Goal: Information Seeking & Learning: Learn about a topic

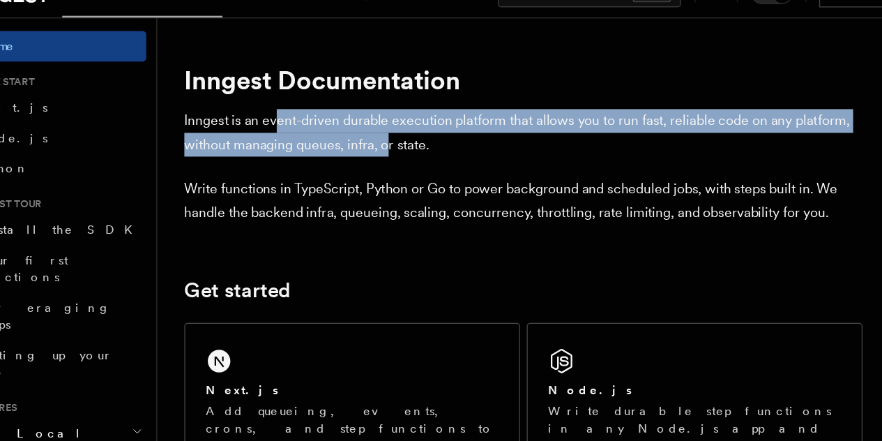
drag, startPoint x: 269, startPoint y: 120, endPoint x: 457, endPoint y: 152, distance: 191.0
click at [457, 152] on p "Inngest is an event-driven durable execution platform that allows you to run fa…" at bounding box center [474, 133] width 558 height 39
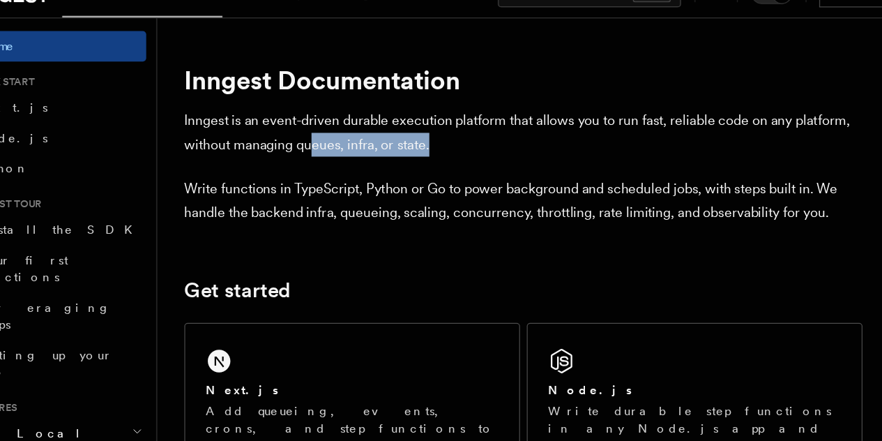
drag, startPoint x: 457, startPoint y: 152, endPoint x: 283, endPoint y: 137, distance: 174.9
click at [283, 137] on p "Inngest is an event-driven durable execution platform that allows you to run fa…" at bounding box center [474, 133] width 558 height 39
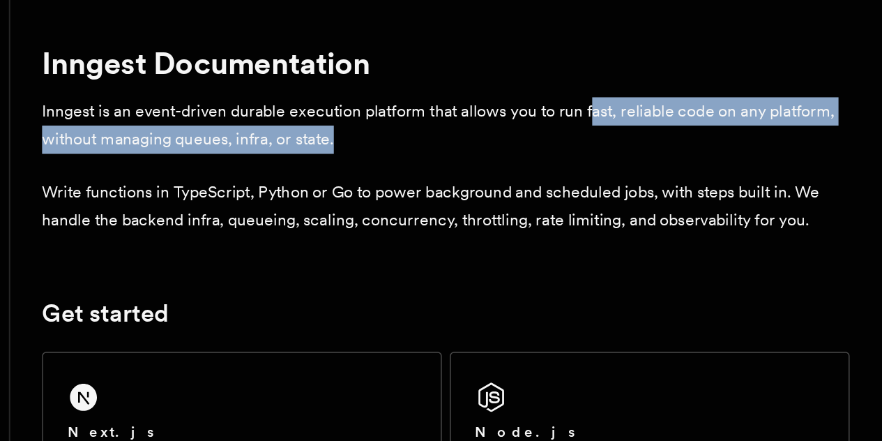
drag, startPoint x: 473, startPoint y: 142, endPoint x: 657, endPoint y: 133, distance: 185.0
click at [657, 133] on p "Inngest is an event-driven durable execution platform that allows you to run fa…" at bounding box center [474, 133] width 558 height 39
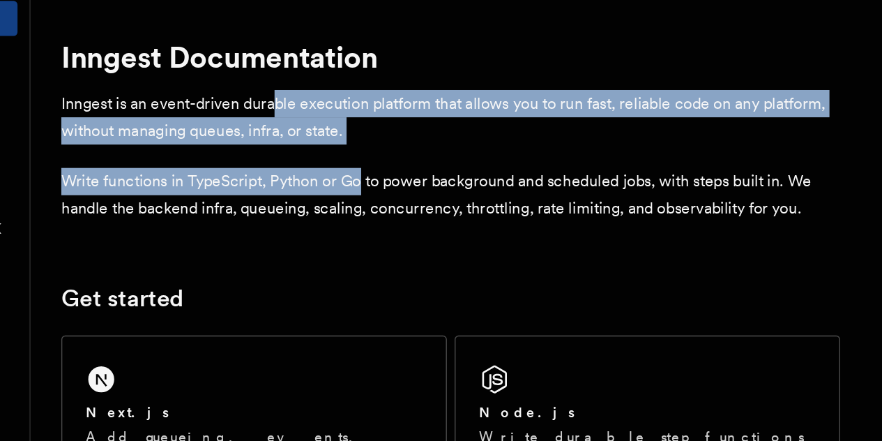
drag, startPoint x: 346, startPoint y: 132, endPoint x: 412, endPoint y: 155, distance: 69.9
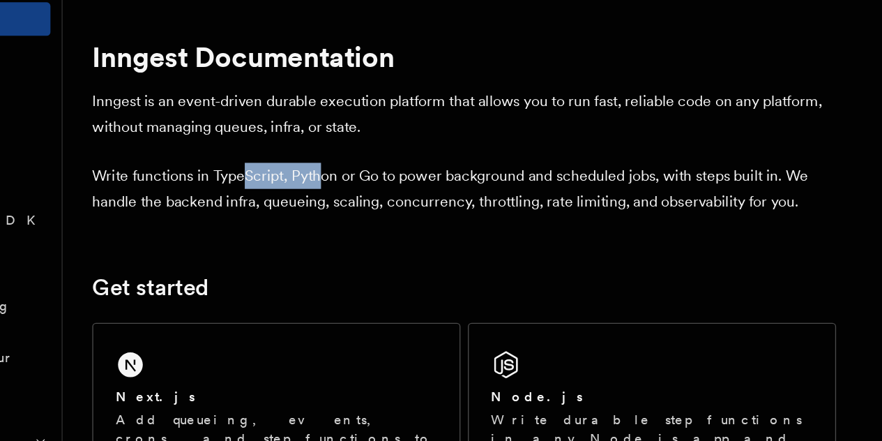
drag, startPoint x: 308, startPoint y: 178, endPoint x: 377, endPoint y: 185, distance: 69.3
click at [377, 185] on p "Write functions in TypeScript, Python or Go to power background and scheduled j…" at bounding box center [474, 189] width 558 height 39
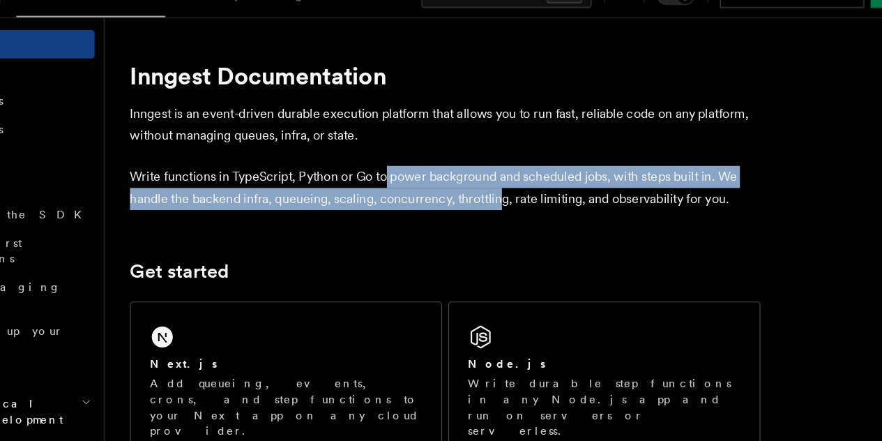
drag, startPoint x: 422, startPoint y: 185, endPoint x: 545, endPoint y: 199, distance: 124.2
click at [545, 199] on p "Write functions in TypeScript, Python or Go to power background and scheduled j…" at bounding box center [474, 189] width 558 height 39
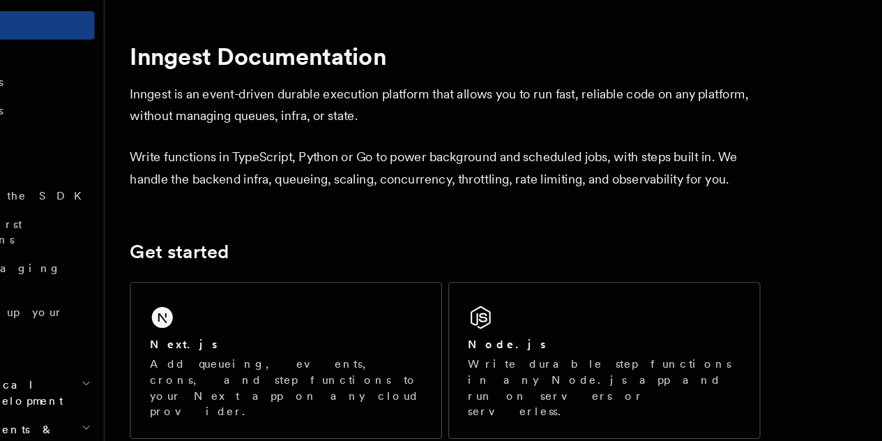
drag, startPoint x: 308, startPoint y: 220, endPoint x: 218, endPoint y: 174, distance: 100.7
click at [218, 174] on p "Write functions in TypeScript, Python or Go to power background and scheduled j…" at bounding box center [474, 189] width 558 height 39
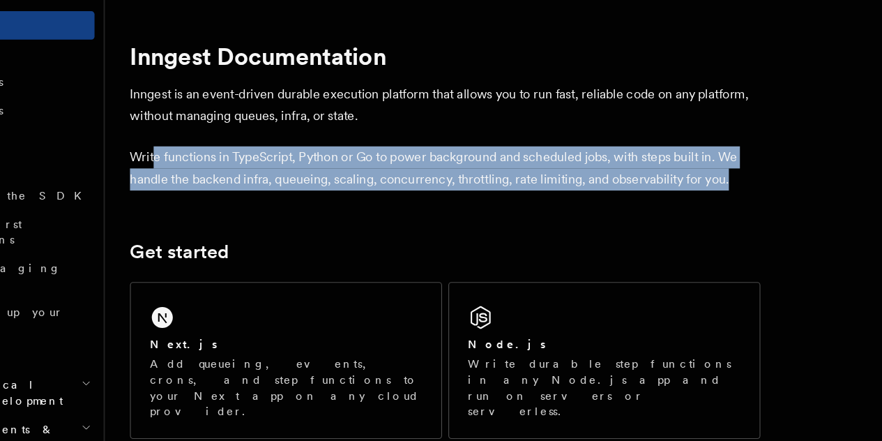
click at [218, 174] on p "Write functions in TypeScript, Python or Go to power background and scheduled j…" at bounding box center [474, 189] width 558 height 39
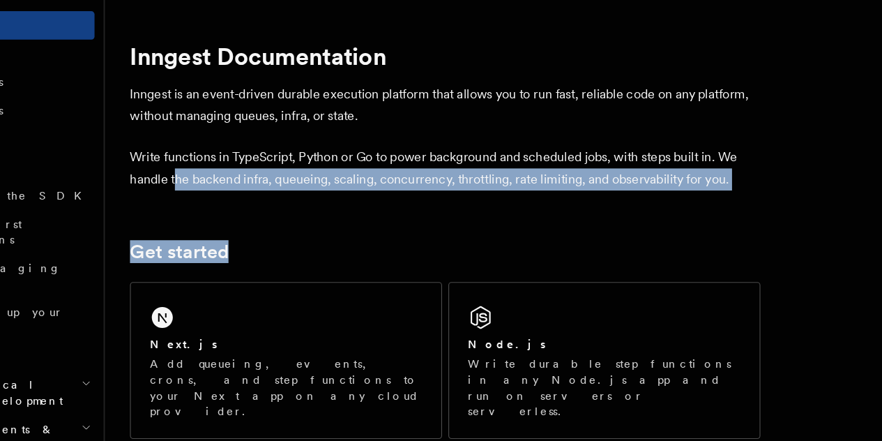
drag, startPoint x: 336, startPoint y: 236, endPoint x: 225, endPoint y: 195, distance: 118.2
click at [225, 195] on p "Write functions in TypeScript, Python or Go to power background and scheduled j…" at bounding box center [474, 189] width 558 height 39
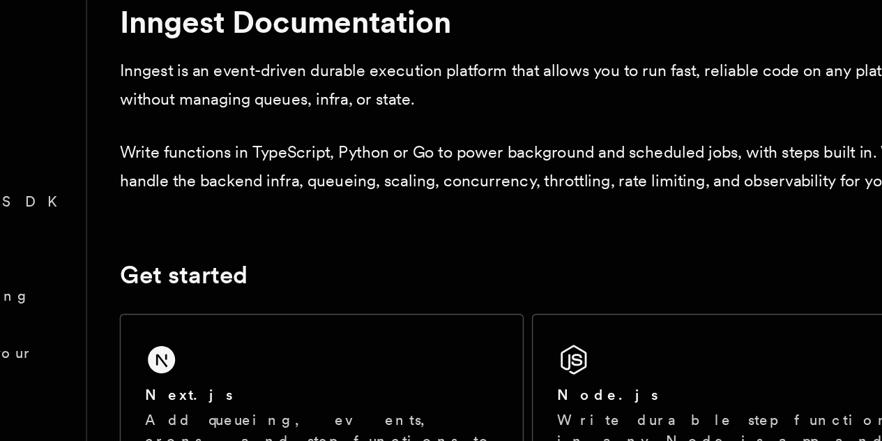
drag, startPoint x: 351, startPoint y: 200, endPoint x: 422, endPoint y: 208, distance: 70.8
click at [422, 208] on p "Write functions in TypeScript, Python or Go to power background and scheduled j…" at bounding box center [474, 189] width 558 height 39
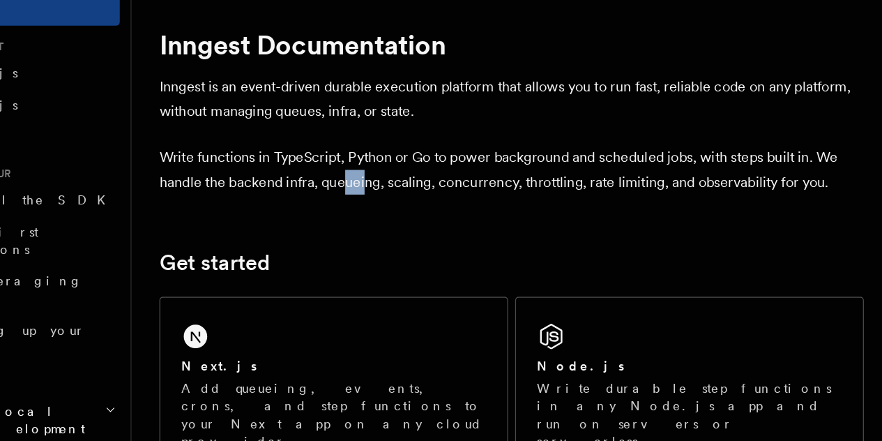
drag, startPoint x: 358, startPoint y: 206, endPoint x: 376, endPoint y: 204, distance: 18.2
click at [376, 204] on p "Write functions in TypeScript, Python or Go to power background and scheduled j…" at bounding box center [474, 189] width 558 height 39
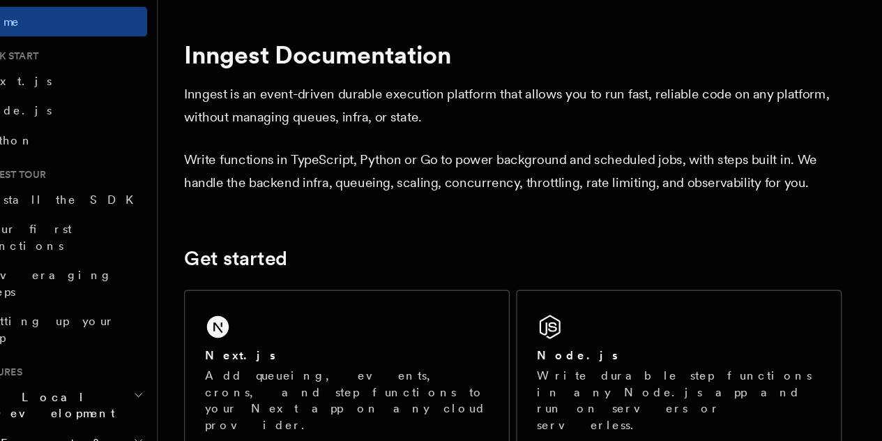
drag, startPoint x: 562, startPoint y: 200, endPoint x: 706, endPoint y: 199, distance: 143.6
click at [706, 199] on p "Write functions in TypeScript, Python or Go to power background and scheduled j…" at bounding box center [474, 189] width 558 height 39
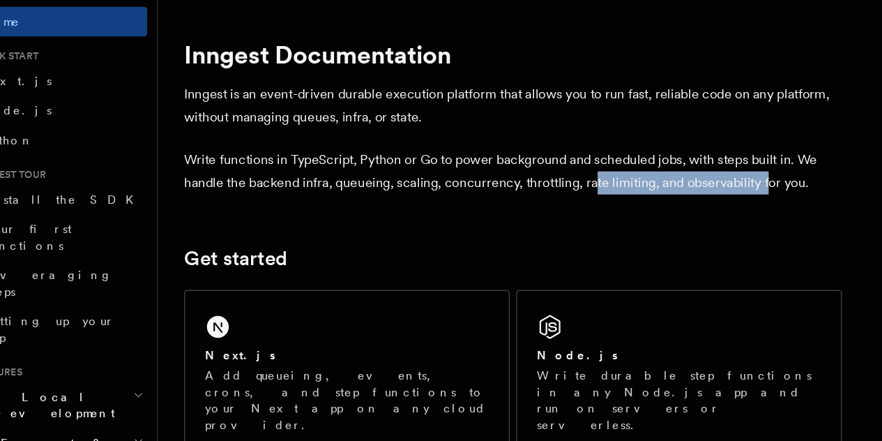
click at [706, 199] on p "Write functions in TypeScript, Python or Go to power background and scheduled j…" at bounding box center [474, 189] width 558 height 39
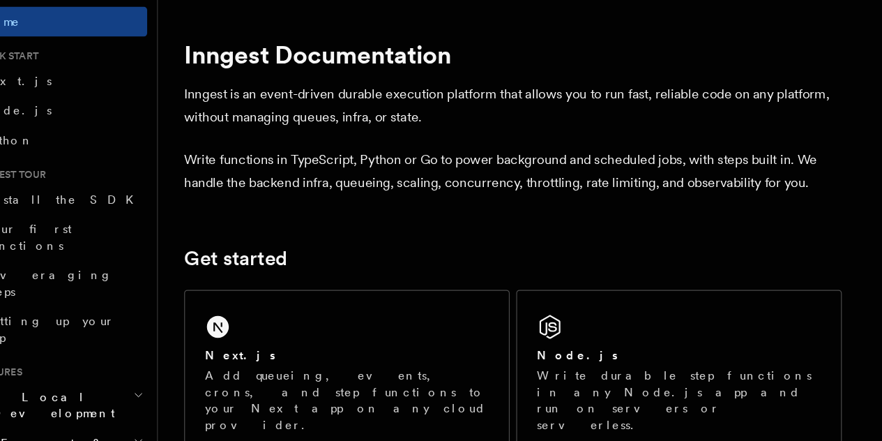
drag, startPoint x: 271, startPoint y: 212, endPoint x: 197, endPoint y: 174, distance: 83.9
click at [197, 174] on p "Write functions in TypeScript, Python or Go to power background and scheduled j…" at bounding box center [474, 189] width 558 height 39
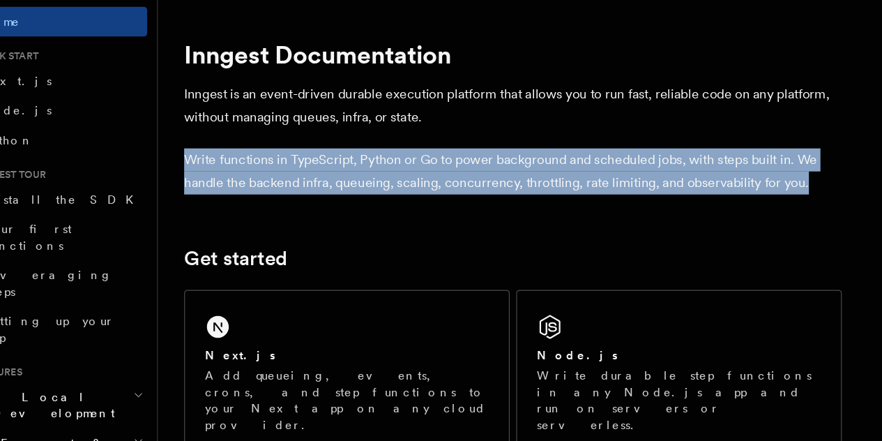
click at [197, 174] on p "Write functions in TypeScript, Python or Go to power background and scheduled j…" at bounding box center [474, 189] width 558 height 39
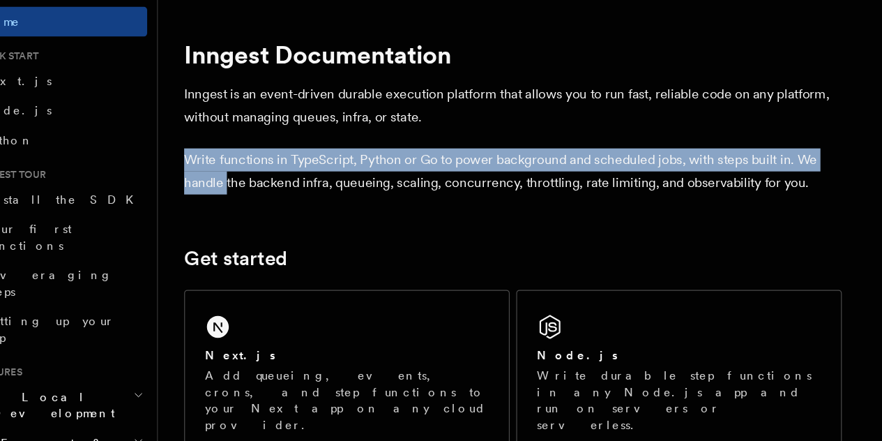
drag, startPoint x: 197, startPoint y: 174, endPoint x: 257, endPoint y: 204, distance: 67.4
click at [257, 204] on p "Write functions in TypeScript, Python or Go to power background and scheduled j…" at bounding box center [474, 189] width 558 height 39
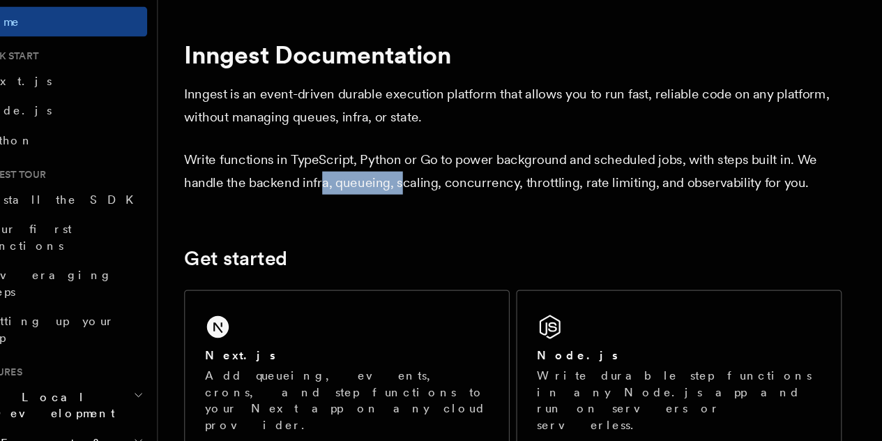
drag, startPoint x: 330, startPoint y: 204, endPoint x: 444, endPoint y: 204, distance: 114.3
click at [444, 204] on p "Write functions in TypeScript, Python or Go to power background and scheduled j…" at bounding box center [474, 189] width 558 height 39
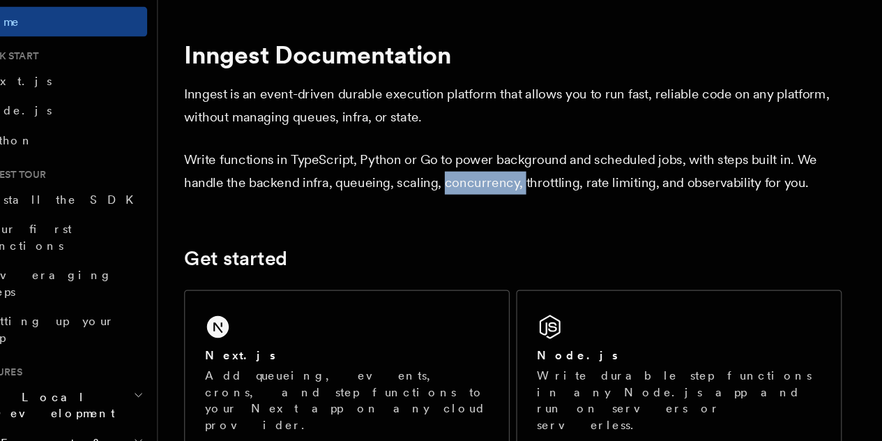
drag, startPoint x: 435, startPoint y: 201, endPoint x: 501, endPoint y: 192, distance: 66.3
click at [501, 192] on p "Write functions in TypeScript, Python or Go to power background and scheduled j…" at bounding box center [474, 189] width 558 height 39
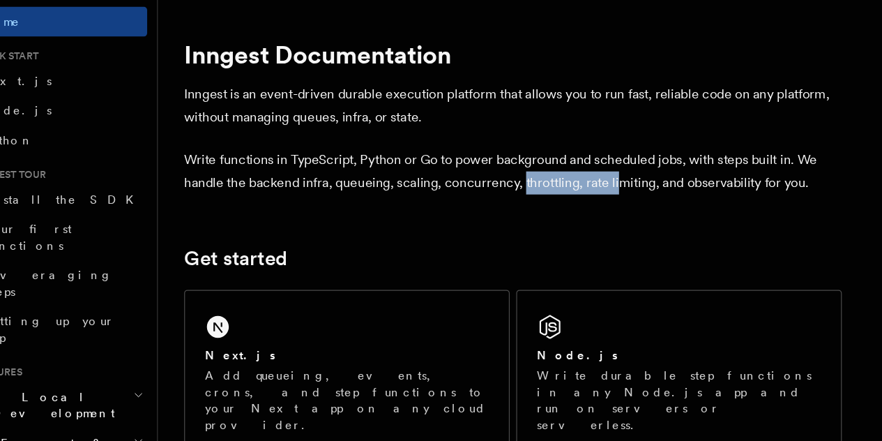
drag, startPoint x: 501, startPoint y: 192, endPoint x: 584, endPoint y: 206, distance: 84.8
click at [584, 206] on p "Write functions in TypeScript, Python or Go to power background and scheduled j…" at bounding box center [474, 189] width 558 height 39
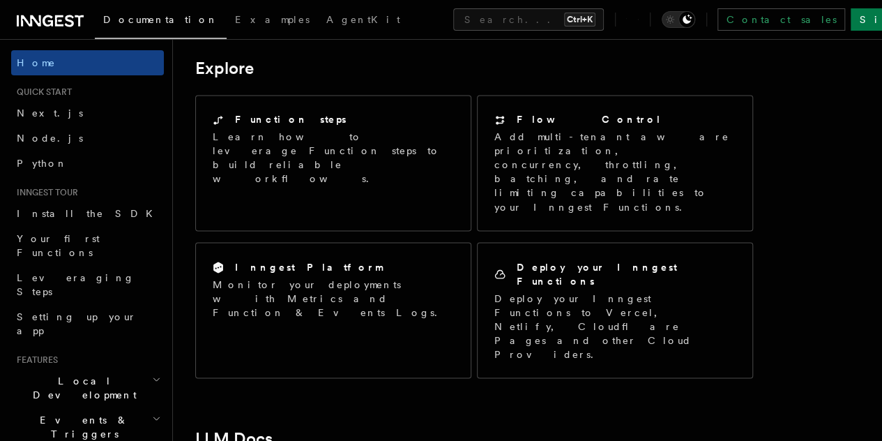
scroll to position [1116, 0]
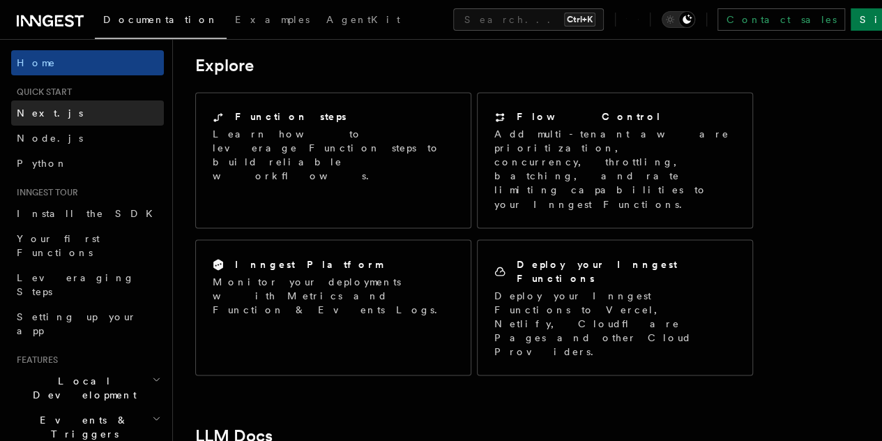
click at [81, 119] on link "Next.js" at bounding box center [87, 112] width 153 height 25
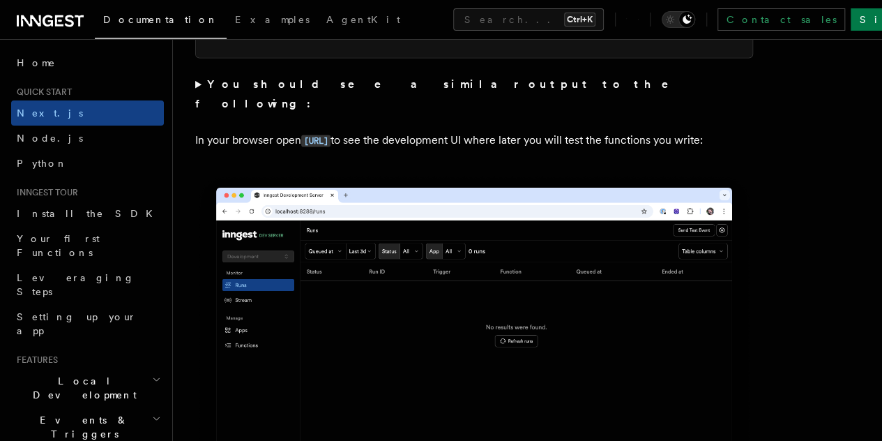
scroll to position [1134, 0]
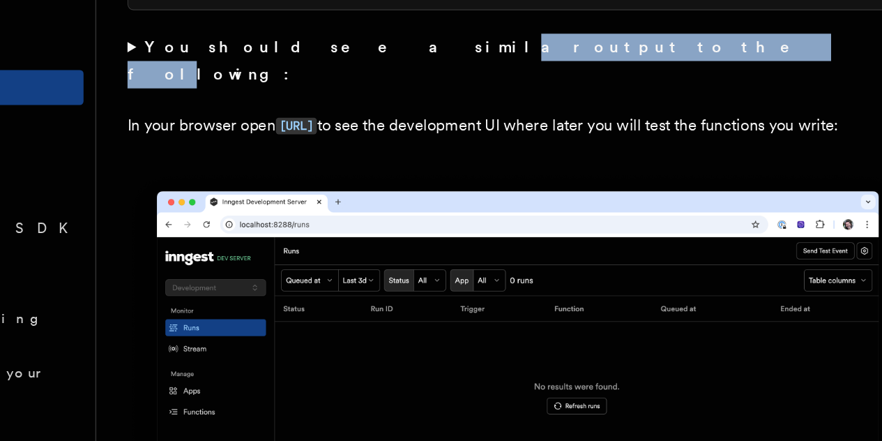
drag, startPoint x: 317, startPoint y: 100, endPoint x: 440, endPoint y: 93, distance: 122.9
click at [440, 93] on summary "You should see a similar output to the following:" at bounding box center [474, 94] width 558 height 39
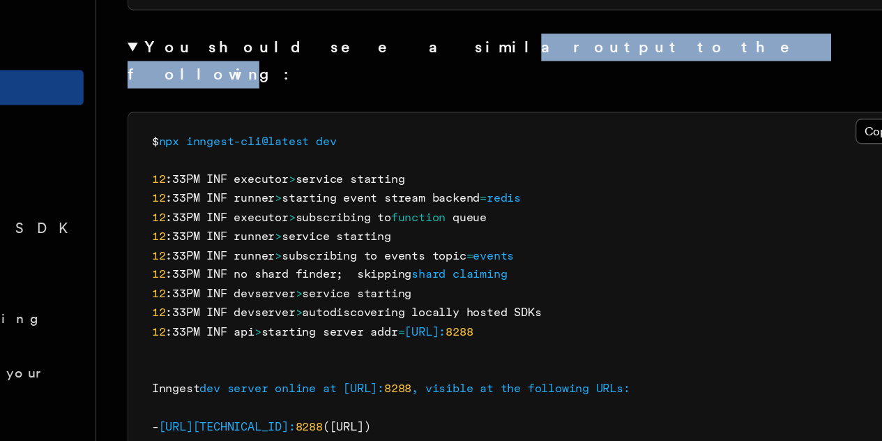
click at [440, 93] on summary "You should see a similar output to the following:" at bounding box center [474, 94] width 558 height 39
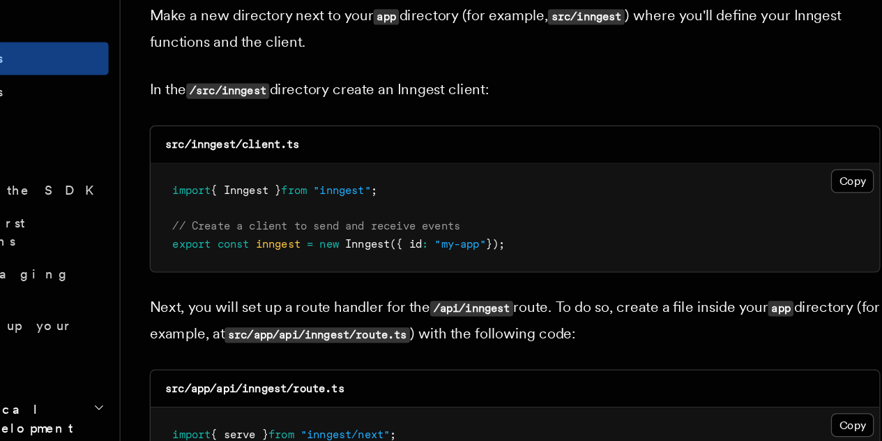
scroll to position [1719, 0]
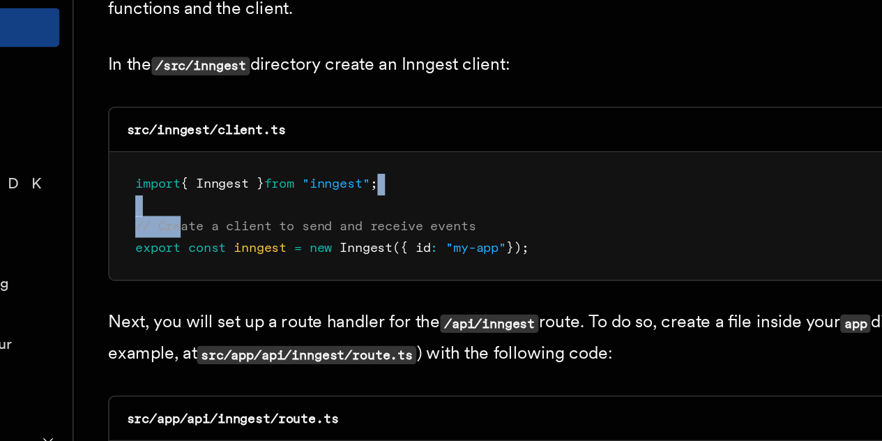
drag, startPoint x: 245, startPoint y: 228, endPoint x: 399, endPoint y: 206, distance: 155.7
click at [399, 206] on pre "import { Inngest } from "inngest" ; // Create a client to send and receive even…" at bounding box center [474, 234] width 556 height 82
click at [452, 225] on pre "import { Inngest } from "inngest" ; // Create a client to send and receive even…" at bounding box center [474, 234] width 556 height 82
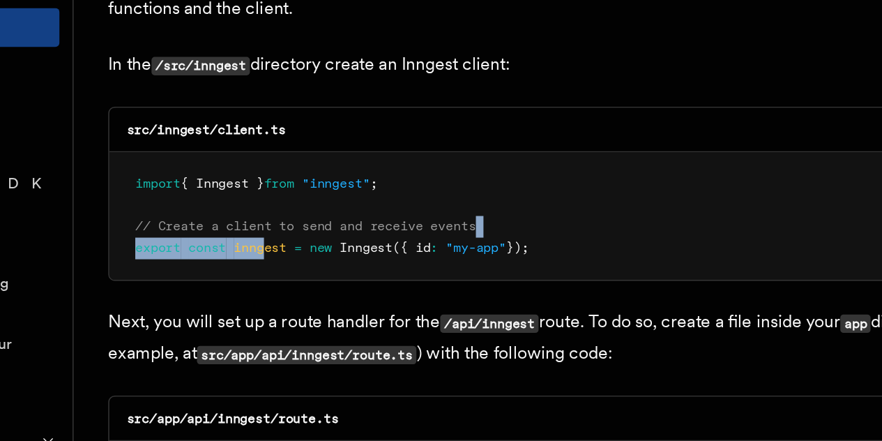
drag, startPoint x: 452, startPoint y: 225, endPoint x: 212, endPoint y: 255, distance: 242.5
click at [212, 255] on pre "import { Inngest } from "inngest" ; // Create a client to send and receive even…" at bounding box center [474, 234] width 556 height 82
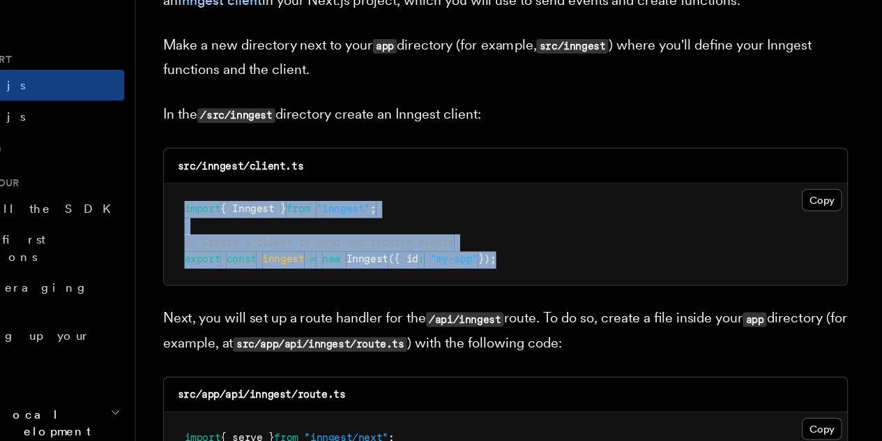
drag, startPoint x: 474, startPoint y: 241, endPoint x: 213, endPoint y: 199, distance: 264.1
click at [213, 208] on code "import { Inngest } from "inngest" ; // Create a client to send and receive even…" at bounding box center [340, 233] width 254 height 51
click at [213, 208] on span "import" at bounding box center [227, 213] width 29 height 10
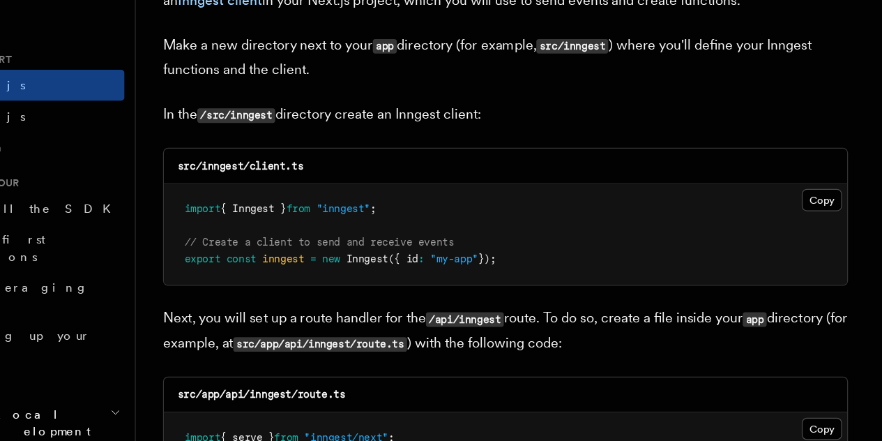
drag, startPoint x: 213, startPoint y: 199, endPoint x: 487, endPoint y: 236, distance: 276.5
click at [487, 236] on pre "import { Inngest } from "inngest" ; // Create a client to send and receive even…" at bounding box center [474, 234] width 556 height 82
drag, startPoint x: 487, startPoint y: 236, endPoint x: 218, endPoint y: 204, distance: 271.0
click at [218, 204] on pre "import { Inngest } from "inngest" ; // Create a client to send and receive even…" at bounding box center [474, 234] width 556 height 82
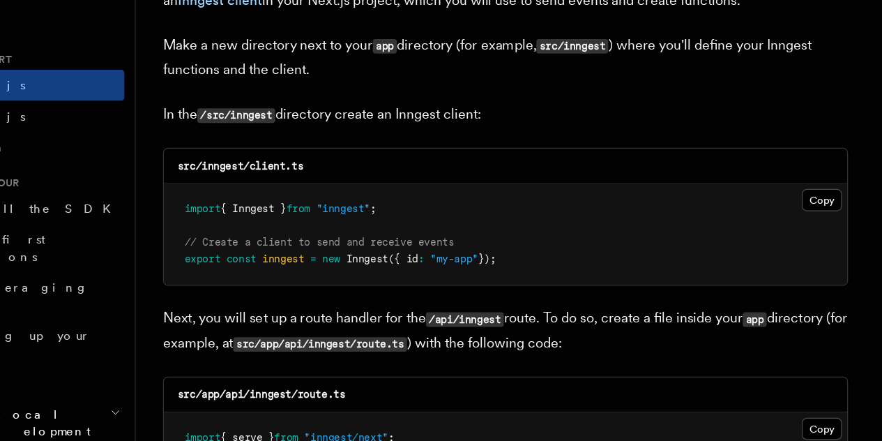
click at [218, 208] on span "import" at bounding box center [227, 213] width 29 height 10
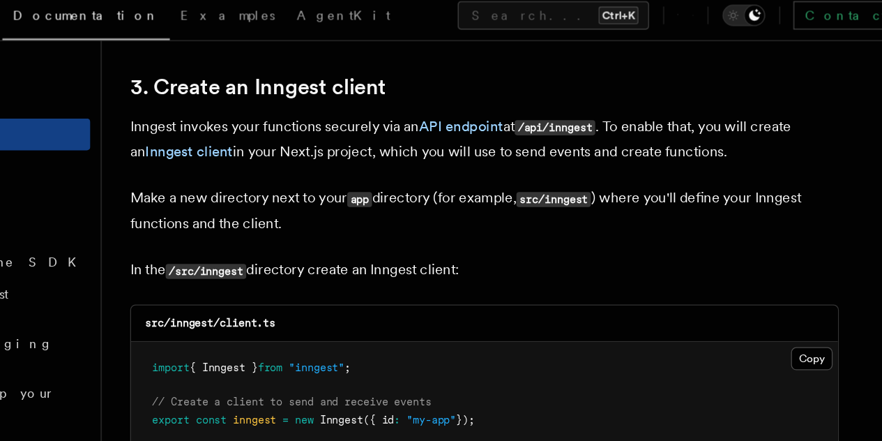
scroll to position [1636, 0]
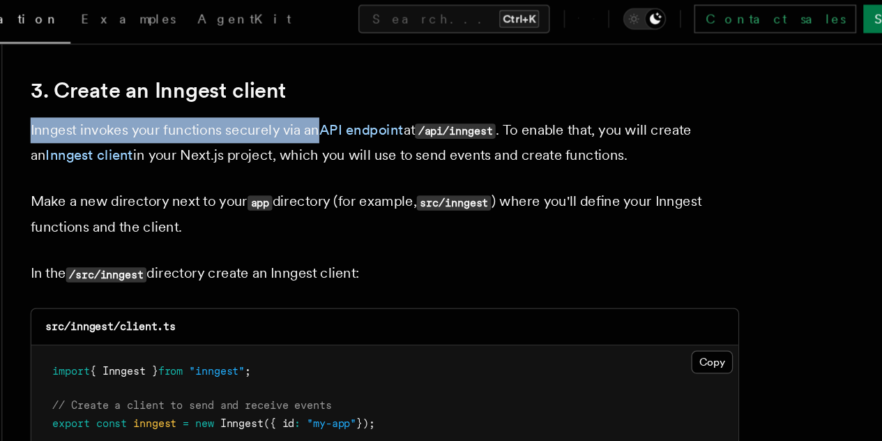
drag, startPoint x: 195, startPoint y: 97, endPoint x: 416, endPoint y: 93, distance: 220.4
click at [416, 97] on p "Inngest invokes your functions securely via an API endpoint at /api/inngest . T…" at bounding box center [474, 117] width 558 height 40
drag, startPoint x: 195, startPoint y: 95, endPoint x: 412, endPoint y: 95, distance: 216.8
click at [412, 97] on p "Inngest invokes your functions securely via an API endpoint at /api/inngest . T…" at bounding box center [474, 117] width 558 height 40
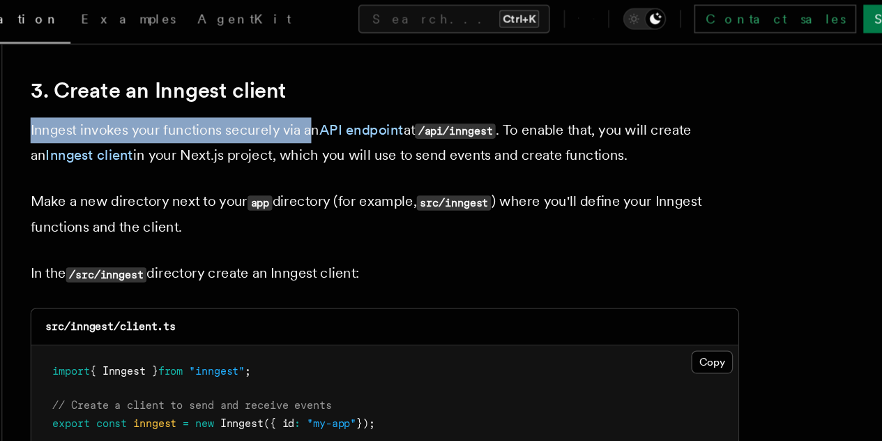
click at [412, 97] on p "Inngest invokes your functions securely via an API endpoint at /api/inngest . T…" at bounding box center [474, 117] width 558 height 40
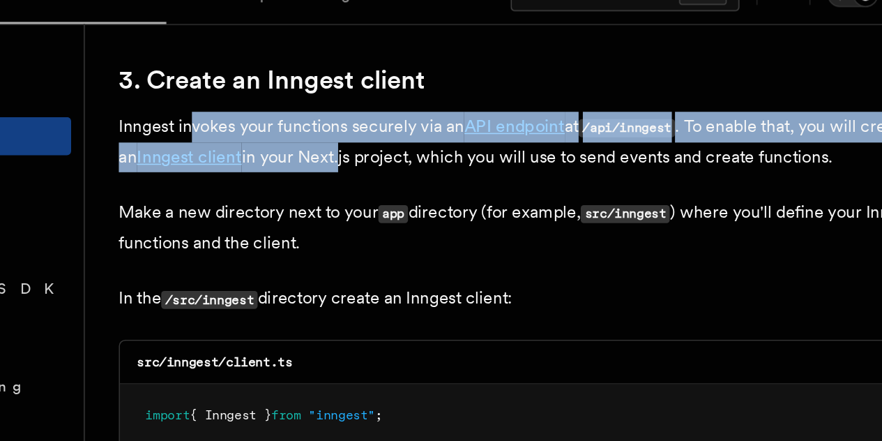
drag, startPoint x: 245, startPoint y: 97, endPoint x: 380, endPoint y: 109, distance: 135.1
click at [380, 109] on p "Inngest invokes your functions securely via an API endpoint at /api/inngest . T…" at bounding box center [474, 117] width 558 height 40
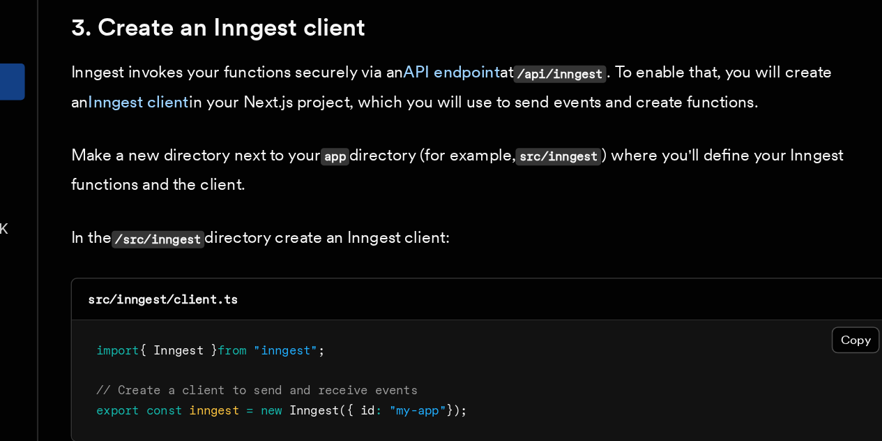
click at [313, 165] on p "Make a new directory next to your app directory (for example, src/inngest ) whe…" at bounding box center [474, 173] width 558 height 40
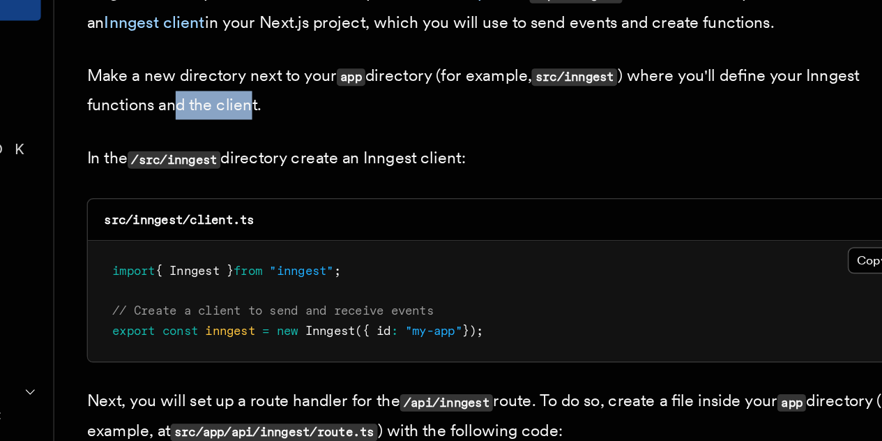
drag, startPoint x: 345, startPoint y: 175, endPoint x: 267, endPoint y: 158, distance: 79.9
click at [267, 158] on p "Make a new directory next to your app directory (for example, src/inngest ) whe…" at bounding box center [474, 173] width 558 height 40
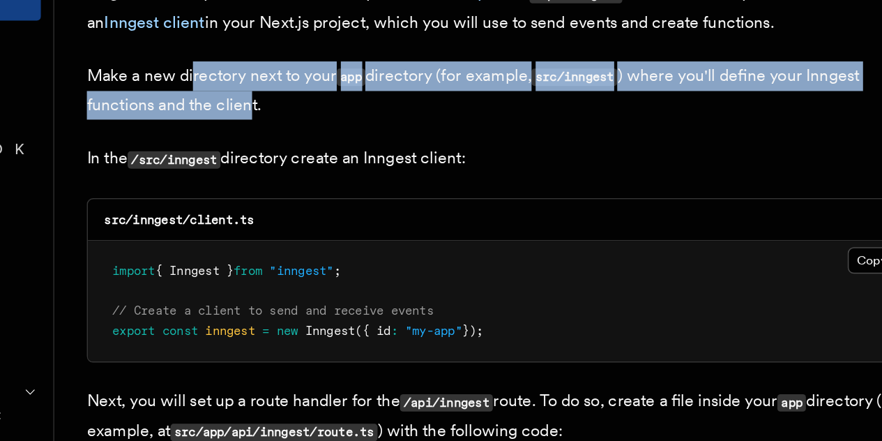
click at [267, 158] on p "Make a new directory next to your app directory (for example, src/inngest ) whe…" at bounding box center [474, 173] width 558 height 40
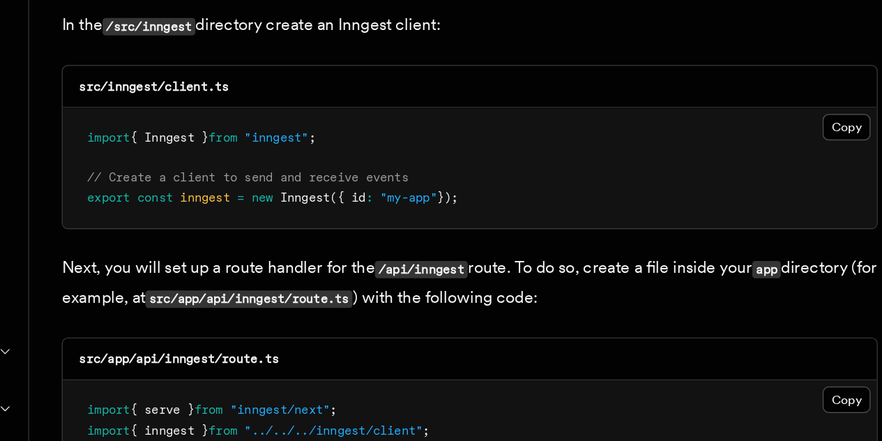
scroll to position [1699, 0]
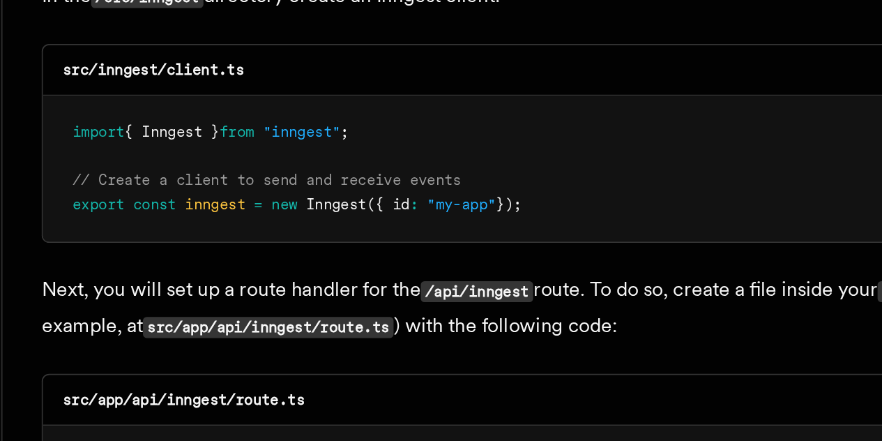
click at [451, 273] on pre "import { Inngest } from "inngest" ; // Create a client to send and receive even…" at bounding box center [474, 254] width 556 height 82
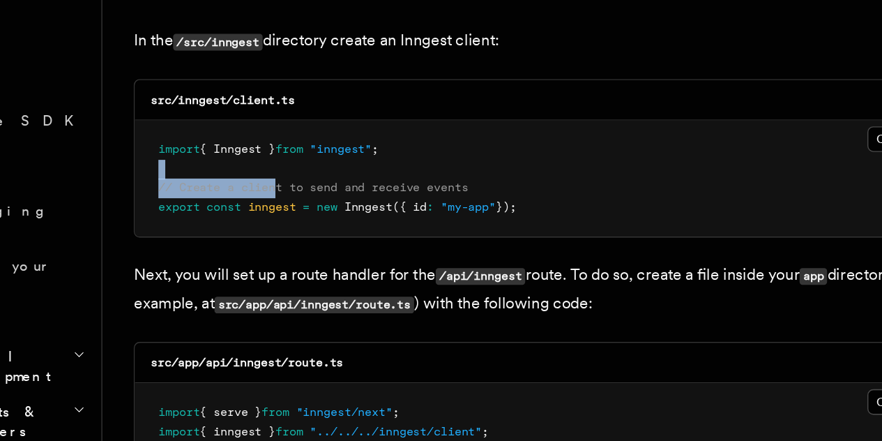
drag, startPoint x: 296, startPoint y: 251, endPoint x: 408, endPoint y: 234, distance: 112.9
click at [408, 234] on pre "import { Inngest } from "inngest" ; // Create a client to send and receive even…" at bounding box center [474, 254] width 556 height 82
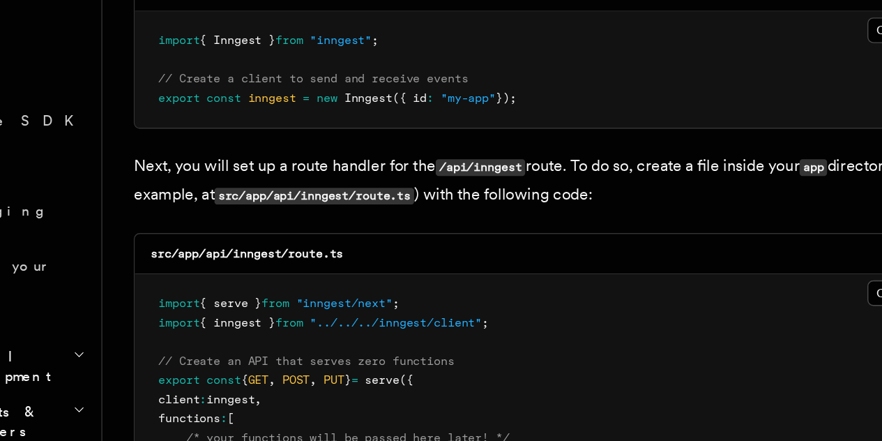
scroll to position [1778, 0]
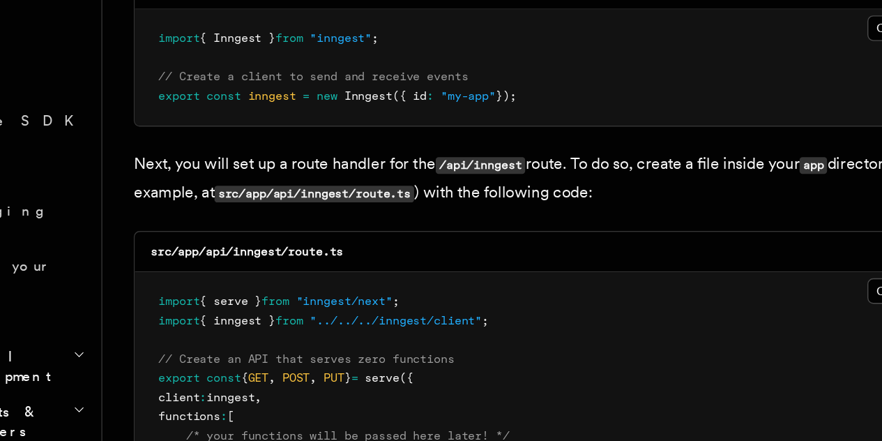
click at [359, 237] on p "Next, you will set up a route handler for the /api/inngest route. To do so, cre…" at bounding box center [474, 254] width 558 height 40
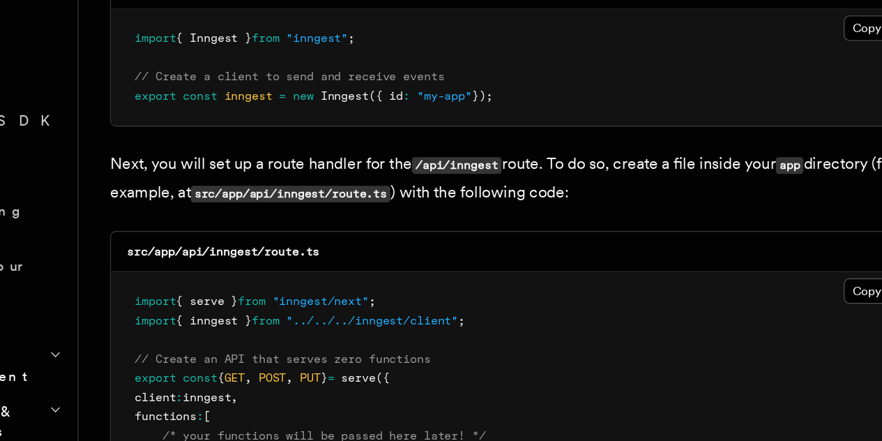
scroll to position [1782, 0]
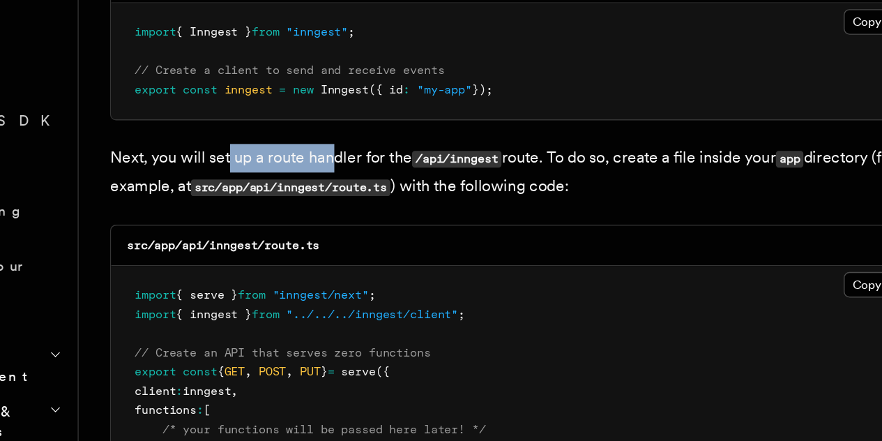
drag, startPoint x: 278, startPoint y: 234, endPoint x: 363, endPoint y: 221, distance: 85.4
click at [363, 230] on p "Next, you will set up a route handler for the /api/inngest route. To do so, cre…" at bounding box center [474, 250] width 558 height 40
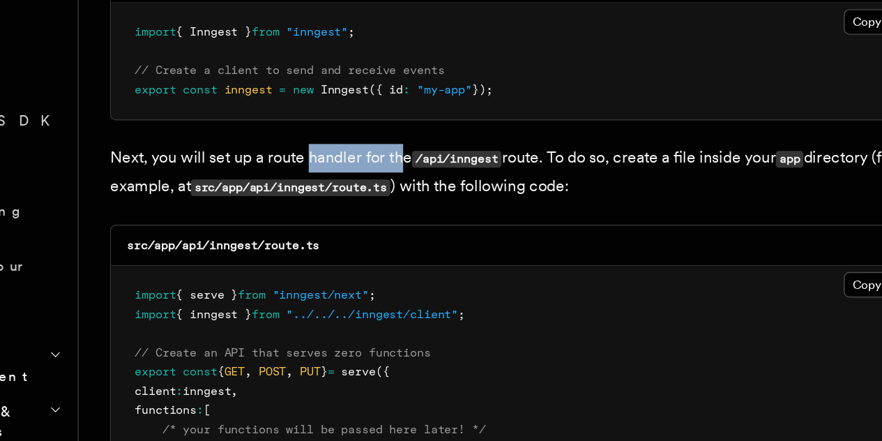
drag, startPoint x: 402, startPoint y: 226, endPoint x: 328, endPoint y: 225, distance: 73.9
click at [328, 230] on p "Next, you will set up a route handler for the /api/inngest route. To do so, cre…" at bounding box center [474, 250] width 558 height 40
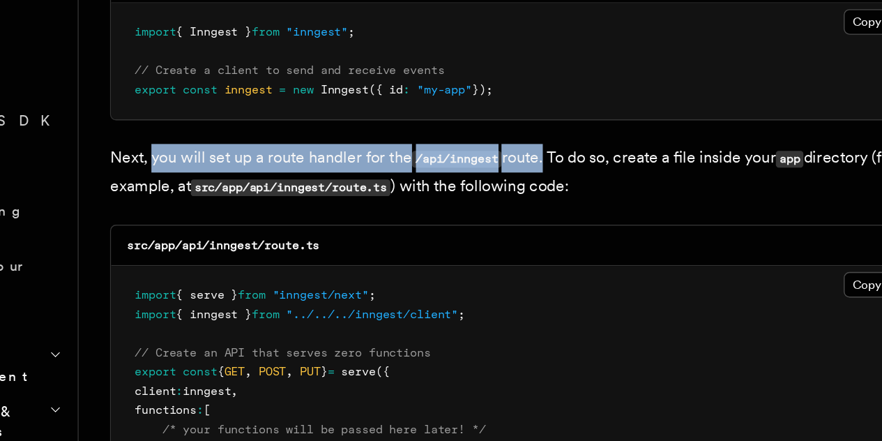
drag, startPoint x: 225, startPoint y: 228, endPoint x: 505, endPoint y: 224, distance: 279.6
click at [505, 230] on p "Next, you will set up a route handler for the /api/inngest route. To do so, cre…" at bounding box center [474, 250] width 558 height 40
drag, startPoint x: 505, startPoint y: 224, endPoint x: 195, endPoint y: 228, distance: 309.6
click at [195, 230] on p "Next, you will set up a route handler for the /api/inngest route. To do so, cre…" at bounding box center [474, 250] width 558 height 40
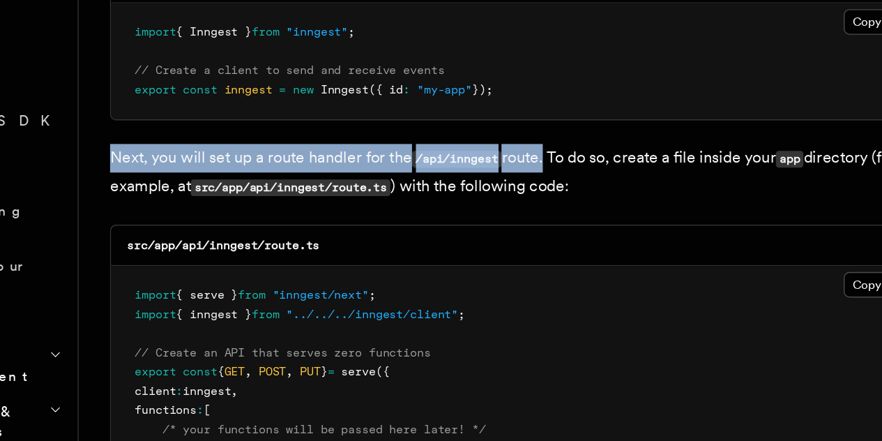
click at [195, 230] on p "Next, you will set up a route handler for the /api/inngest route. To do so, cre…" at bounding box center [474, 250] width 558 height 40
drag, startPoint x: 195, startPoint y: 228, endPoint x: 408, endPoint y: 229, distance: 212.7
click at [408, 230] on p "Next, you will set up a route handler for the /api/inngest route. To do so, cre…" at bounding box center [474, 250] width 558 height 40
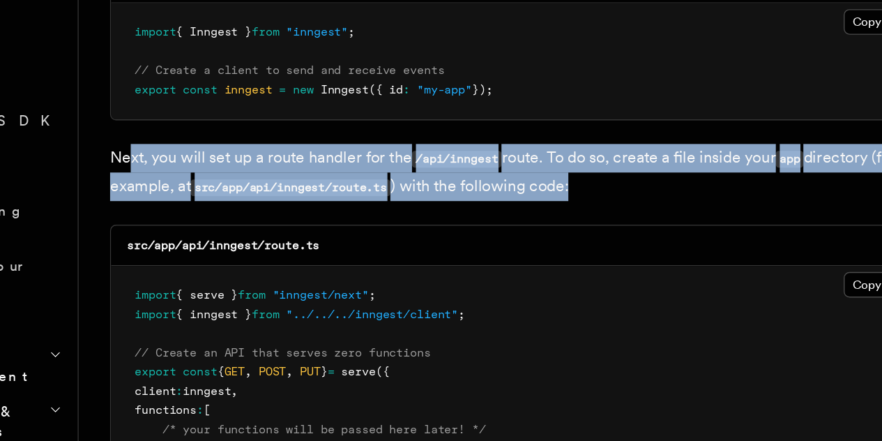
drag, startPoint x: 208, startPoint y: 225, endPoint x: 614, endPoint y: 241, distance: 406.8
click at [614, 241] on p "Next, you will set up a route handler for the /api/inngest route. To do so, cre…" at bounding box center [474, 250] width 558 height 40
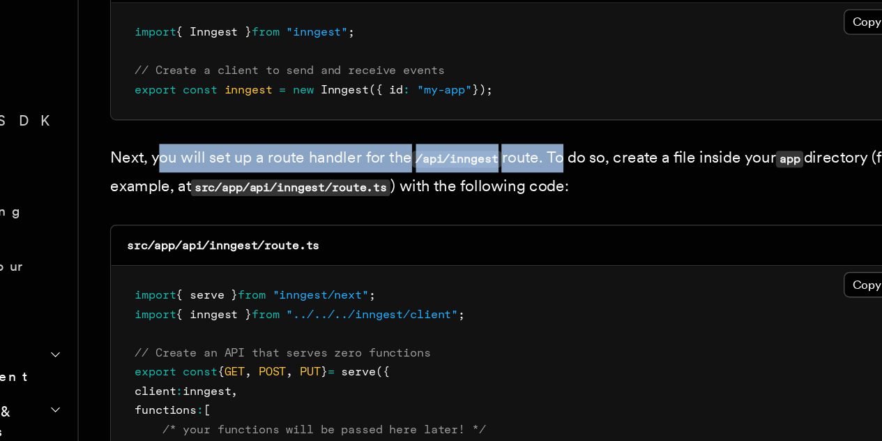
drag, startPoint x: 231, startPoint y: 223, endPoint x: 517, endPoint y: 231, distance: 286.0
click at [517, 231] on p "Next, you will set up a route handler for the /api/inngest route. To do so, cre…" at bounding box center [474, 250] width 558 height 40
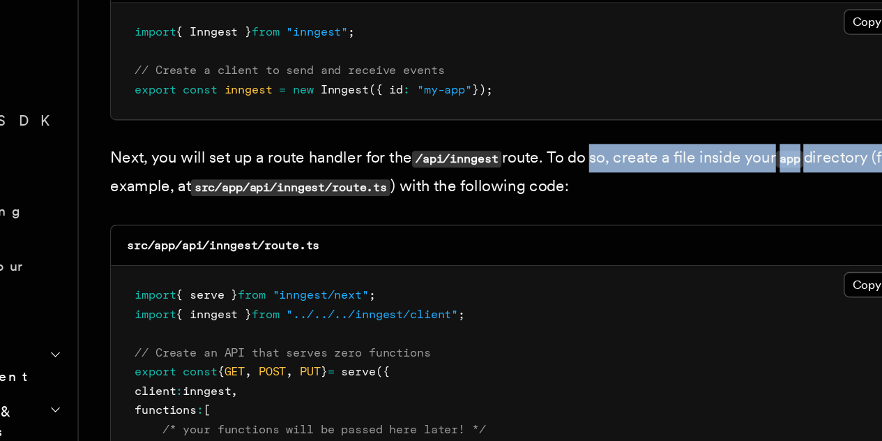
drag, startPoint x: 534, startPoint y: 228, endPoint x: 258, endPoint y: 250, distance: 277.0
click at [258, 250] on p "Next, you will set up a route handler for the /api/inngest route. To do so, cre…" at bounding box center [474, 250] width 558 height 40
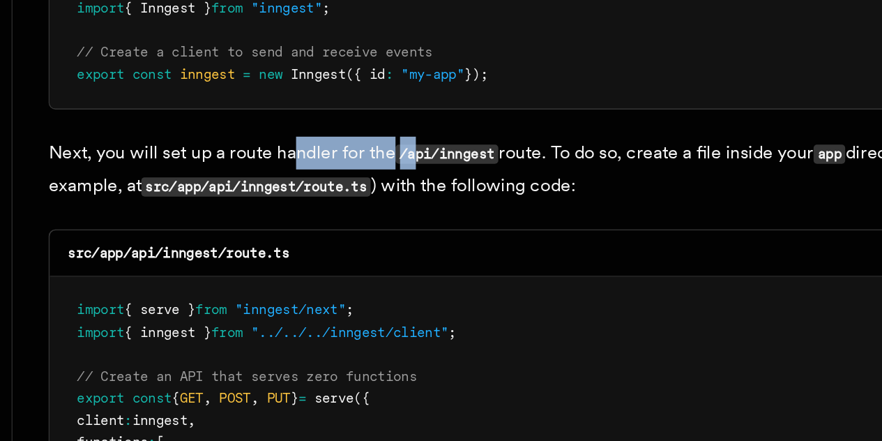
drag, startPoint x: 345, startPoint y: 234, endPoint x: 479, endPoint y: 220, distance: 134.5
click at [479, 230] on p "Next, you will set up a route handler for the /api/inngest route. To do so, cre…" at bounding box center [474, 250] width 558 height 40
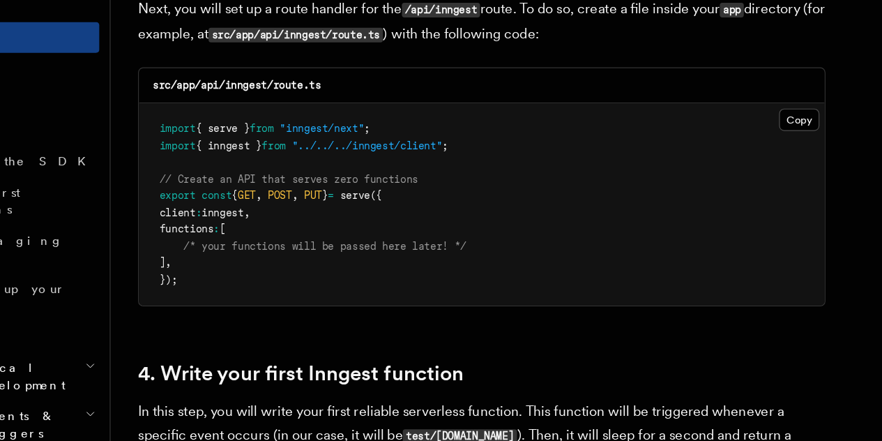
scroll to position [1931, 0]
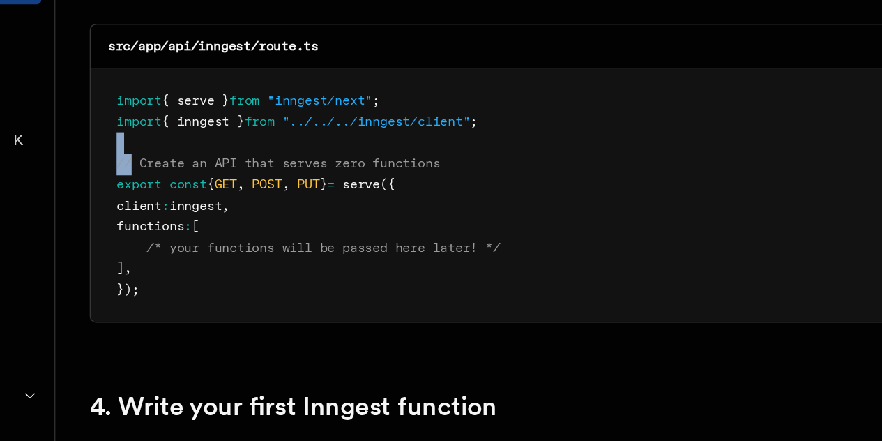
drag, startPoint x: 222, startPoint y: 218, endPoint x: 475, endPoint y: 208, distance: 253.3
click at [475, 208] on pre "import { serve } from "inngest/next" ; import { inngest } from "../../../innges…" at bounding box center [474, 249] width 556 height 164
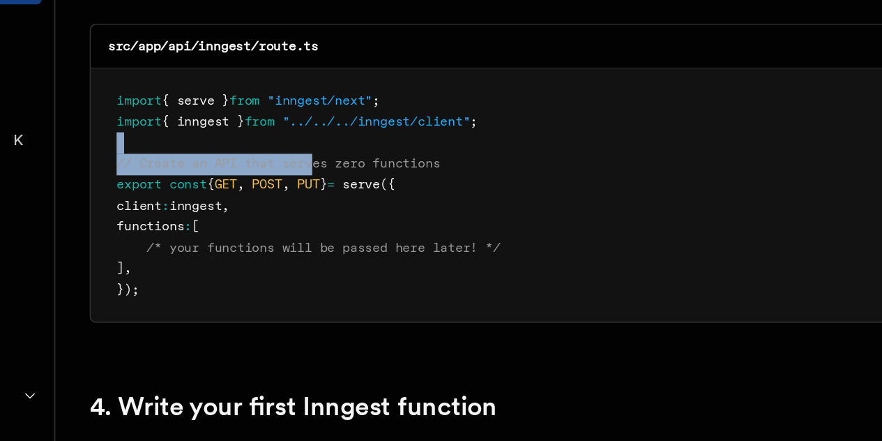
drag, startPoint x: 475, startPoint y: 208, endPoint x: 292, endPoint y: 228, distance: 183.8
click at [292, 228] on pre "import { serve } from "inngest/next" ; import { inngest } from "../../../innges…" at bounding box center [474, 249] width 556 height 164
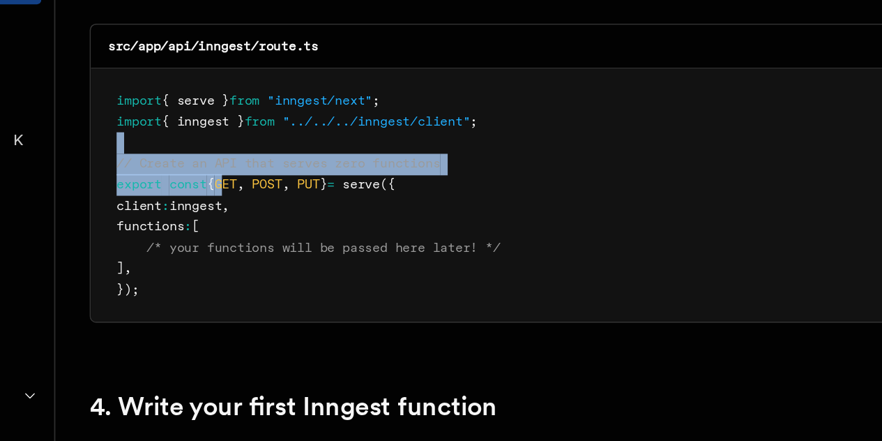
click at [291, 237] on span "GET" at bounding box center [283, 242] width 15 height 10
drag, startPoint x: 267, startPoint y: 232, endPoint x: 320, endPoint y: 257, distance: 58.3
click at [320, 257] on pre "import { serve } from "inngest/next" ; import { inngest } from "../../../innges…" at bounding box center [474, 249] width 556 height 164
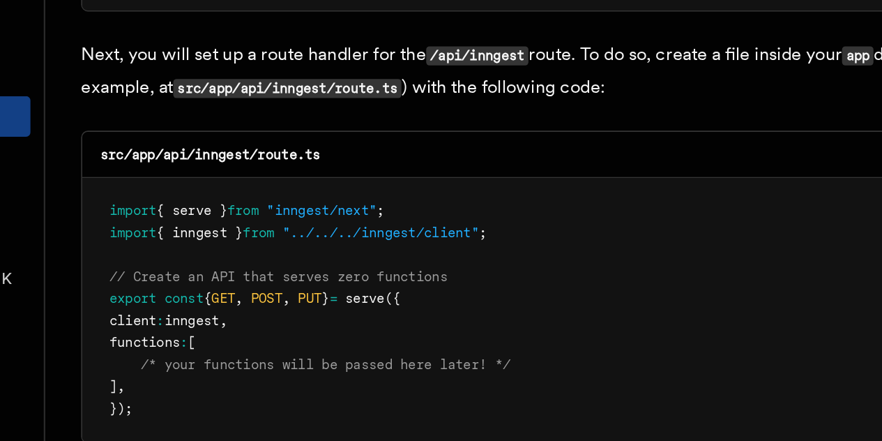
scroll to position [1947, 0]
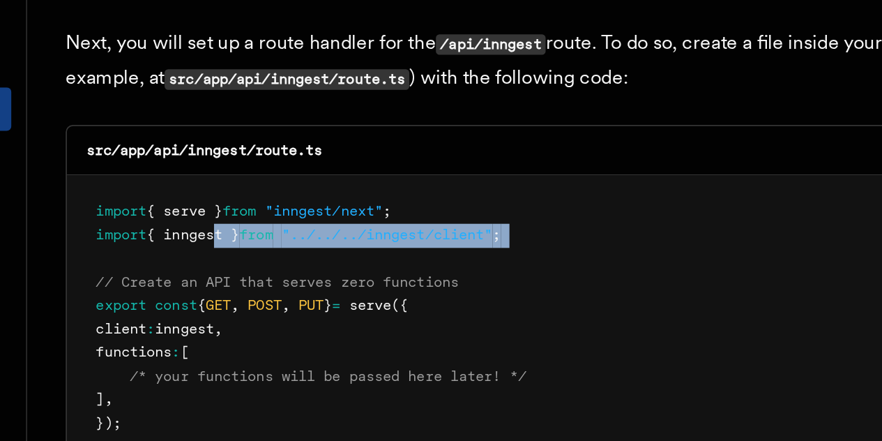
drag, startPoint x: 280, startPoint y: 174, endPoint x: 446, endPoint y: 185, distance: 165.7
click at [446, 185] on pre "import { serve } from "inngest/next" ; import { inngest } from "../../../innges…" at bounding box center [474, 233] width 556 height 164
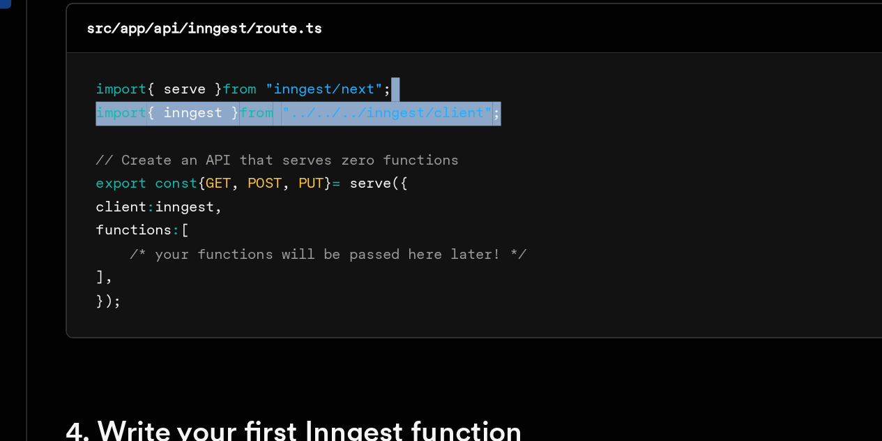
drag, startPoint x: 469, startPoint y: 177, endPoint x: 337, endPoint y: 152, distance: 133.5
click at [337, 152] on pre "import { serve } from "inngest/next" ; import { inngest } from "../../../innges…" at bounding box center [474, 233] width 556 height 164
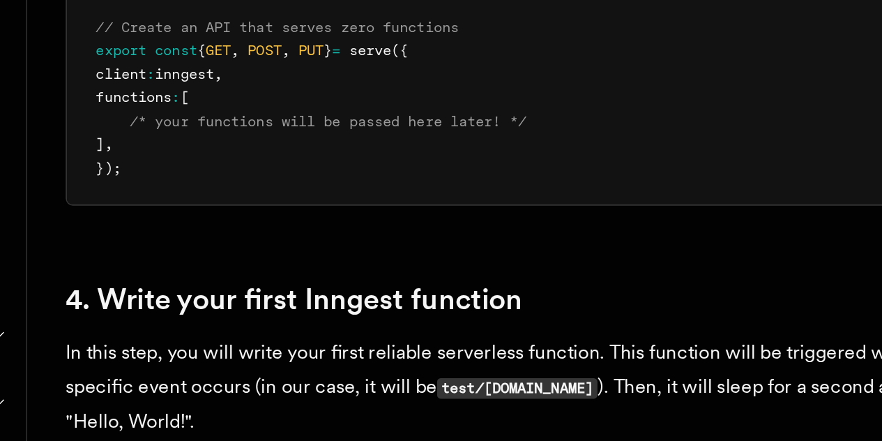
scroll to position [1957, 0]
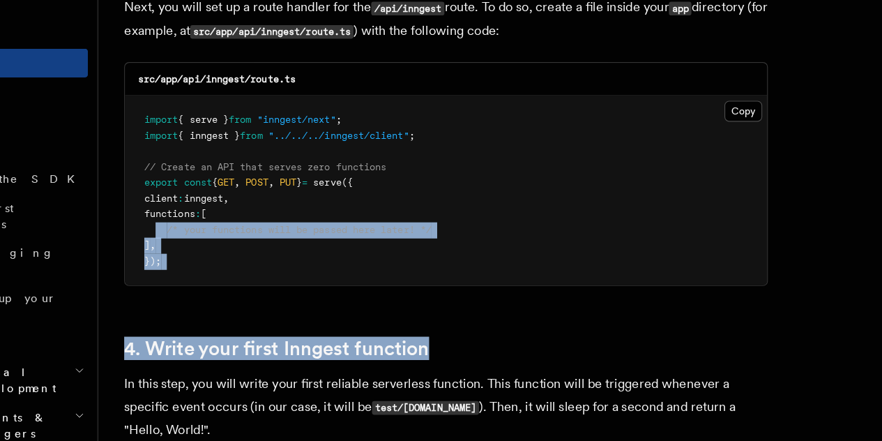
drag, startPoint x: 220, startPoint y: 247, endPoint x: 670, endPoint y: 341, distance: 459.4
click at [670, 351] on h2 "4. Write your first Inngest function" at bounding box center [474, 361] width 558 height 20
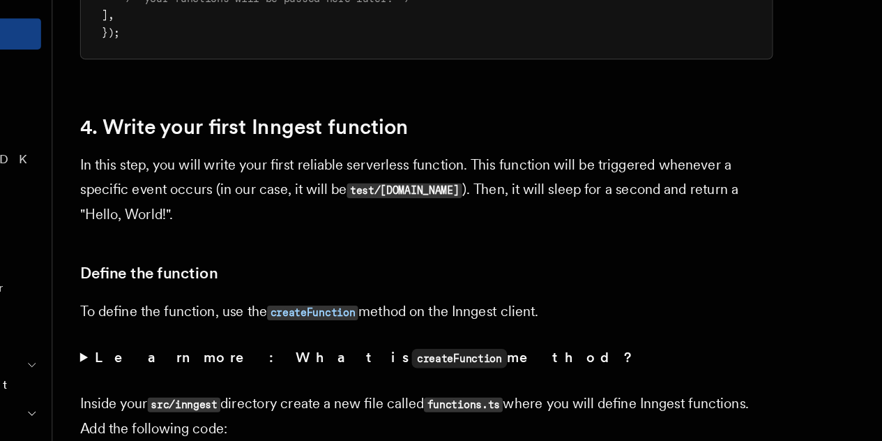
scroll to position [2140, 0]
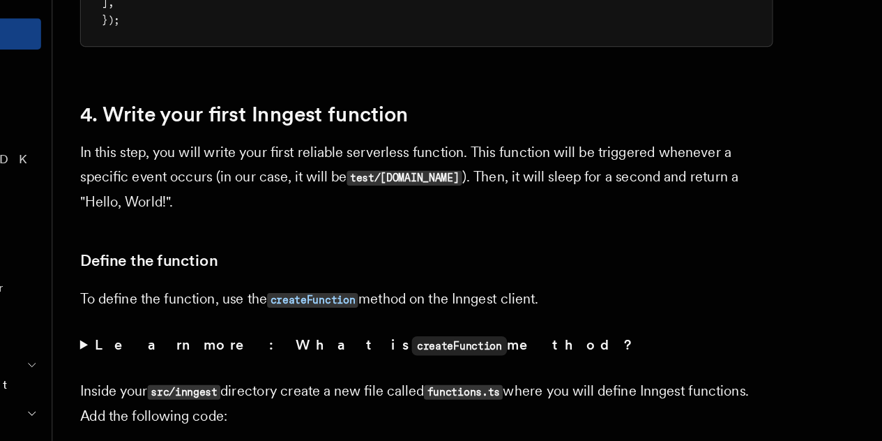
click at [214, 199] on p "In this step, you will write your first reliable serverless function. This func…" at bounding box center [474, 228] width 558 height 59
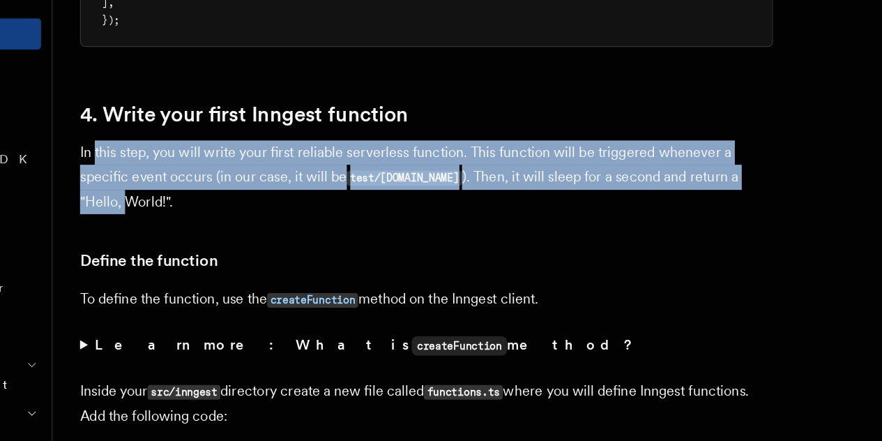
drag, startPoint x: 214, startPoint y: 191, endPoint x: 354, endPoint y: 241, distance: 148.6
click at [354, 241] on p "In this step, you will write your first reliable serverless function. This func…" at bounding box center [474, 228] width 558 height 59
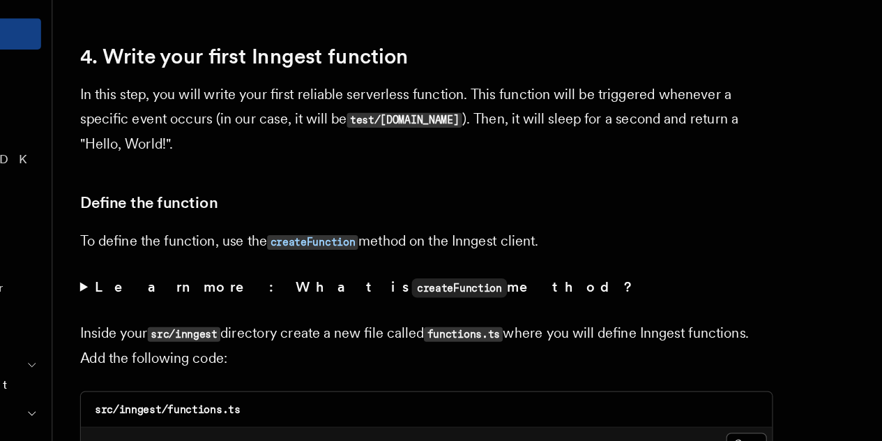
scroll to position [2186, 0]
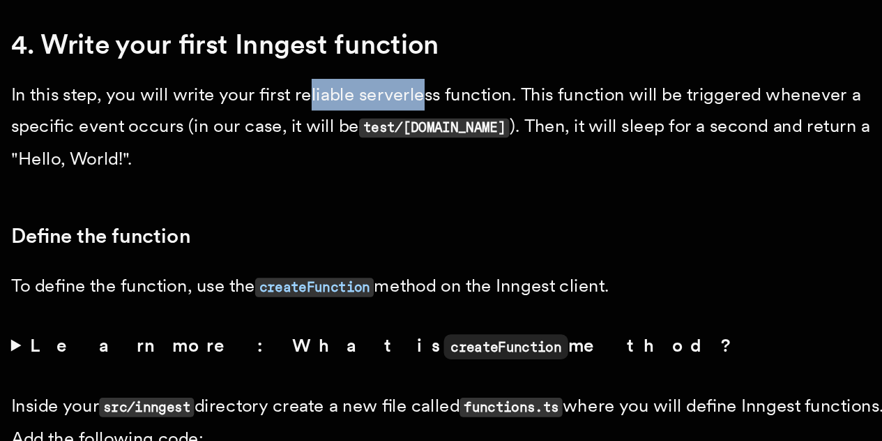
drag, startPoint x: 377, startPoint y: 151, endPoint x: 472, endPoint y: 144, distance: 95.0
click at [472, 152] on p "In this step, you will write your first reliable serverless function. This func…" at bounding box center [474, 181] width 558 height 59
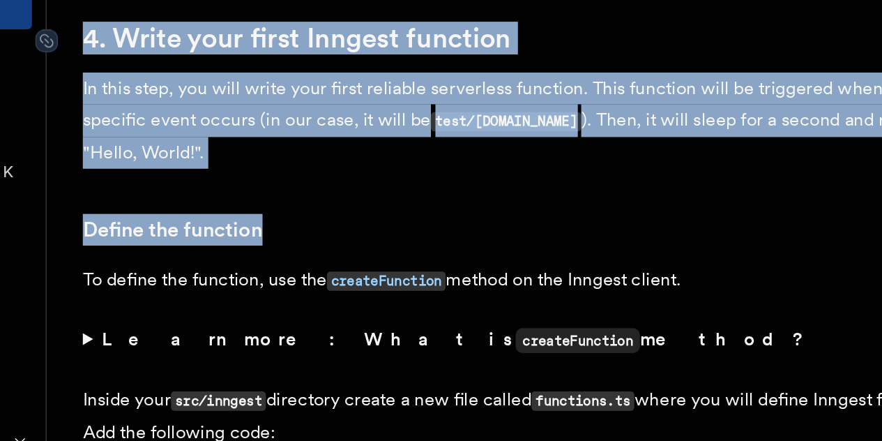
drag, startPoint x: 389, startPoint y: 199, endPoint x: 199, endPoint y: 125, distance: 204.2
click at [321, 239] on h3 "Define the function" at bounding box center [474, 249] width 558 height 20
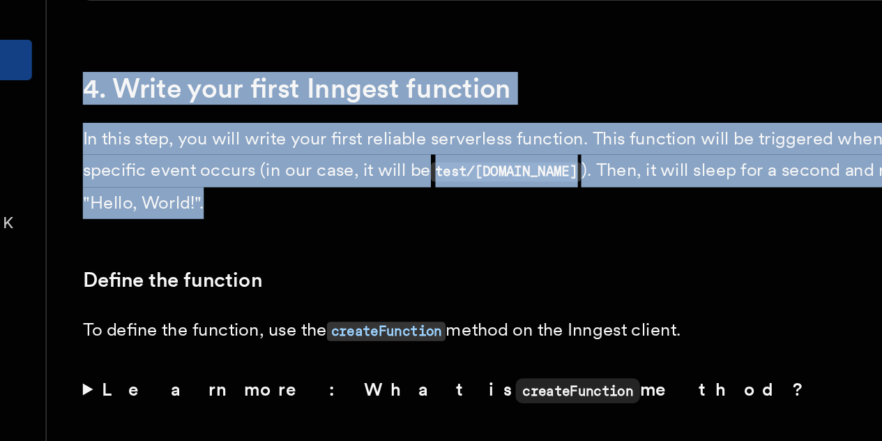
drag, startPoint x: 371, startPoint y: 181, endPoint x: 177, endPoint y: 59, distance: 228.7
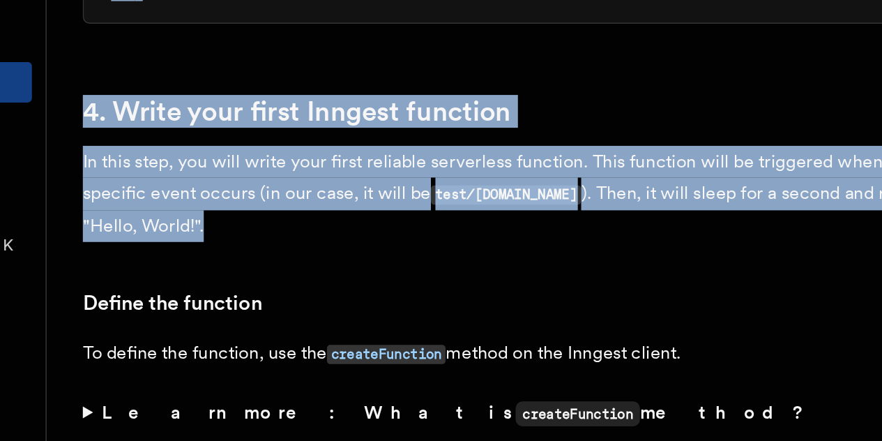
click at [359, 188] on p "In this step, you will write your first reliable serverless function. This func…" at bounding box center [474, 181] width 558 height 59
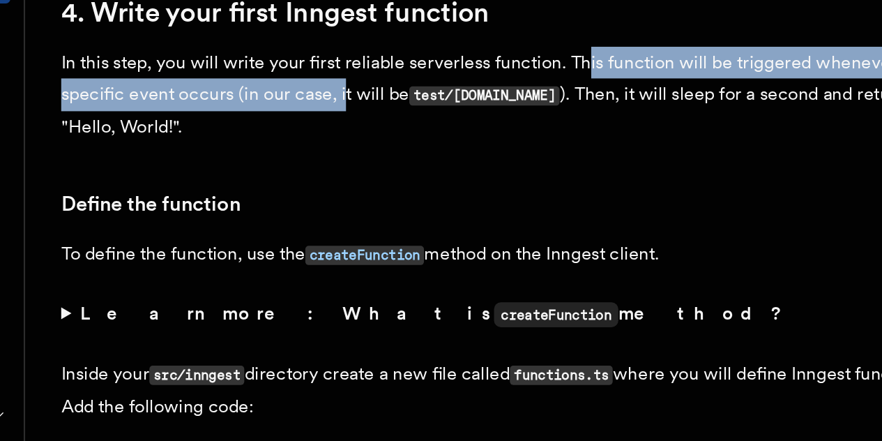
drag, startPoint x: 516, startPoint y: 145, endPoint x: 425, endPoint y: 172, distance: 94.6
click at [425, 172] on p "In this step, you will write your first reliable serverless function. This func…" at bounding box center [474, 181] width 558 height 59
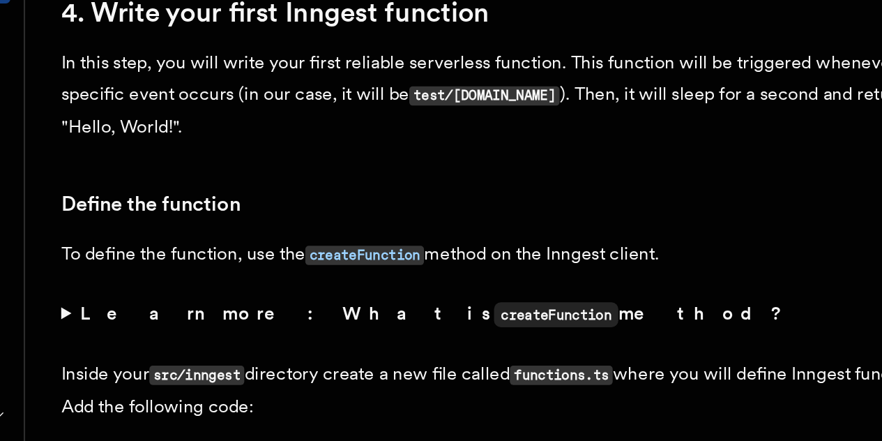
click at [417, 185] on p "In this step, you will write your first reliable serverless function. This func…" at bounding box center [474, 181] width 558 height 59
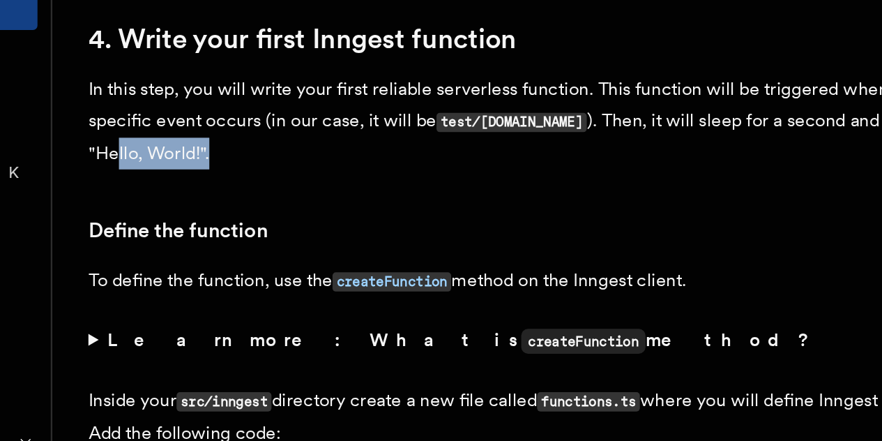
drag, startPoint x: 403, startPoint y: 197, endPoint x: 289, endPoint y: 176, distance: 116.1
click at [289, 176] on p "In this step, you will write your first reliable serverless function. This func…" at bounding box center [474, 181] width 558 height 59
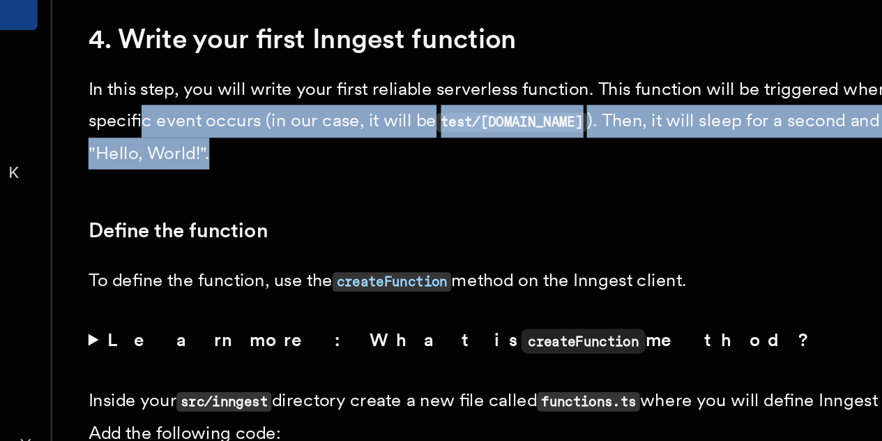
click at [289, 176] on p "In this step, you will write your first reliable serverless function. This func…" at bounding box center [474, 181] width 558 height 59
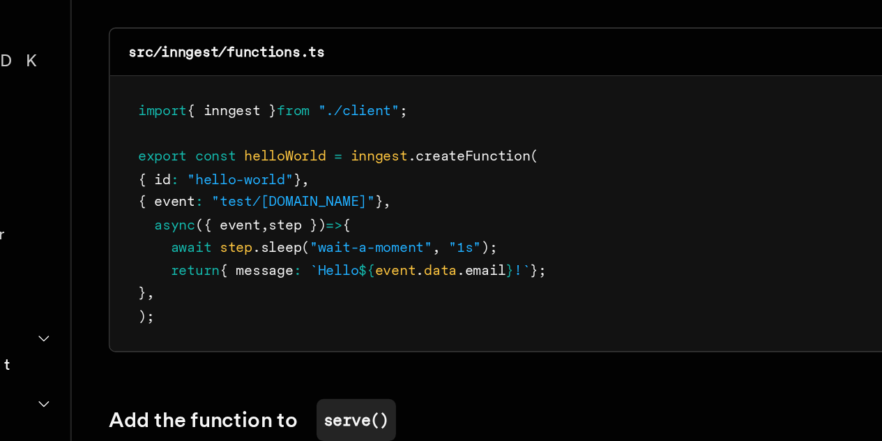
scroll to position [2392, 0]
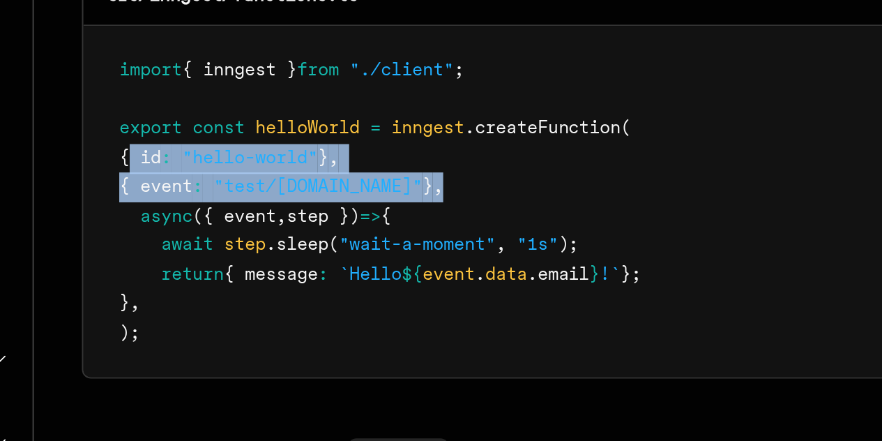
drag, startPoint x: 218, startPoint y: 276, endPoint x: 386, endPoint y: 287, distance: 169.0
click at [386, 287] on pre "import { inngest } from "./client" ; export const helloWorld = inngest .createF…" at bounding box center [474, 306] width 556 height 164
drag, startPoint x: 386, startPoint y: 287, endPoint x: 232, endPoint y: 279, distance: 154.3
click at [232, 279] on pre "import { inngest } from "./client" ; export const helloWorld = inngest .createF…" at bounding box center [474, 306] width 556 height 164
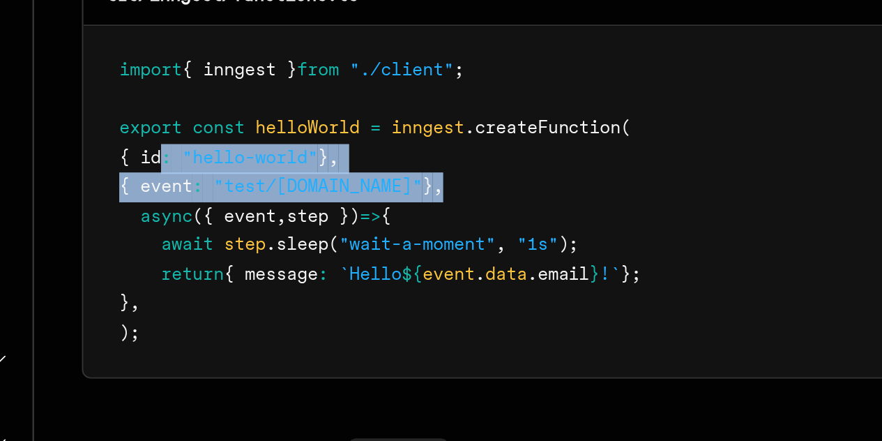
click at [232, 279] on pre "import { inngest } from "./client" ; export const helloWorld = inngest .createF…" at bounding box center [474, 306] width 556 height 164
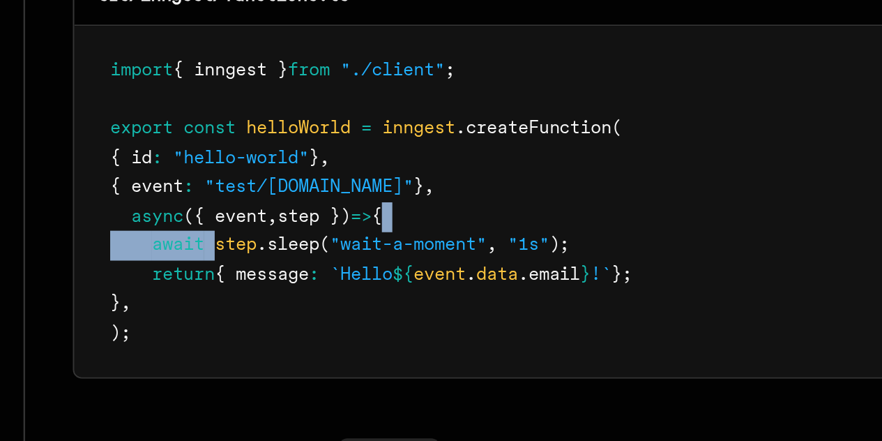
drag, startPoint x: 263, startPoint y: 317, endPoint x: 413, endPoint y: 303, distance: 150.5
click at [413, 303] on pre "import { inngest } from "./client" ; export const helloWorld = inngest .createF…" at bounding box center [474, 306] width 556 height 164
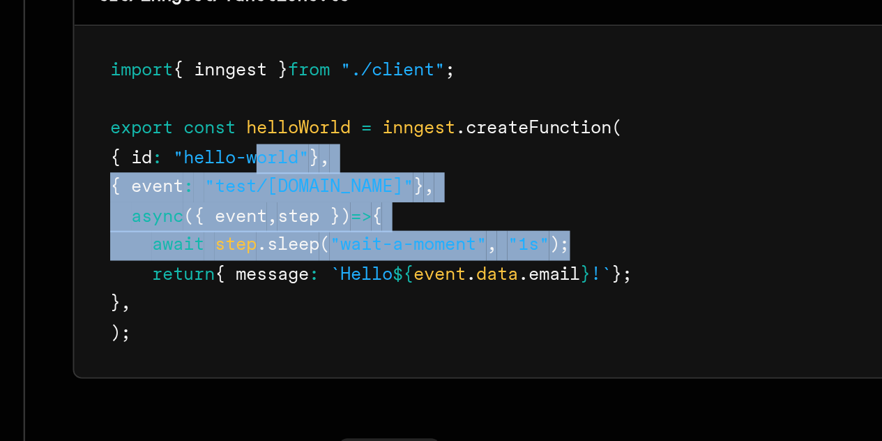
drag, startPoint x: 444, startPoint y: 315, endPoint x: 242, endPoint y: 268, distance: 207.7
click at [242, 268] on pre "import { inngest } from "./client" ; export const helloWorld = inngest .createF…" at bounding box center [474, 306] width 556 height 164
click at [232, 280] on span "{ id" at bounding box center [223, 285] width 20 height 10
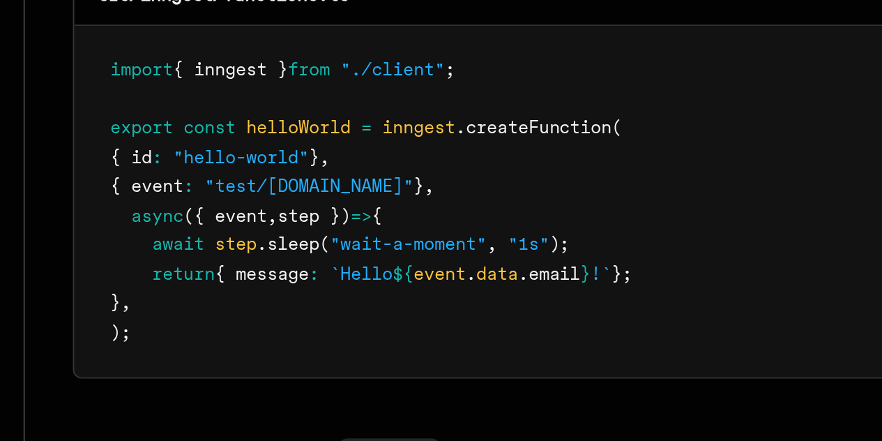
drag, startPoint x: 274, startPoint y: 348, endPoint x: 393, endPoint y: 335, distance: 119.3
click at [393, 335] on pre "import { inngest } from "./client" ; export const helloWorld = inngest .createF…" at bounding box center [474, 306] width 556 height 164
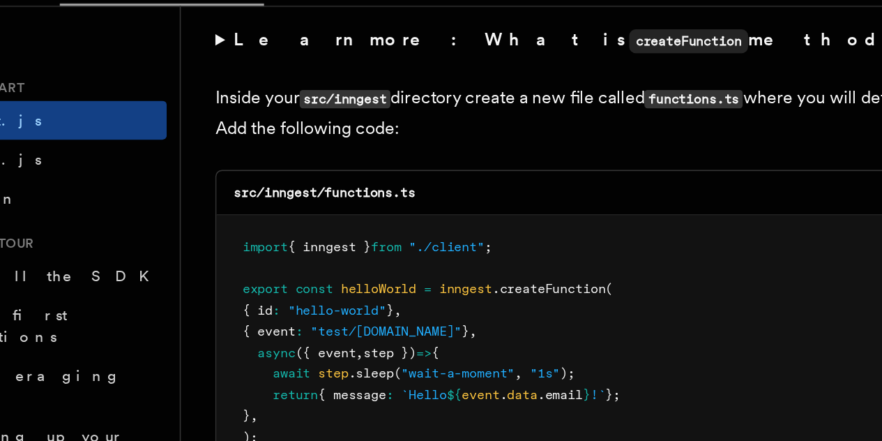
scroll to position [2441, 0]
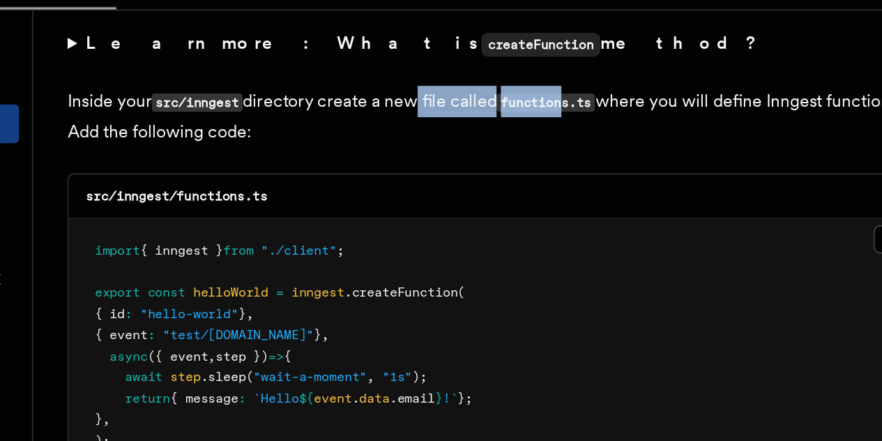
drag, startPoint x: 418, startPoint y: 89, endPoint x: 579, endPoint y: 60, distance: 163.6
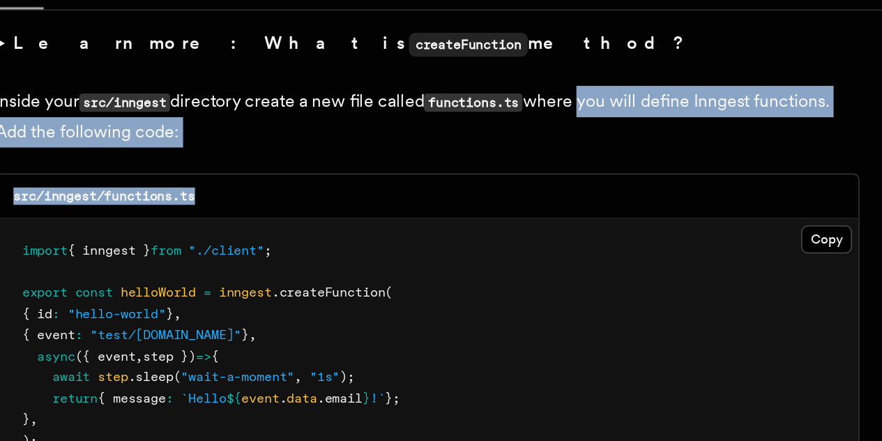
drag, startPoint x: 577, startPoint y: 71, endPoint x: 381, endPoint y: 134, distance: 206.4
click at [381, 146] on div "src/inngest/functions.ts" at bounding box center [474, 160] width 556 height 29
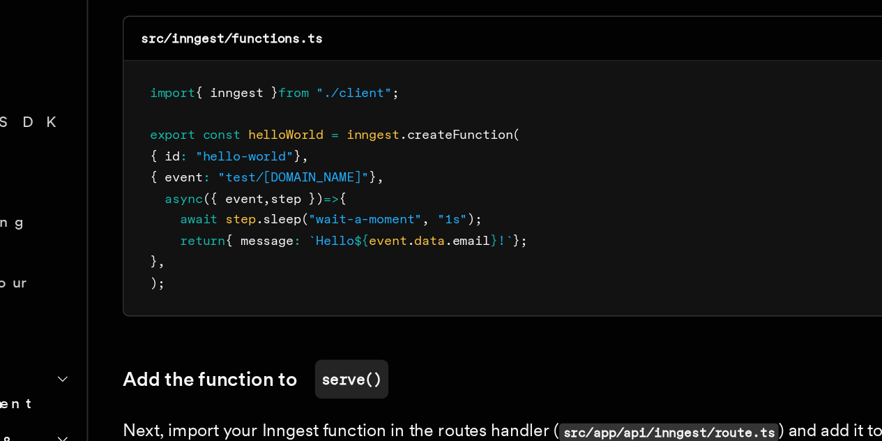
scroll to position [2442, 0]
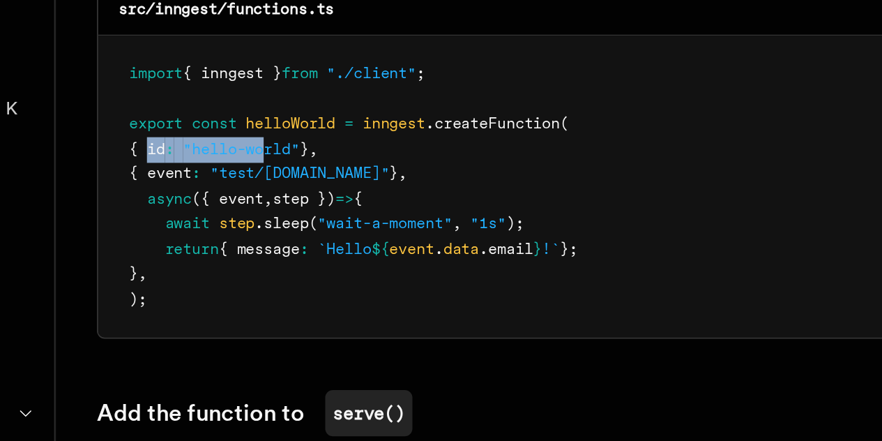
drag, startPoint x: 224, startPoint y: 221, endPoint x: 339, endPoint y: 224, distance: 115.1
click at [339, 224] on pre "import { inngest } from "./client" ; export const helloWorld = inngest .createF…" at bounding box center [474, 256] width 556 height 164
drag, startPoint x: 339, startPoint y: 224, endPoint x: 174, endPoint y: 231, distance: 164.7
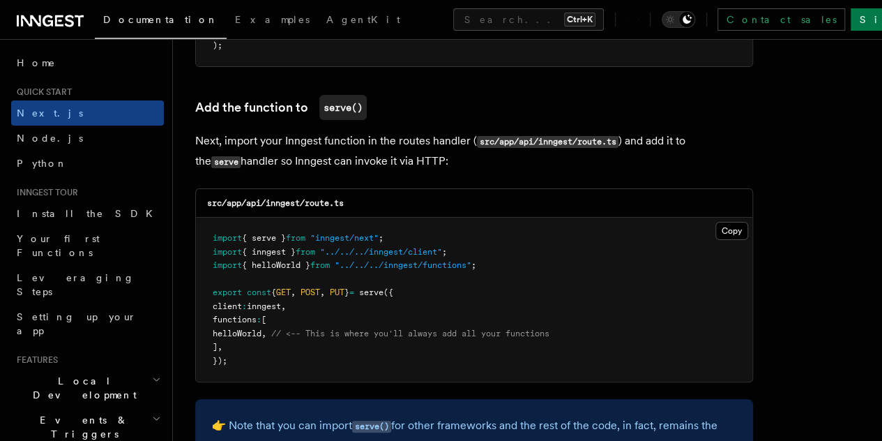
scroll to position [2714, 0]
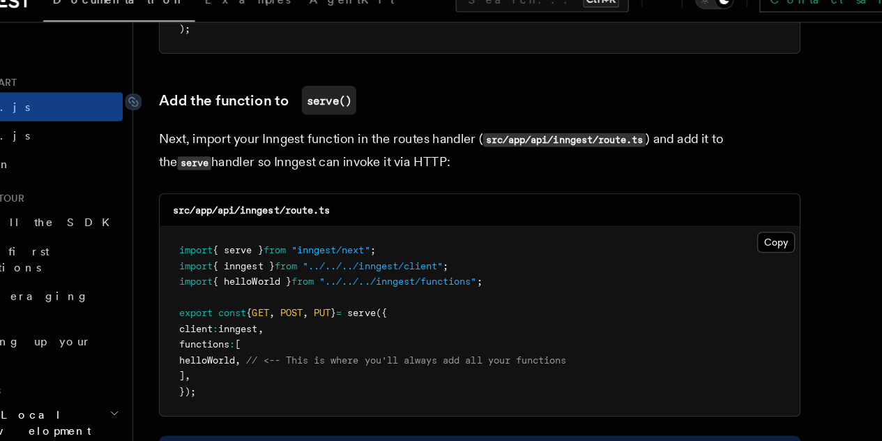
drag, startPoint x: 459, startPoint y: 148, endPoint x: 203, endPoint y: 96, distance: 261.7
click at [203, 96] on link "Add the function to serve()" at bounding box center [281, 107] width 172 height 25
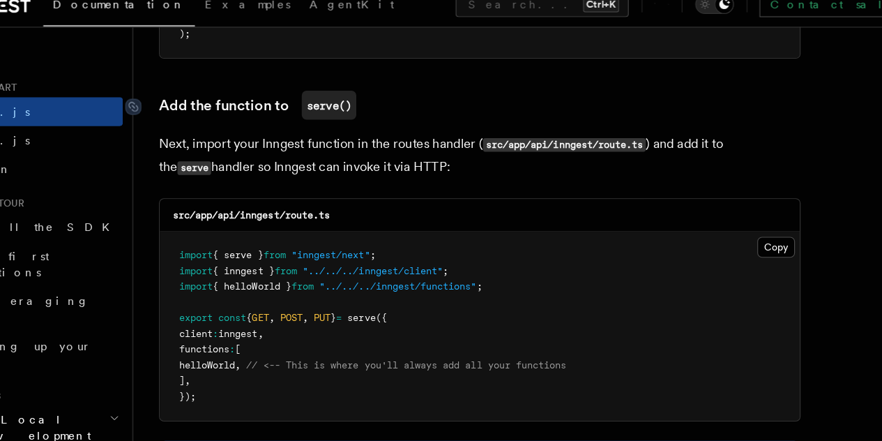
click at [203, 95] on link "Add the function to serve()" at bounding box center [281, 107] width 172 height 25
click at [436, 133] on p "Next, import your Inngest function in the routes handler ( src/app/api/inngest/…" at bounding box center [474, 151] width 558 height 40
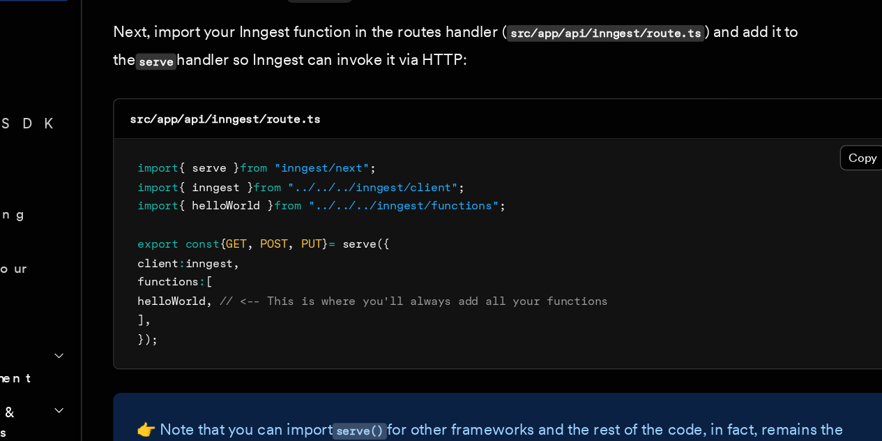
scroll to position [2707, 0]
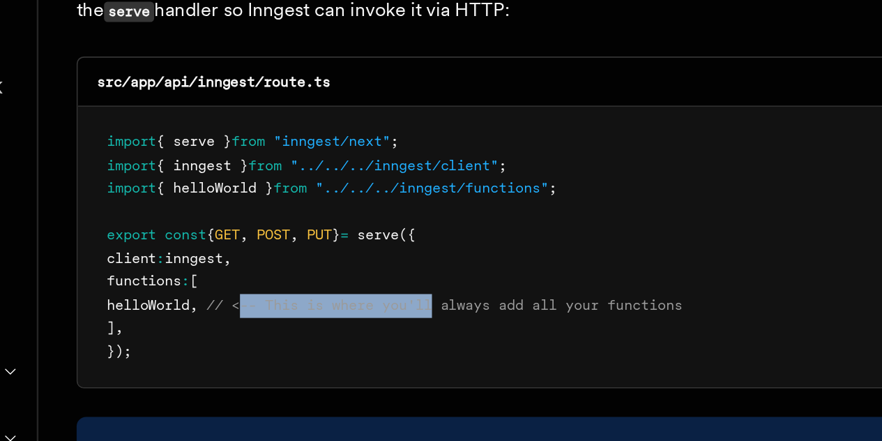
drag, startPoint x: 313, startPoint y: 326, endPoint x: 427, endPoint y: 323, distance: 114.4
click at [427, 335] on span "// <-- This is where you'll always add all your functions" at bounding box center [410, 340] width 278 height 10
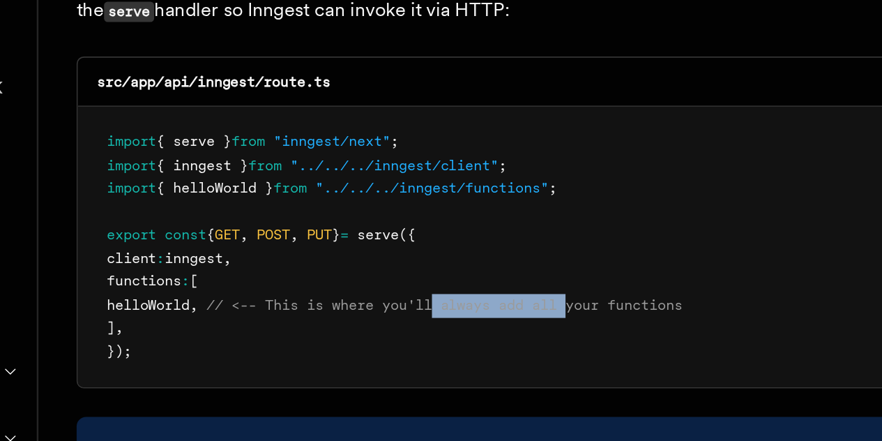
drag, startPoint x: 427, startPoint y: 323, endPoint x: 524, endPoint y: 330, distance: 96.5
click at [524, 335] on span "// <-- This is where you'll always add all your functions" at bounding box center [410, 340] width 278 height 10
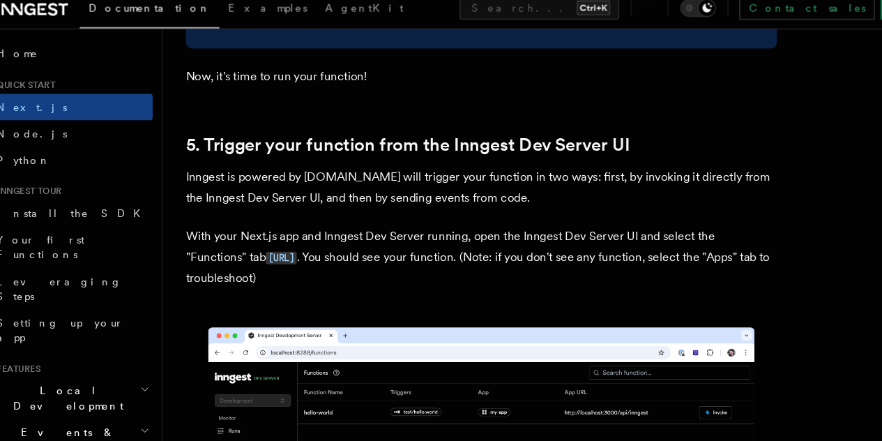
scroll to position [3148, 0]
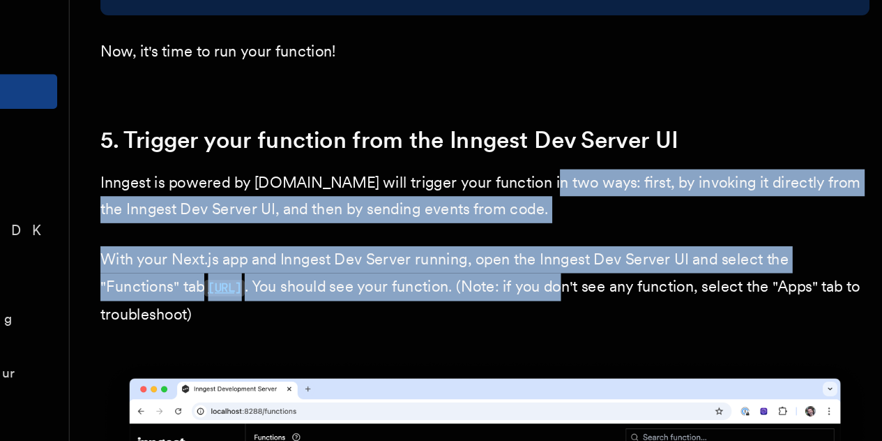
drag, startPoint x: 664, startPoint y: 246, endPoint x: 463, endPoint y: 174, distance: 214.1
click at [463, 174] on p "Inngest is powered by events.You will trigger your function in two ways: first,…" at bounding box center [474, 188] width 558 height 39
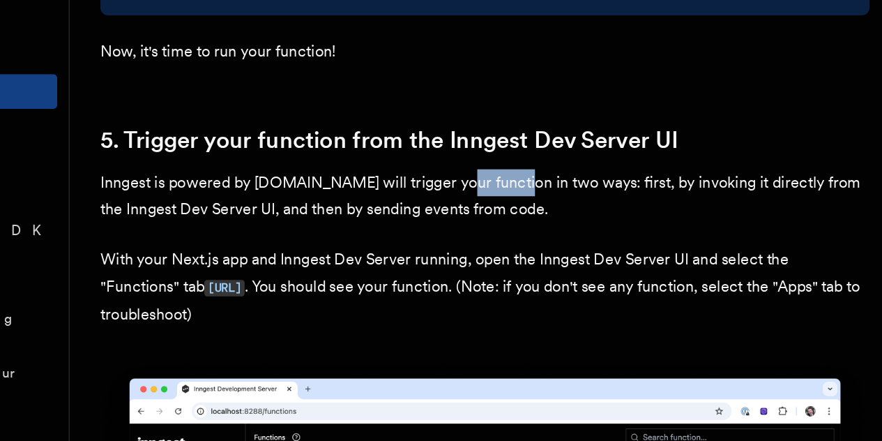
click at [463, 174] on p "Inngest is powered by events.You will trigger your function in two ways: first,…" at bounding box center [474, 188] width 558 height 39
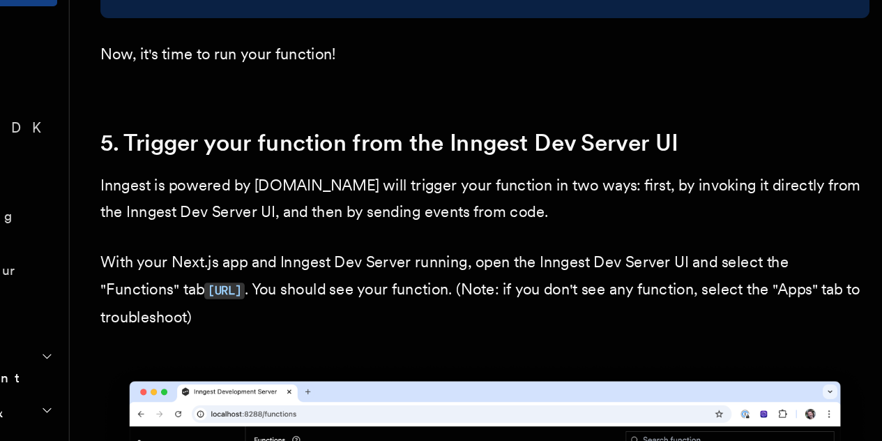
scroll to position [3073, 0]
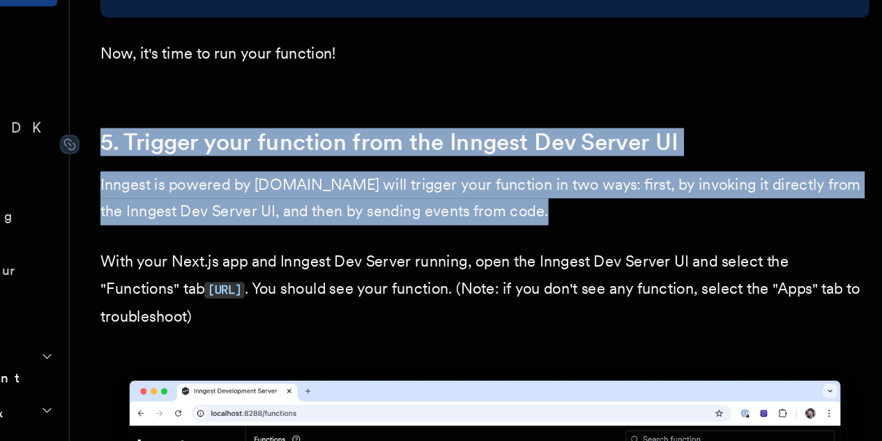
drag, startPoint x: 474, startPoint y: 349, endPoint x: 198, endPoint y: 208, distance: 309.9
click at [382, 300] on p "With your Next.js app and Inngest Dev Server running, open the Inngest Dev Serv…" at bounding box center [474, 329] width 558 height 59
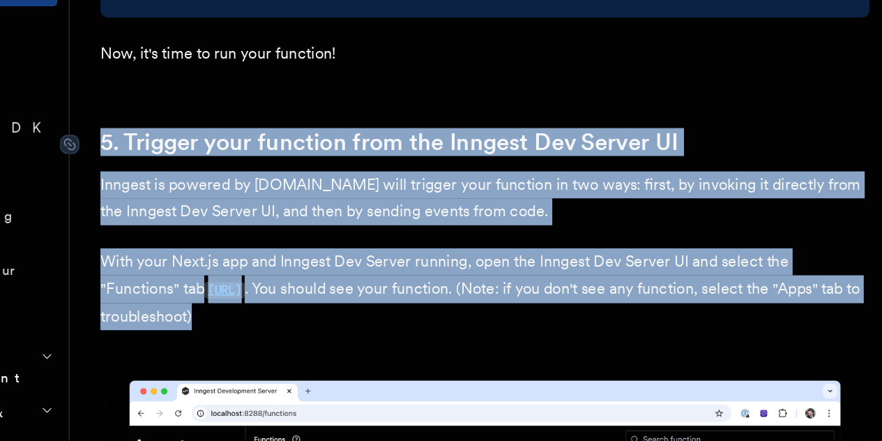
drag, startPoint x: 485, startPoint y: 340, endPoint x: 192, endPoint y: 211, distance: 319.1
click at [432, 300] on p "With your Next.js app and Inngest Dev Server running, open the Inngest Dev Serv…" at bounding box center [474, 329] width 558 height 59
drag, startPoint x: 459, startPoint y: 332, endPoint x: 194, endPoint y: 208, distance: 292.3
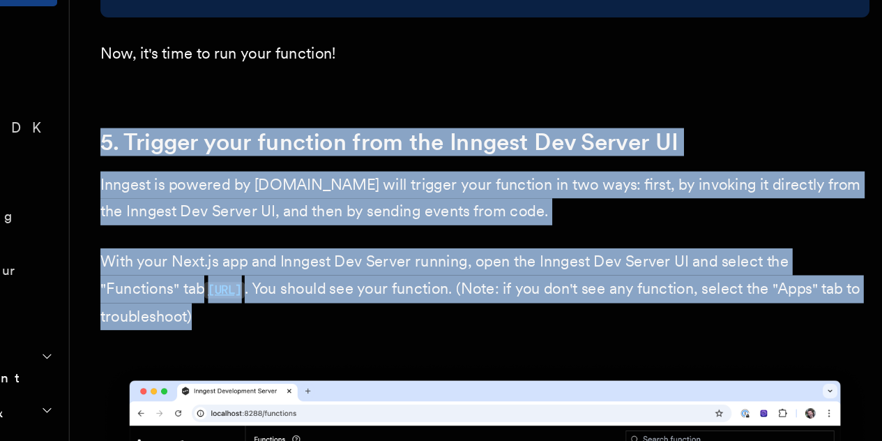
click at [420, 301] on p "With your Next.js app and Inngest Dev Server running, open the Inngest Dev Serv…" at bounding box center [474, 329] width 558 height 59
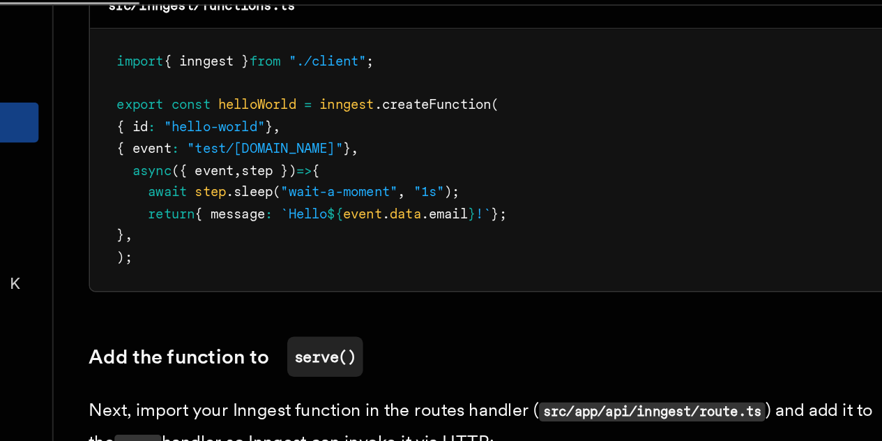
scroll to position [2562, 0]
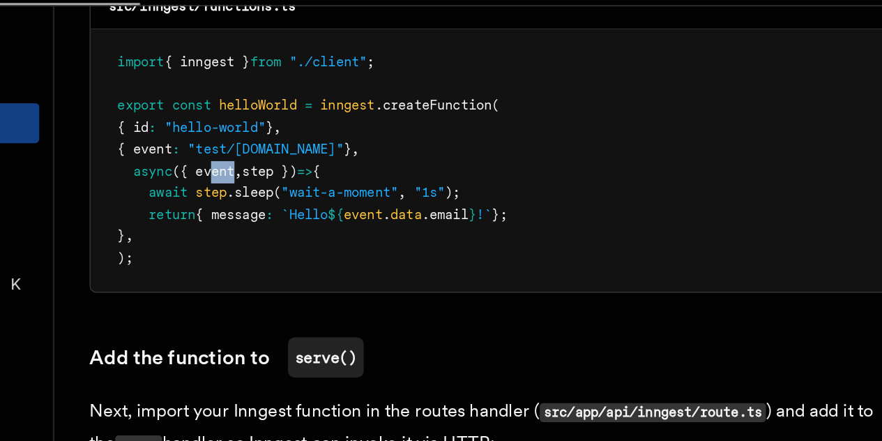
drag, startPoint x: 272, startPoint y: 131, endPoint x: 296, endPoint y: 126, distance: 24.2
click at [296, 138] on span "async ({ event , step }) => {" at bounding box center [276, 143] width 127 height 10
click at [291, 138] on span "," at bounding box center [288, 143] width 5 height 10
drag, startPoint x: 296, startPoint y: 126, endPoint x: 335, endPoint y: 130, distance: 39.9
click at [335, 138] on span "async ({ event , step }) => {" at bounding box center [276, 143] width 127 height 10
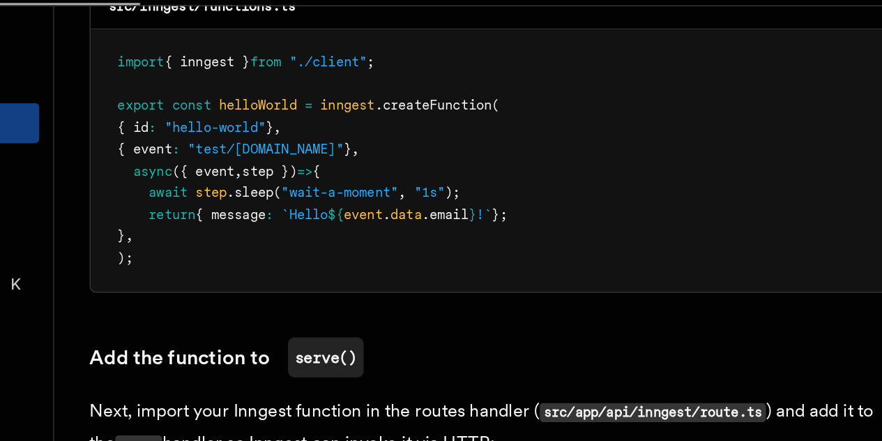
click at [325, 138] on span "step })" at bounding box center [308, 143] width 34 height 10
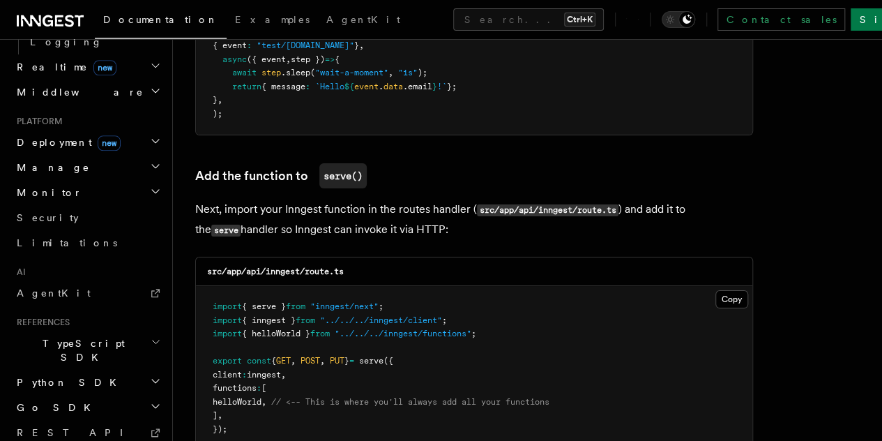
scroll to position [703, 0]
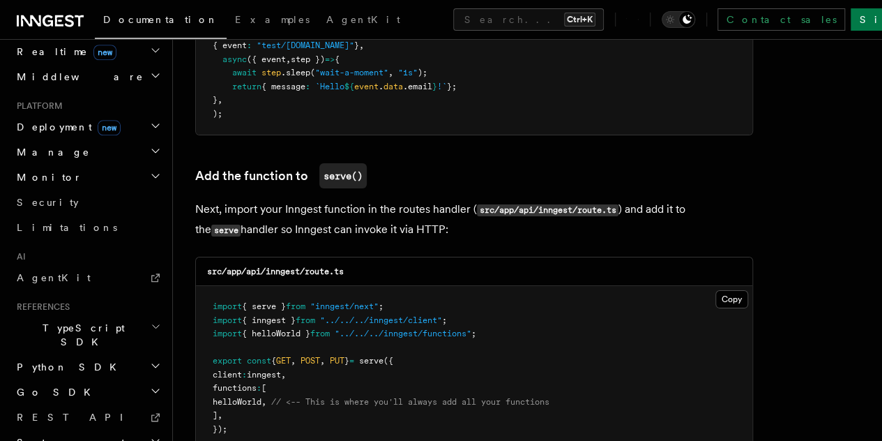
click at [151, 321] on icon "button" at bounding box center [156, 326] width 10 height 11
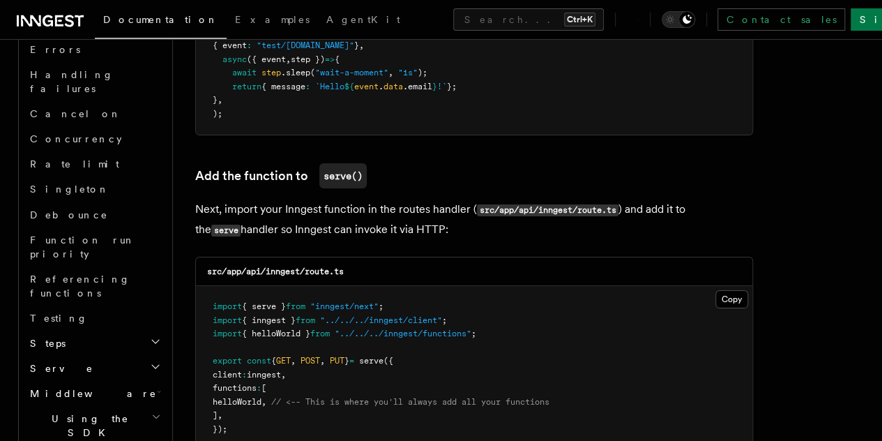
scroll to position [1155, 0]
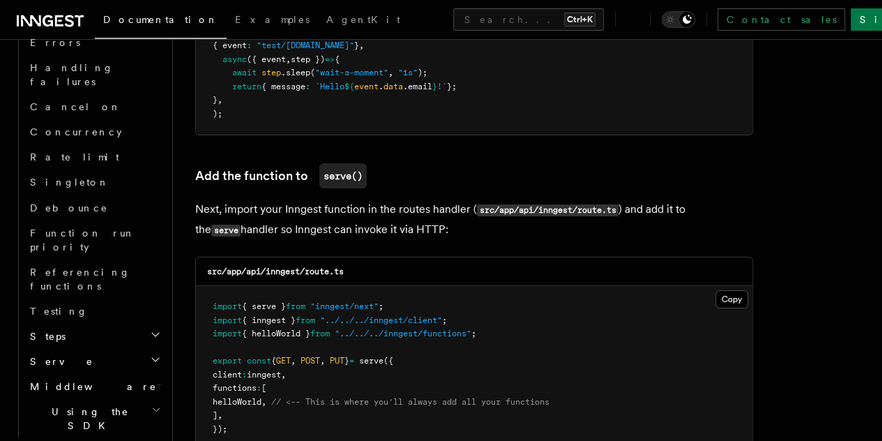
scroll to position [1155, 0]
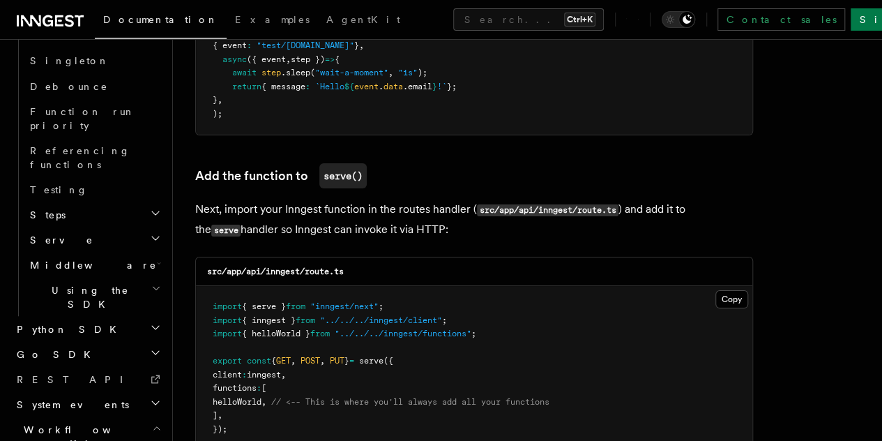
scroll to position [1280, 0]
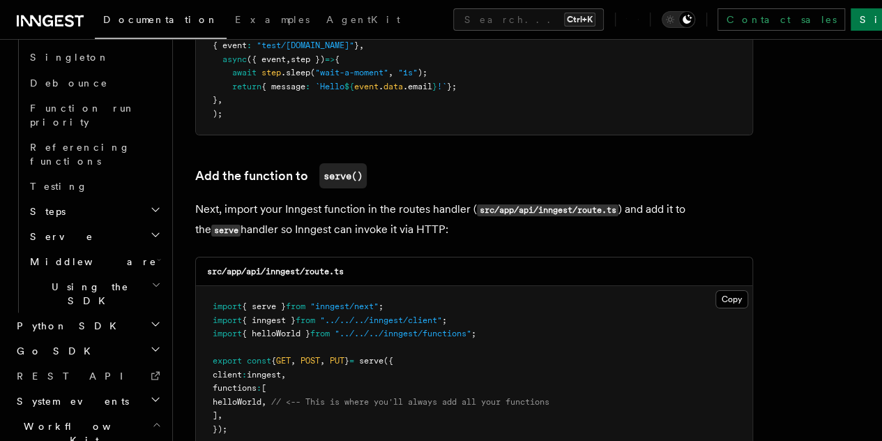
click at [152, 418] on icon "button" at bounding box center [156, 423] width 9 height 11
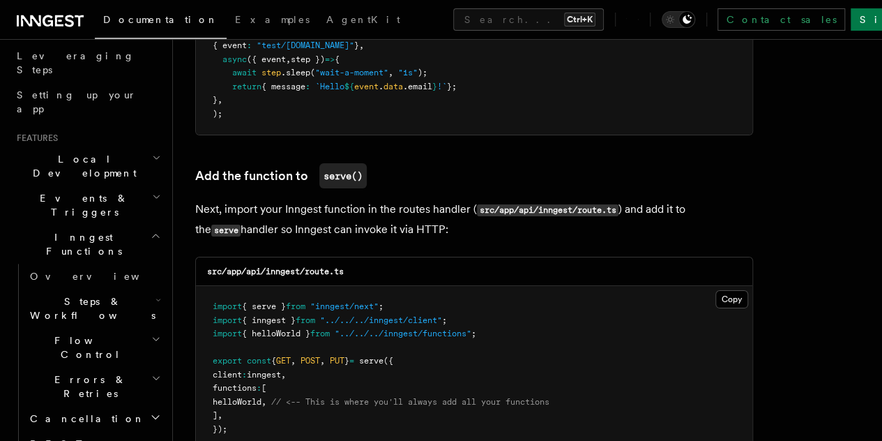
scroll to position [220, 0]
click at [155, 296] on icon "button" at bounding box center [158, 301] width 6 height 11
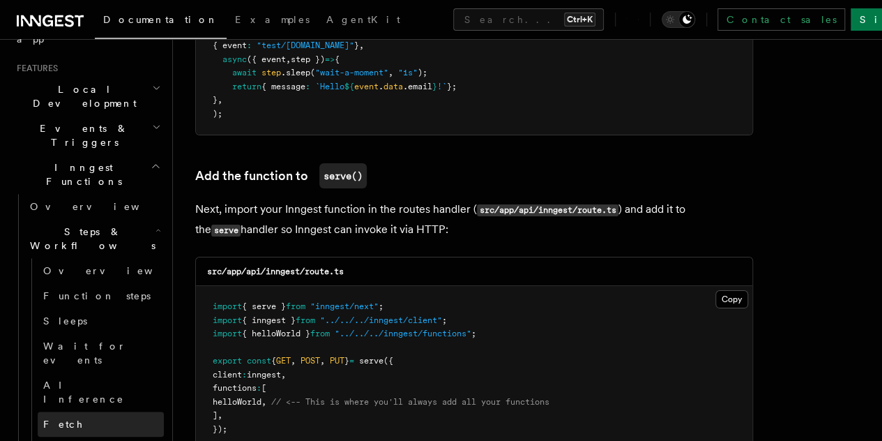
scroll to position [294, 0]
click at [134, 217] on h2 "Steps & Workflows" at bounding box center [93, 236] width 139 height 39
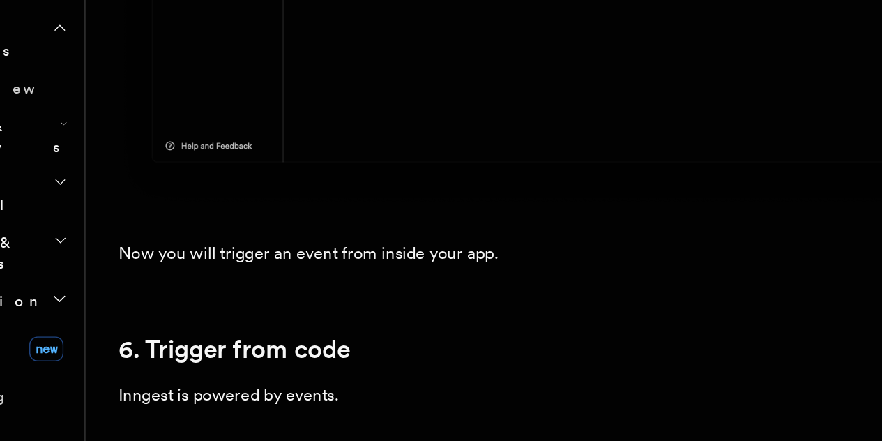
scroll to position [6744, 0]
drag, startPoint x: 245, startPoint y: 218, endPoint x: 338, endPoint y: 227, distance: 93.1
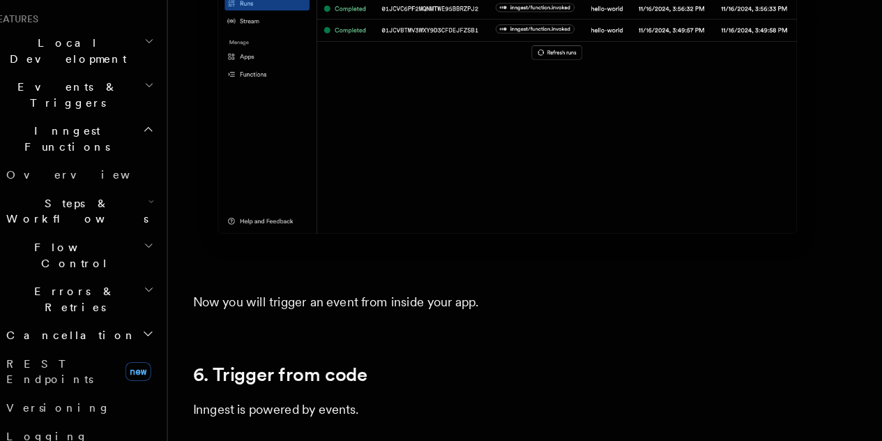
scroll to position [6741, 0]
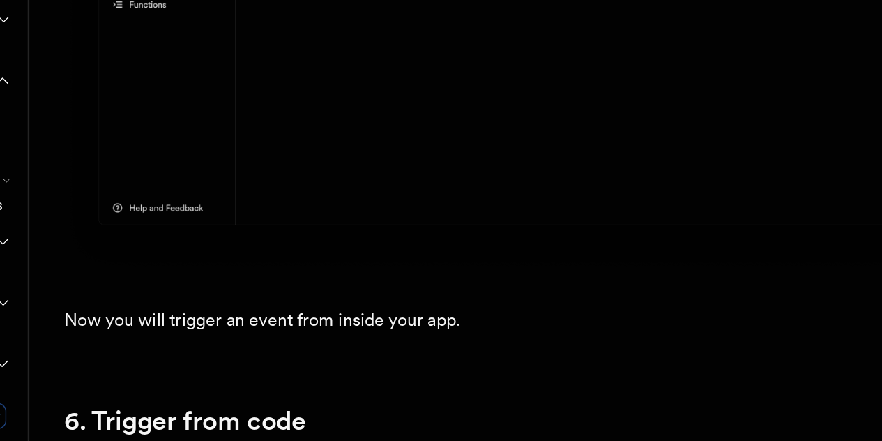
drag, startPoint x: 324, startPoint y: 236, endPoint x: 431, endPoint y: 230, distance: 106.9
drag, startPoint x: 431, startPoint y: 230, endPoint x: 319, endPoint y: 226, distance: 111.6
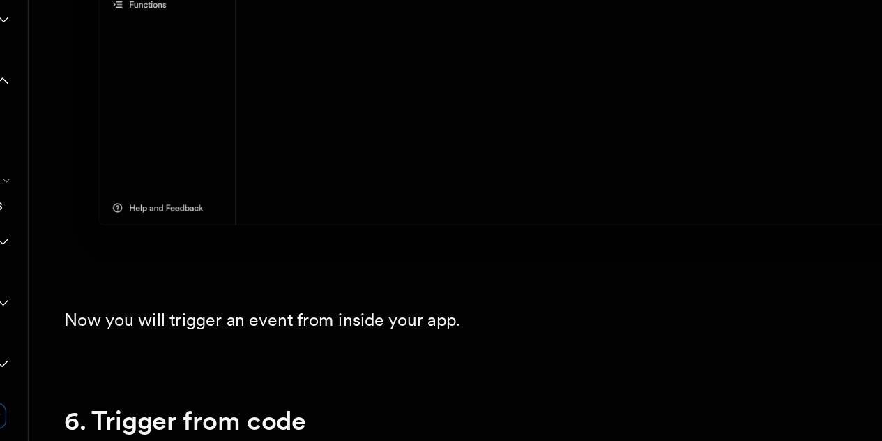
drag, startPoint x: 360, startPoint y: 254, endPoint x: 280, endPoint y: 222, distance: 86.0
drag, startPoint x: 387, startPoint y: 287, endPoint x: 563, endPoint y: 320, distance: 178.7
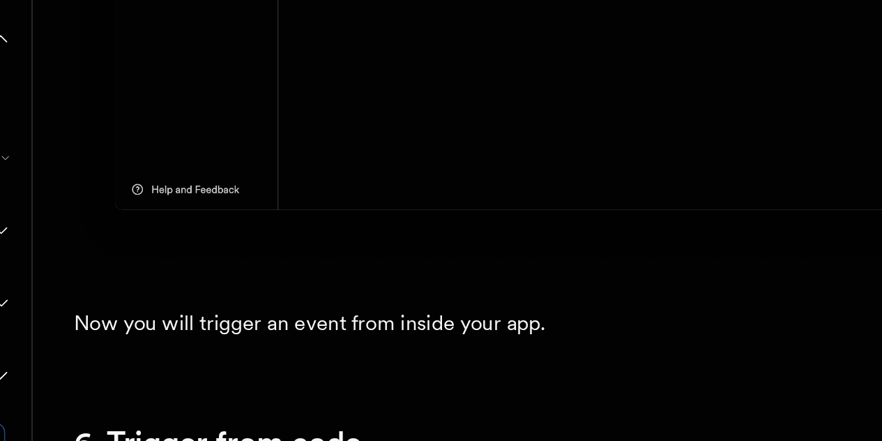
drag, startPoint x: 255, startPoint y: 289, endPoint x: 372, endPoint y: 279, distance: 117.6
drag, startPoint x: 363, startPoint y: 283, endPoint x: 283, endPoint y: 279, distance: 80.3
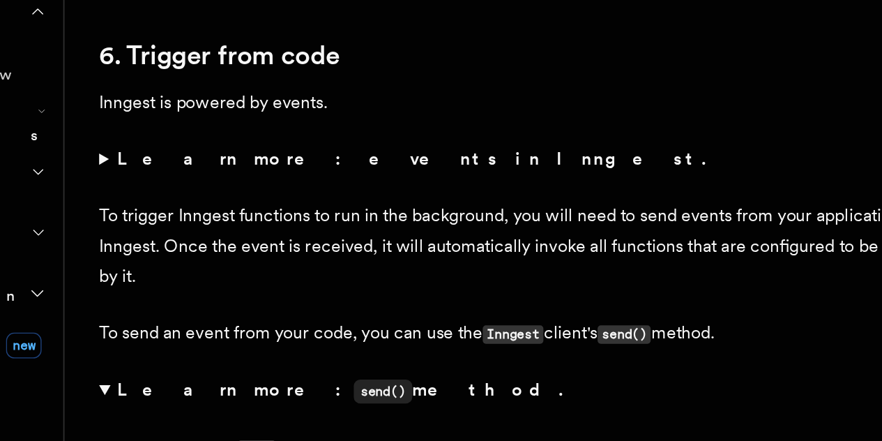
scroll to position [6931, 0]
drag, startPoint x: 315, startPoint y: 217, endPoint x: 471, endPoint y: 193, distance: 158.0
drag, startPoint x: 462, startPoint y: 201, endPoint x: 317, endPoint y: 206, distance: 145.1
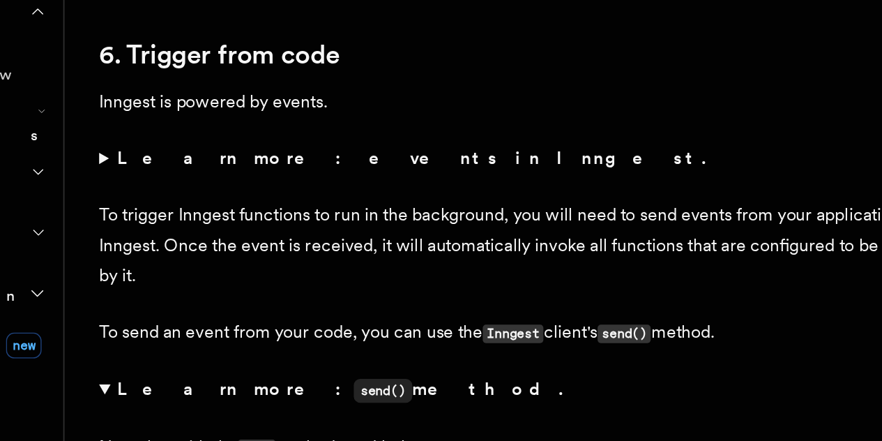
drag, startPoint x: 291, startPoint y: 229, endPoint x: 379, endPoint y: 236, distance: 88.2
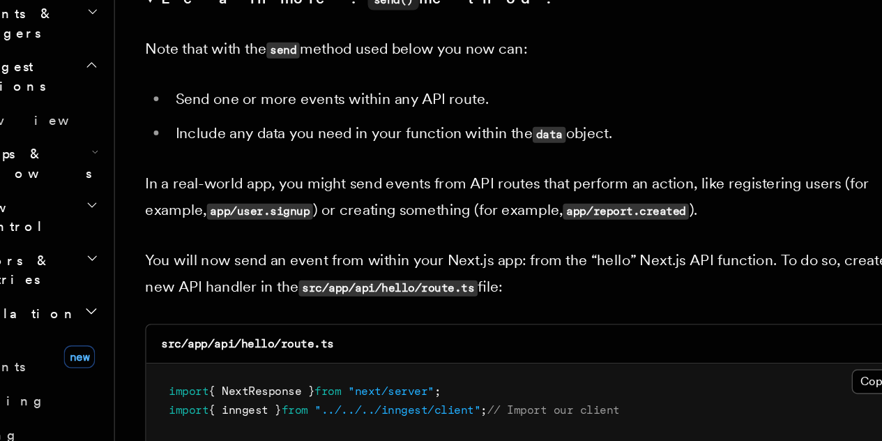
scroll to position [7223, 0]
drag, startPoint x: 250, startPoint y: 244, endPoint x: 382, endPoint y: 262, distance: 133.0
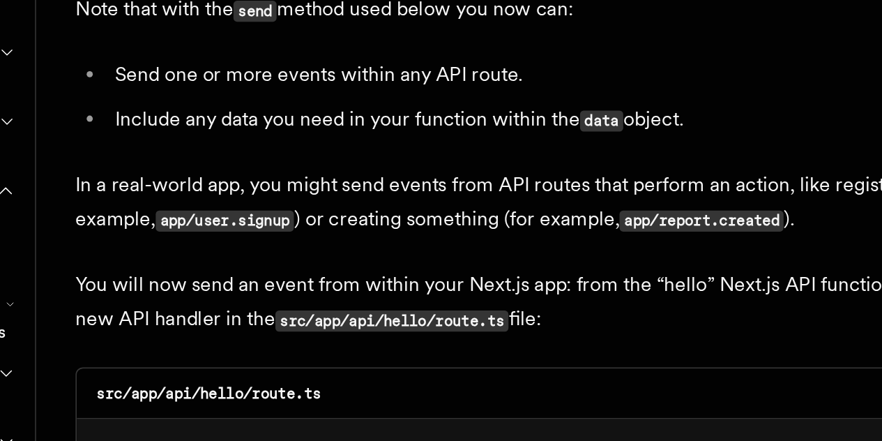
scroll to position [7314, 0]
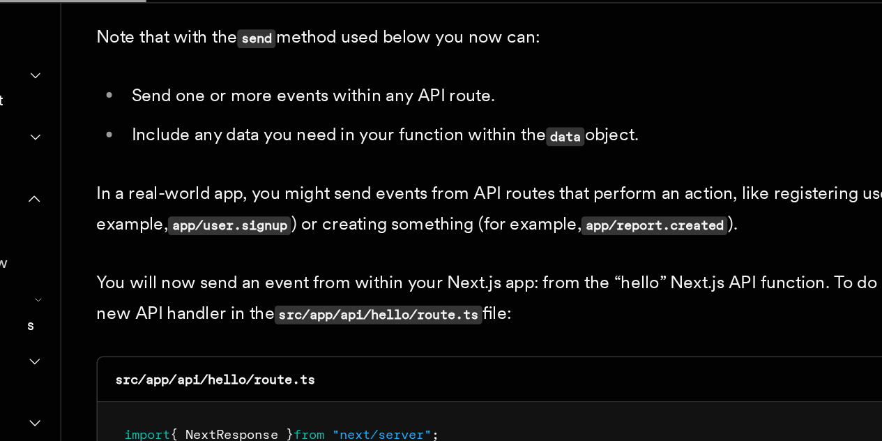
drag, startPoint x: 355, startPoint y: 260, endPoint x: 463, endPoint y: 272, distance: 108.7
click at [463, 293] on pre "import { NextResponse } from "next/server" ; import { inngest } from "../../../…" at bounding box center [474, 429] width 556 height 273
drag, startPoint x: 467, startPoint y: 264, endPoint x: 393, endPoint y: 267, distance: 74.0
click at [393, 293] on pre "import { NextResponse } from "next/server" ; import { inngest } from "../../../…" at bounding box center [474, 429] width 556 height 273
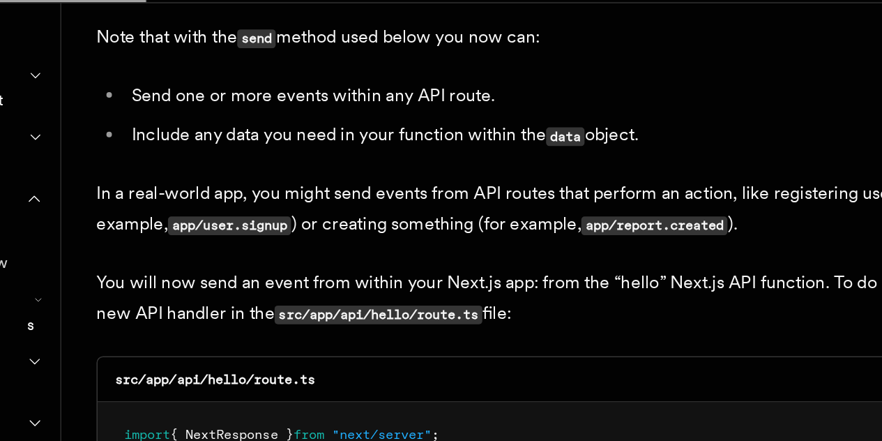
click at [393, 293] on pre "import { NextResponse } from "next/server" ; import { inngest } from "../../../…" at bounding box center [474, 429] width 556 height 273
drag, startPoint x: 393, startPoint y: 267, endPoint x: 363, endPoint y: 244, distance: 38.3
click at [363, 293] on pre "import { NextResponse } from "next/server" ; import { inngest } from "../../../…" at bounding box center [474, 429] width 556 height 273
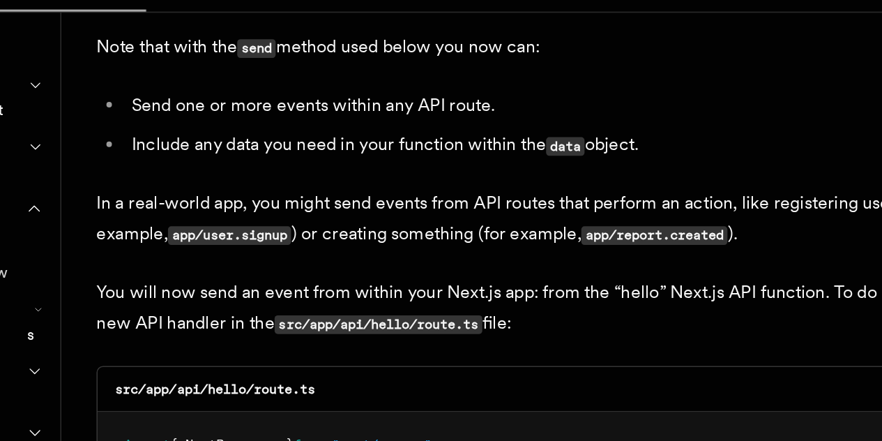
drag, startPoint x: 261, startPoint y: 190, endPoint x: 357, endPoint y: 215, distance: 99.4
click at [357, 293] on pre "import { NextResponse } from "next/server" ; import { inngest } from "../../../…" at bounding box center [474, 429] width 556 height 273
drag, startPoint x: 329, startPoint y: 217, endPoint x: 225, endPoint y: 183, distance: 109.4
click at [225, 293] on pre "import { NextResponse } from "next/server" ; import { inngest } from "../../../…" at bounding box center [474, 429] width 556 height 273
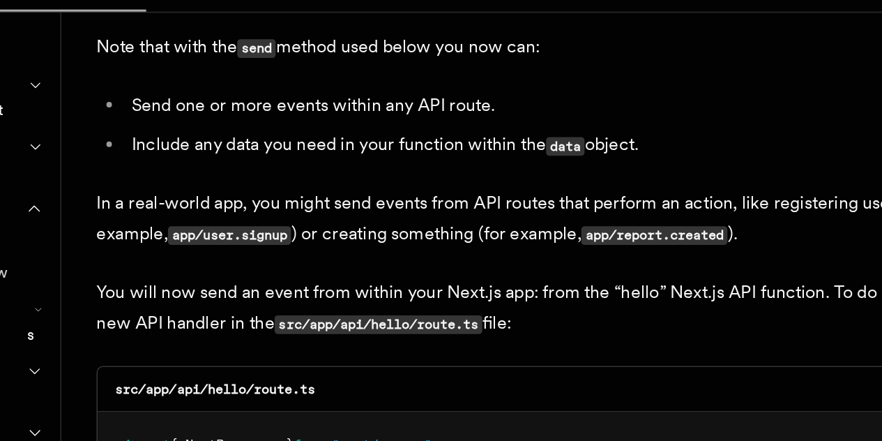
click at [225, 440] on span "name" at bounding box center [223, 449] width 20 height 10
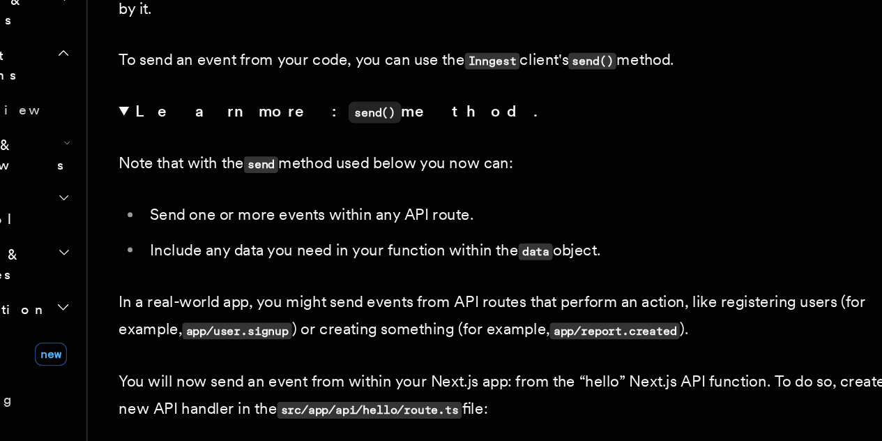
scroll to position [7132, 0]
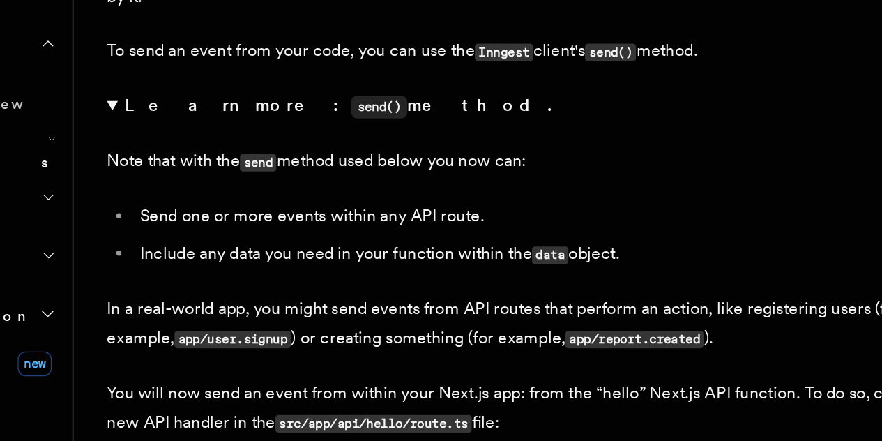
drag, startPoint x: 323, startPoint y: 268, endPoint x: 330, endPoint y: 265, distance: 7.8
drag, startPoint x: 533, startPoint y: 260, endPoint x: 424, endPoint y: 266, distance: 109.6
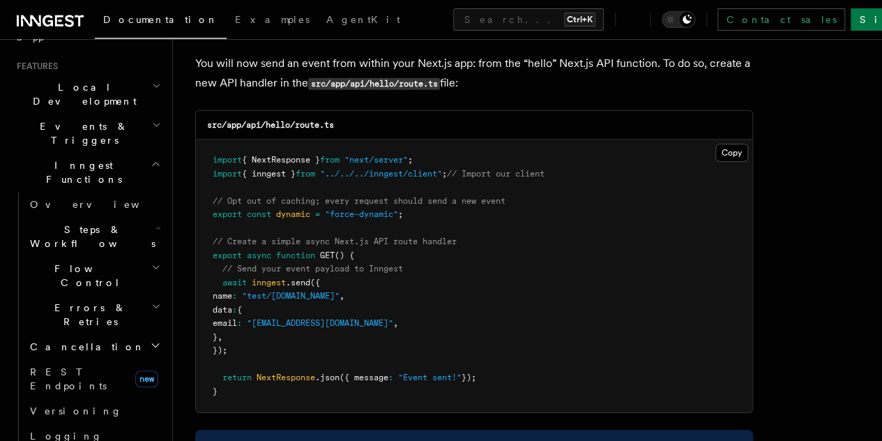
scroll to position [7467, 0]
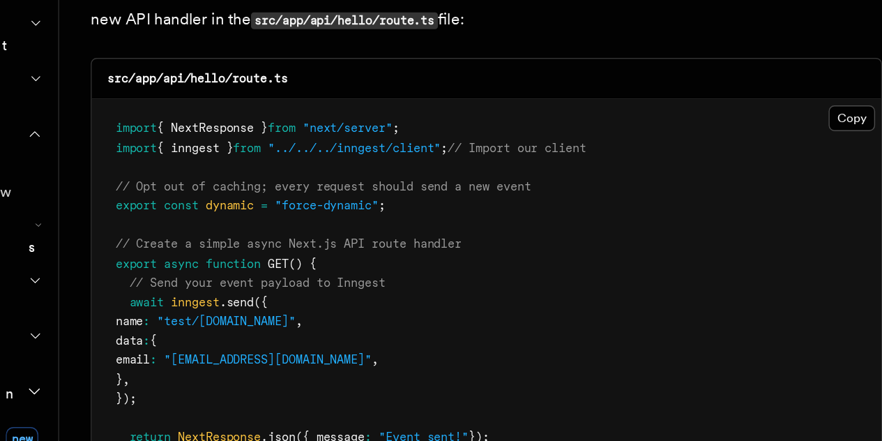
drag, startPoint x: 385, startPoint y: 210, endPoint x: 374, endPoint y: 224, distance: 17.9
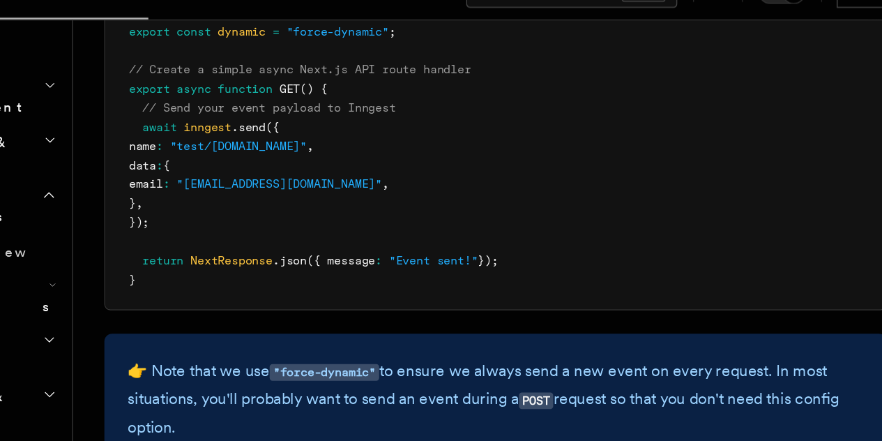
scroll to position [7634, 0]
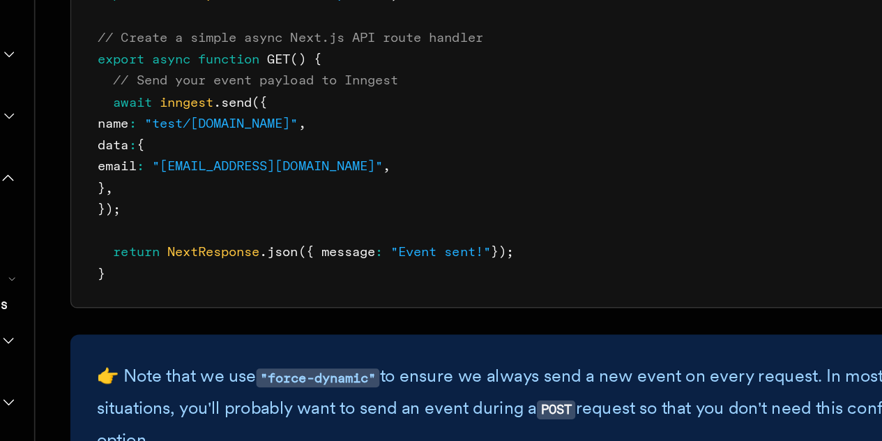
drag, startPoint x: 297, startPoint y: 114, endPoint x: 393, endPoint y: 123, distance: 96.7
click at [393, 373] on p "Every time this API route is requested, an event is sent to Inngest. To test it…" at bounding box center [474, 393] width 558 height 40
click at [407, 373] on p "Every time this API route is requested, an event is sent to Inngest. To test it…" at bounding box center [474, 393] width 558 height 40
drag, startPoint x: 406, startPoint y: 118, endPoint x: 554, endPoint y: 118, distance: 147.8
click at [554, 373] on p "Every time this API route is requested, an event is sent to Inngest. To test it…" at bounding box center [474, 393] width 558 height 40
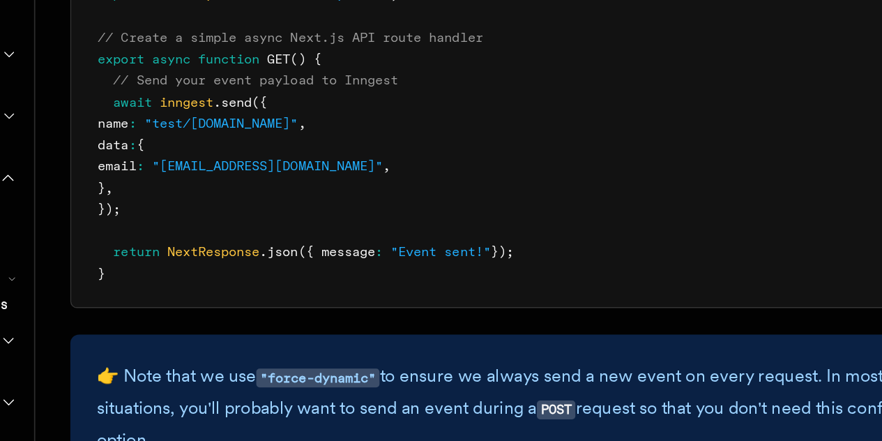
click at [554, 373] on p "Every time this API route is requested, an event is sent to Inngest. To test it…" at bounding box center [474, 393] width 558 height 40
click at [376, 373] on p "Every time this API route is requested, an event is sent to Inngest. To test it…" at bounding box center [474, 393] width 558 height 40
drag, startPoint x: 376, startPoint y: 109, endPoint x: 329, endPoint y: 114, distance: 47.7
click at [329, 373] on p "Every time this API route is requested, an event is sent to Inngest. To test it…" at bounding box center [474, 393] width 558 height 40
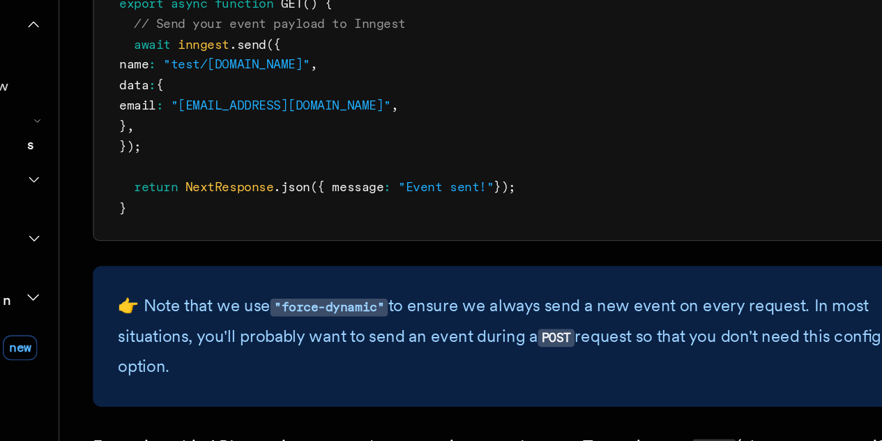
scroll to position [7574, 0]
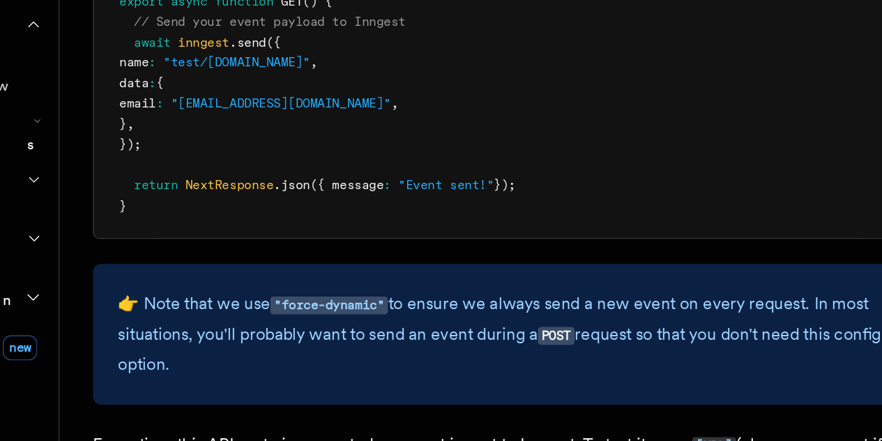
drag, startPoint x: 368, startPoint y: 302, endPoint x: 319, endPoint y: 321, distance: 52.6
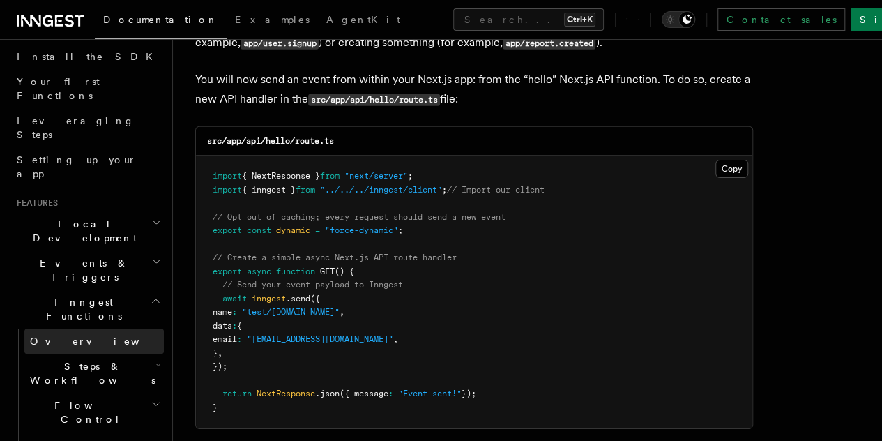
scroll to position [167, 0]
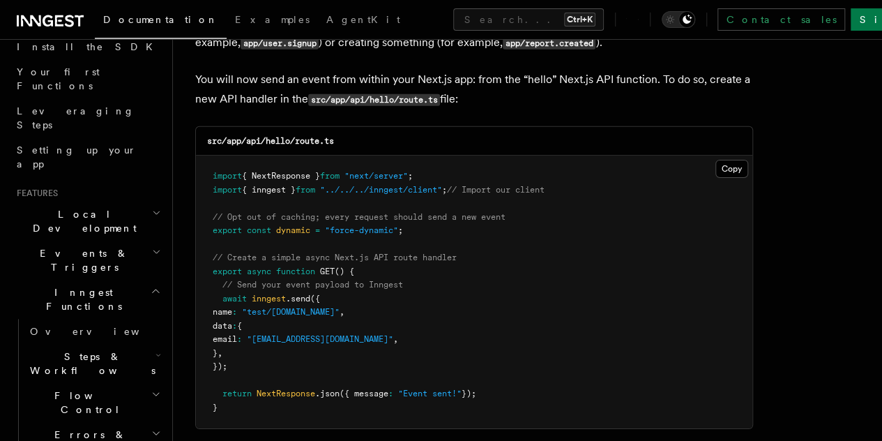
click at [155, 349] on icon "button" at bounding box center [158, 354] width 6 height 11
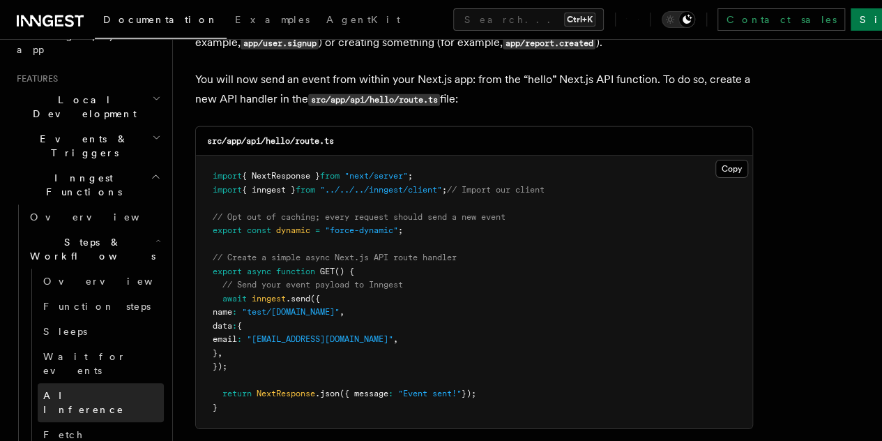
scroll to position [282, 0]
click at [100, 382] on link "AI Inference" at bounding box center [101, 401] width 126 height 39
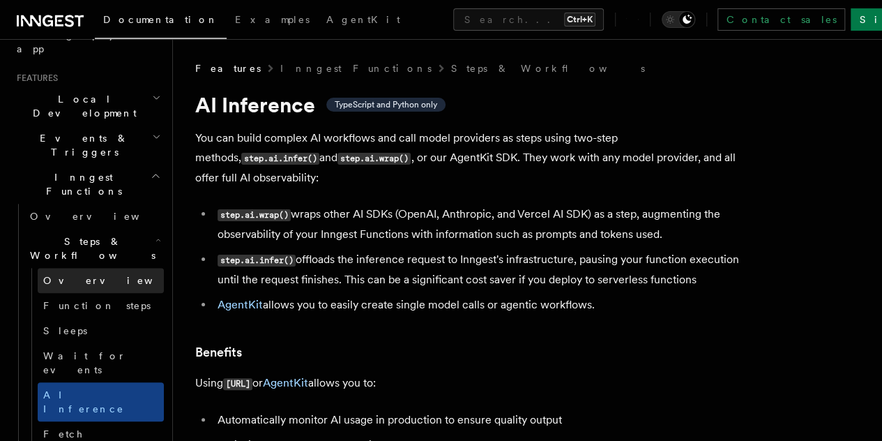
click at [98, 268] on link "Overview" at bounding box center [101, 280] width 126 height 25
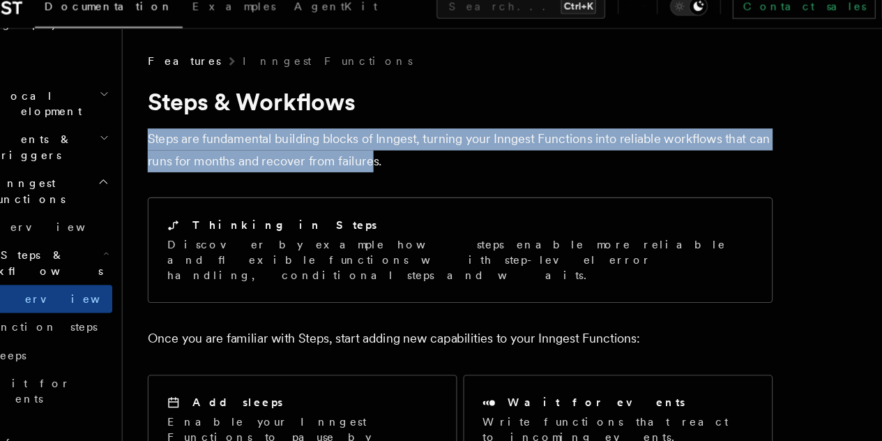
drag, startPoint x: 196, startPoint y: 139, endPoint x: 489, endPoint y: 153, distance: 293.2
click at [489, 153] on p "Steps are fundamental building blocks of Inngest, turning your Inngest Function…" at bounding box center [474, 147] width 558 height 39
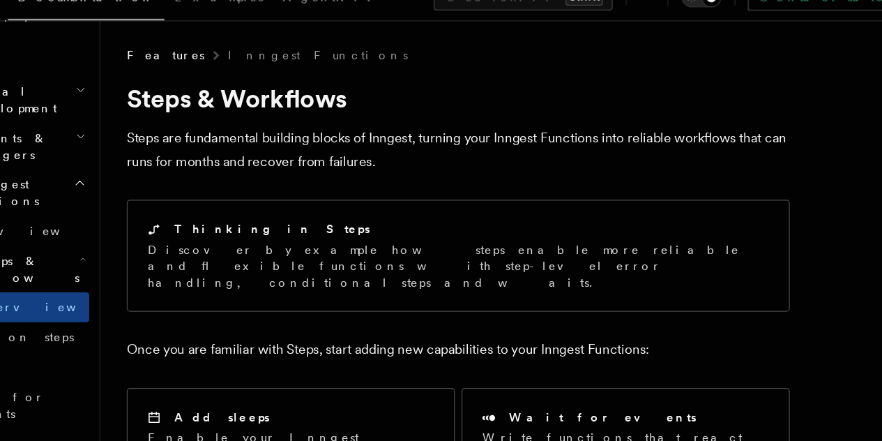
click at [499, 153] on p "Steps are fundamental building blocks of Inngest, turning your Inngest Function…" at bounding box center [474, 147] width 558 height 39
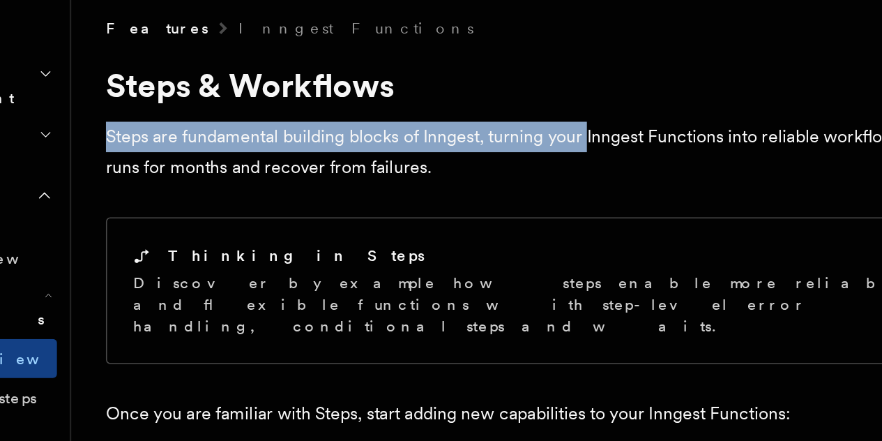
drag, startPoint x: 197, startPoint y: 138, endPoint x: 508, endPoint y: 141, distance: 310.3
click at [508, 141] on p "Steps are fundamental building blocks of Inngest, turning your Inngest Function…" at bounding box center [474, 147] width 558 height 39
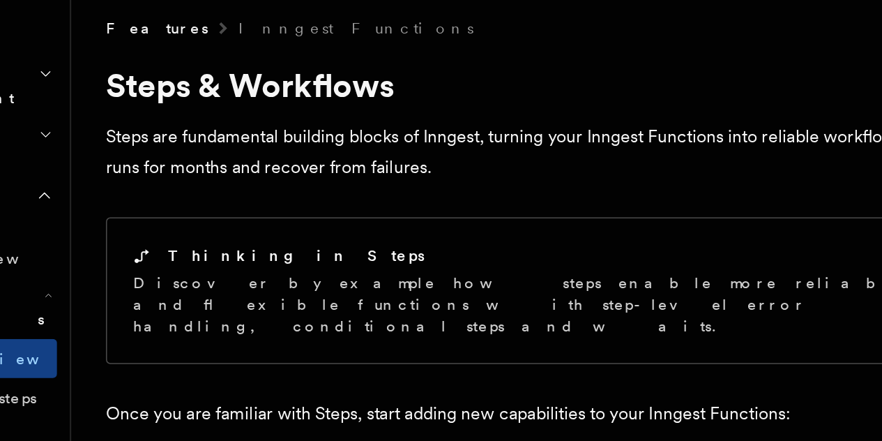
click at [493, 141] on p "Steps are fundamental building blocks of Inngest, turning your Inngest Function…" at bounding box center [474, 147] width 558 height 39
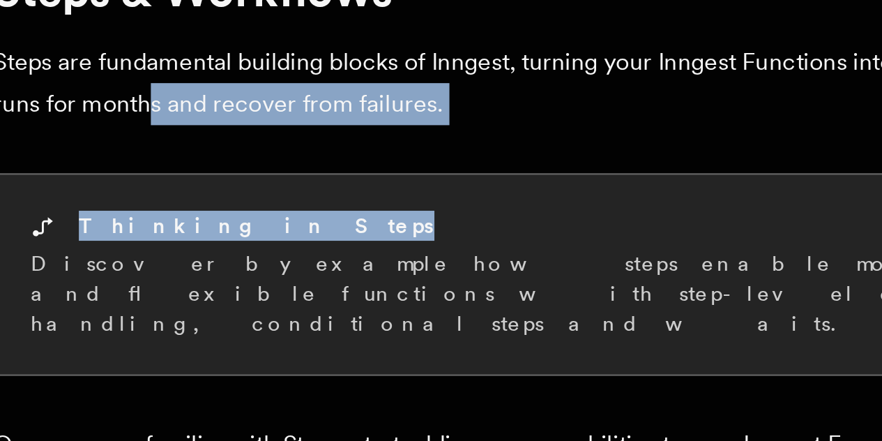
drag, startPoint x: 362, startPoint y: 157, endPoint x: 545, endPoint y: 192, distance: 186.0
click at [545, 192] on div "Thinking in Steps Discover by example how steps enable more reliable and flexib…" at bounding box center [474, 236] width 556 height 93
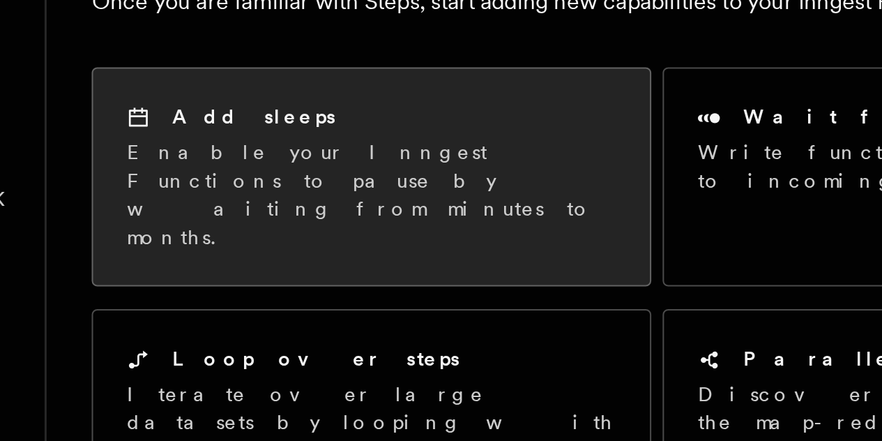
scroll to position [199, 0]
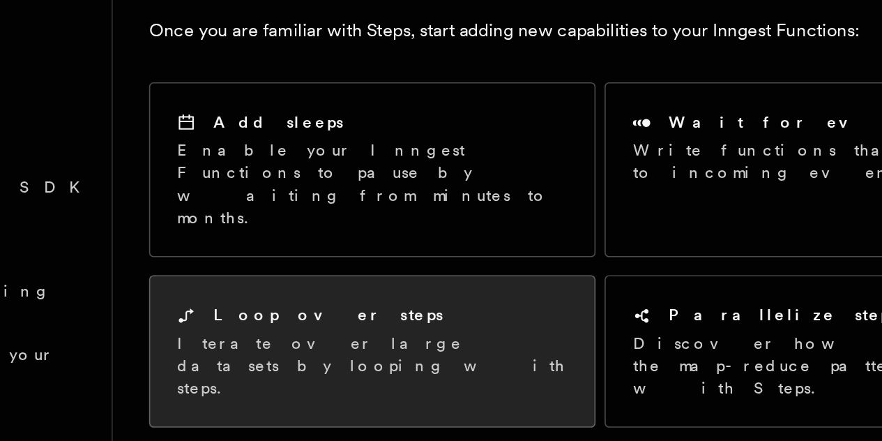
click at [330, 285] on div "Loop over steps" at bounding box center [333, 292] width 241 height 15
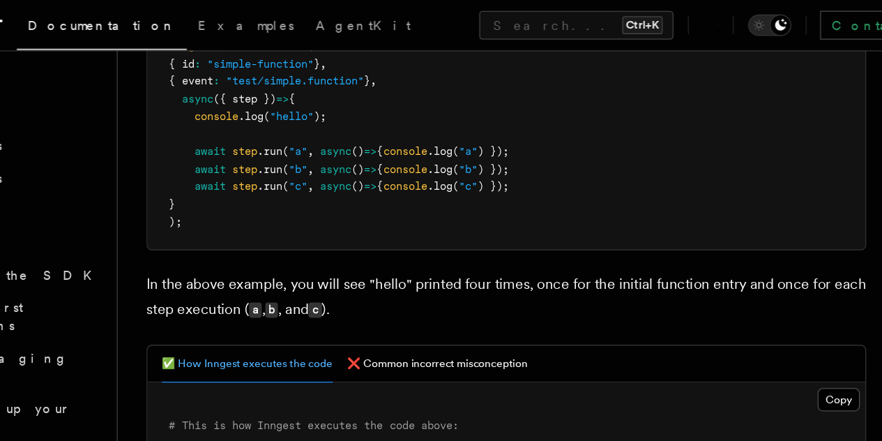
scroll to position [386, 0]
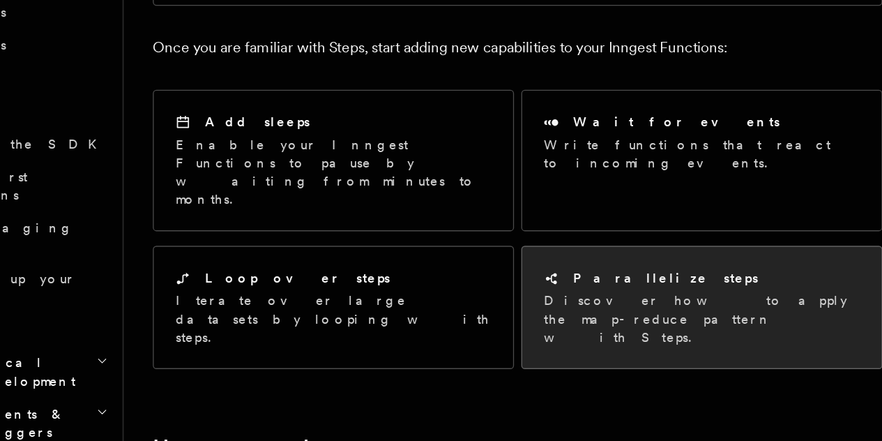
scroll to position [185, 0]
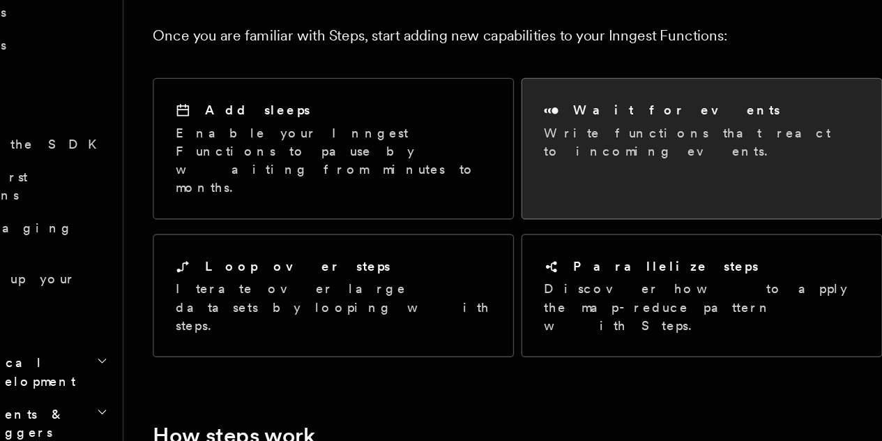
click at [591, 164] on div "Wait for events Write functions that react to incoming events." at bounding box center [615, 203] width 275 height 79
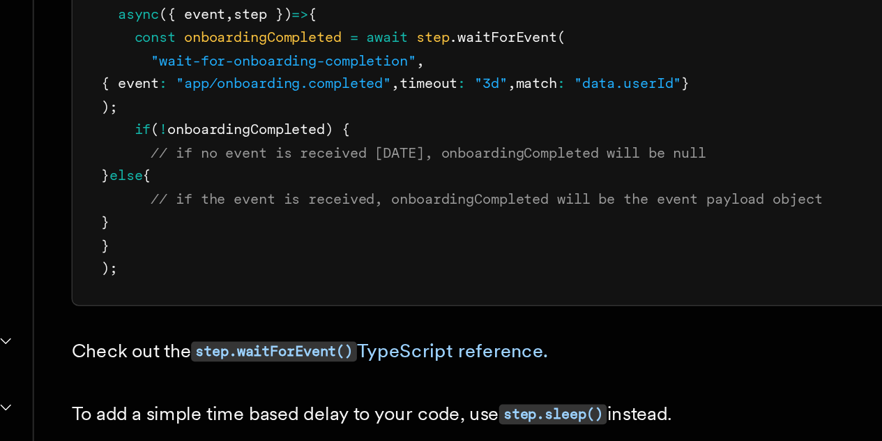
scroll to position [200, 0]
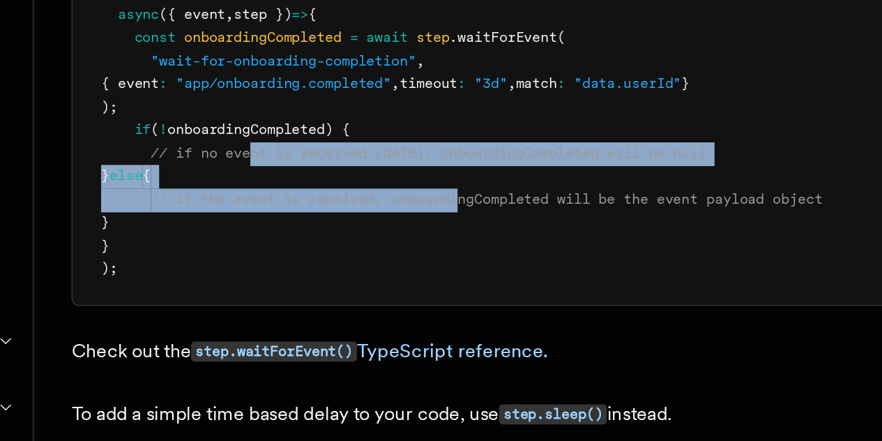
drag, startPoint x: 300, startPoint y: 268, endPoint x: 442, endPoint y: 292, distance: 143.6
click at [442, 292] on code "export default inngest .createFunction ( { id : "send-onboarding-nudge-email" }…" at bounding box center [425, 241] width 425 height 200
click at [442, 292] on span "// if the event is received, onboardingCompleted will be the event payload obje…" at bounding box center [439, 296] width 395 height 10
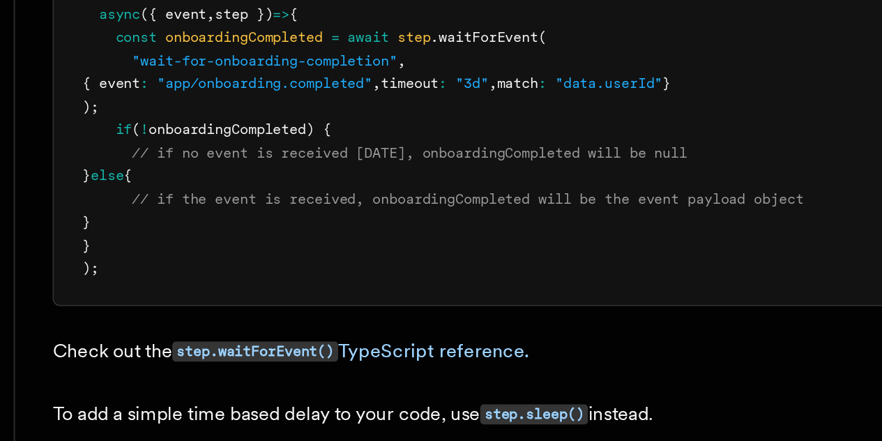
scroll to position [213, 0]
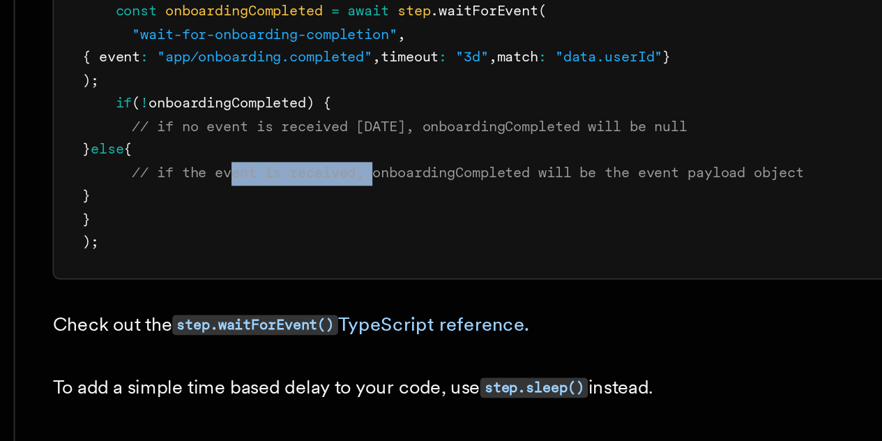
drag, startPoint x: 301, startPoint y: 287, endPoint x: 413, endPoint y: 291, distance: 112.3
click at [413, 291] on pre "export default inngest .createFunction ( { id : "send-onboarding-nudge-email" }…" at bounding box center [474, 228] width 556 height 232
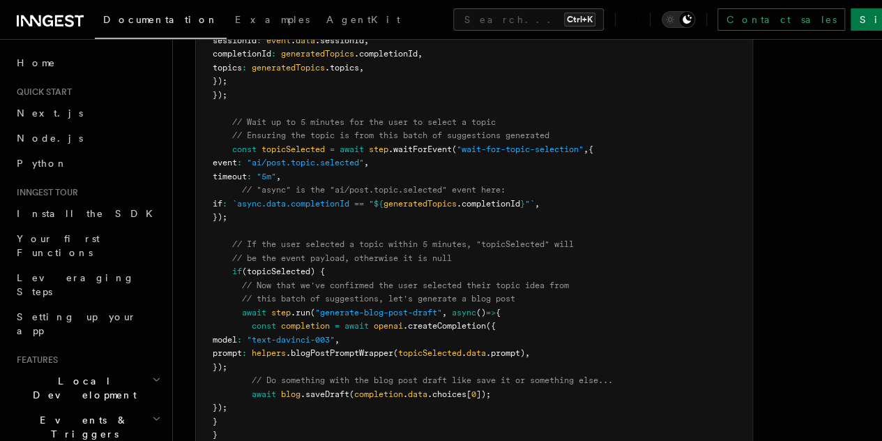
scroll to position [1737, 0]
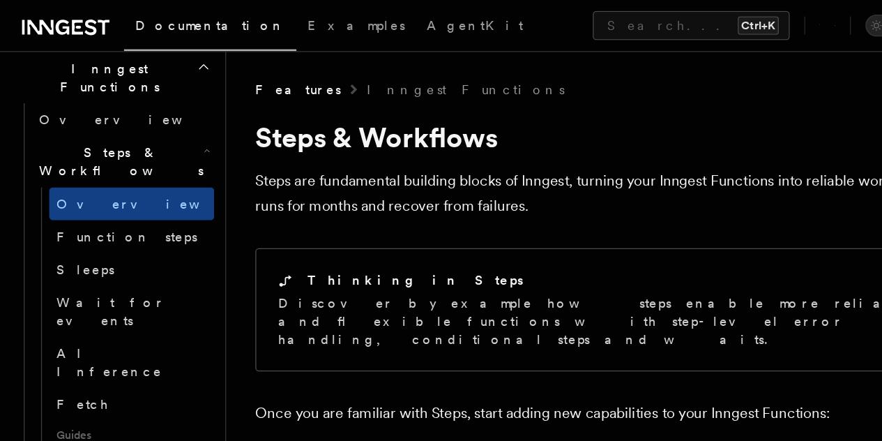
scroll to position [408, 0]
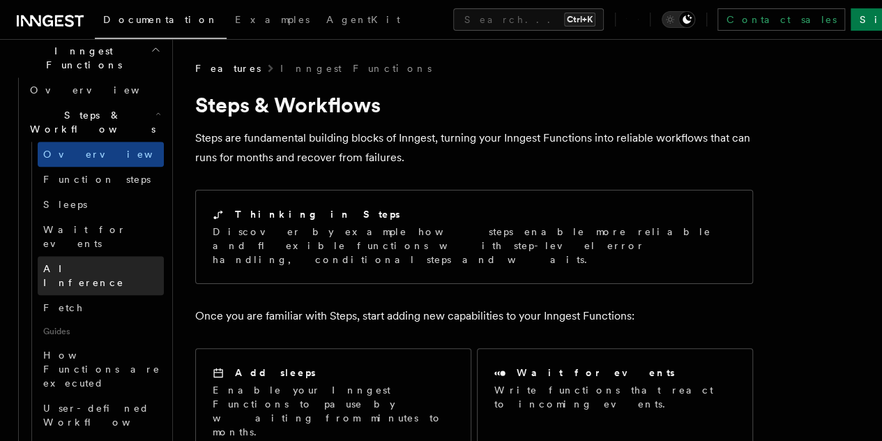
click at [81, 263] on span "AI Inference" at bounding box center [83, 275] width 81 height 25
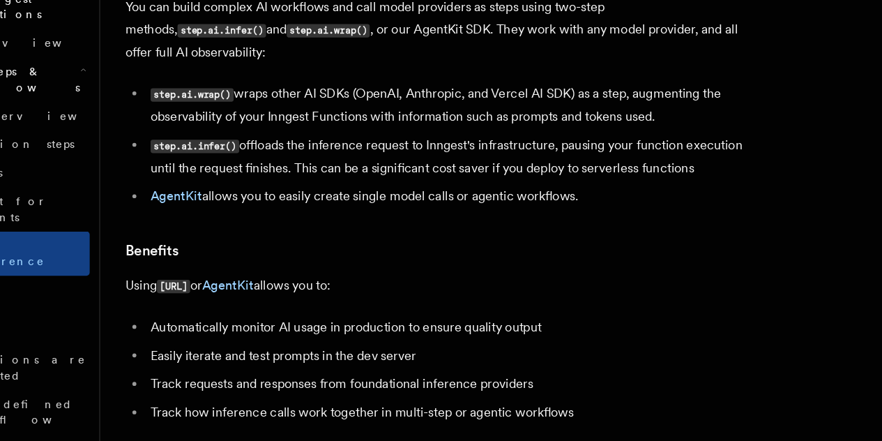
scroll to position [79, 0]
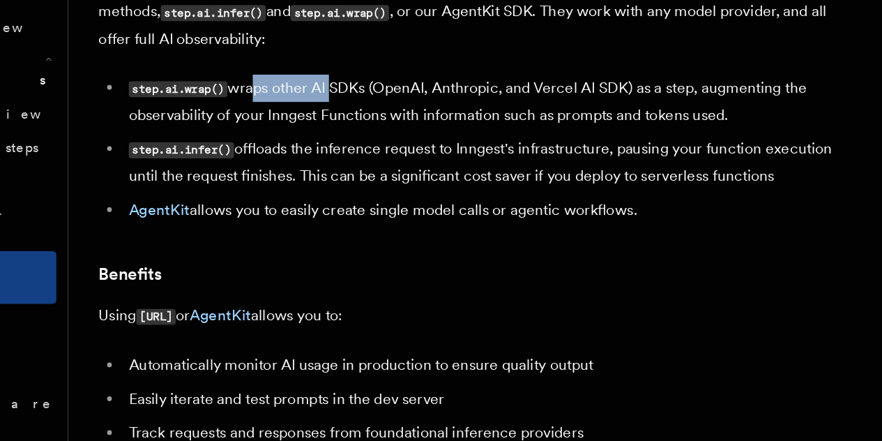
drag, startPoint x: 305, startPoint y: 137, endPoint x: 365, endPoint y: 145, distance: 61.2
click at [365, 145] on li "step.ai.wrap() wraps other AI SDKs (OpenAI, Anthropic, and Vercel AI SDK) as a …" at bounding box center [483, 145] width 540 height 40
drag, startPoint x: 314, startPoint y: 140, endPoint x: 395, endPoint y: 140, distance: 80.9
click at [395, 140] on li "step.ai.wrap() wraps other AI SDKs (OpenAI, Anthropic, and Vercel AI SDK) as a …" at bounding box center [483, 145] width 540 height 40
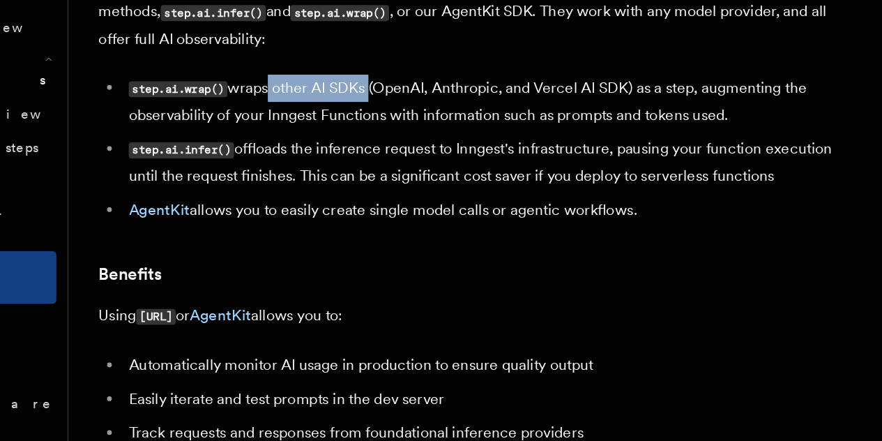
click at [395, 140] on li "step.ai.wrap() wraps other AI SDKs (OpenAI, Anthropic, and Vercel AI SDK) as a …" at bounding box center [483, 145] width 540 height 40
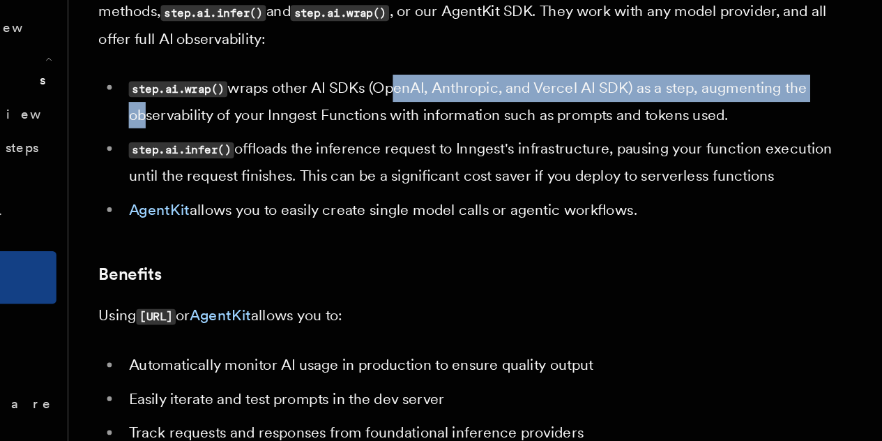
drag, startPoint x: 407, startPoint y: 138, endPoint x: 299, endPoint y: 157, distance: 109.7
click at [299, 157] on li "step.ai.wrap() wraps other AI SDKs (OpenAI, Anthropic, and Vercel AI SDK) as a …" at bounding box center [483, 145] width 540 height 40
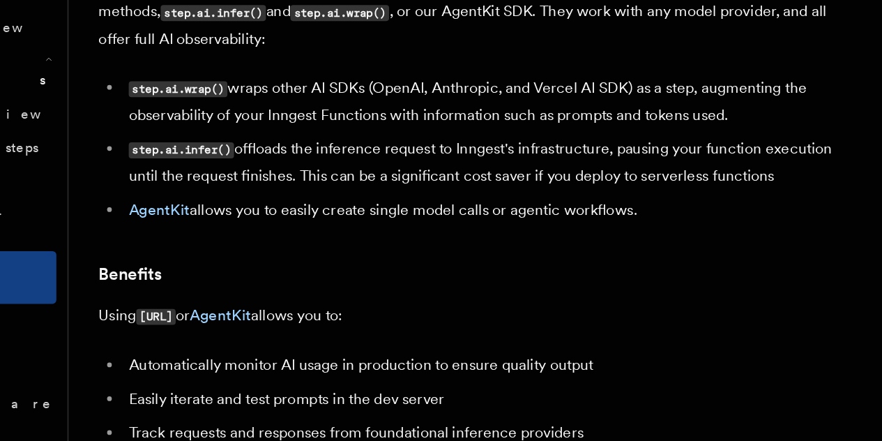
click at [643, 130] on li "step.ai.wrap() wraps other AI SDKs (OpenAI, Anthropic, and Vercel AI SDK) as a …" at bounding box center [483, 145] width 540 height 40
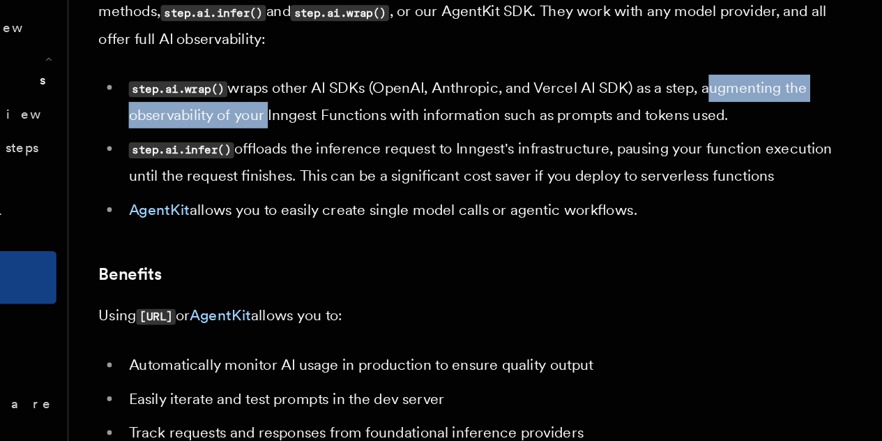
drag, startPoint x: 643, startPoint y: 130, endPoint x: 392, endPoint y: 146, distance: 251.6
click at [392, 146] on li "step.ai.wrap() wraps other AI SDKs (OpenAI, Anthropic, and Vercel AI SDK) as a …" at bounding box center [483, 145] width 540 height 40
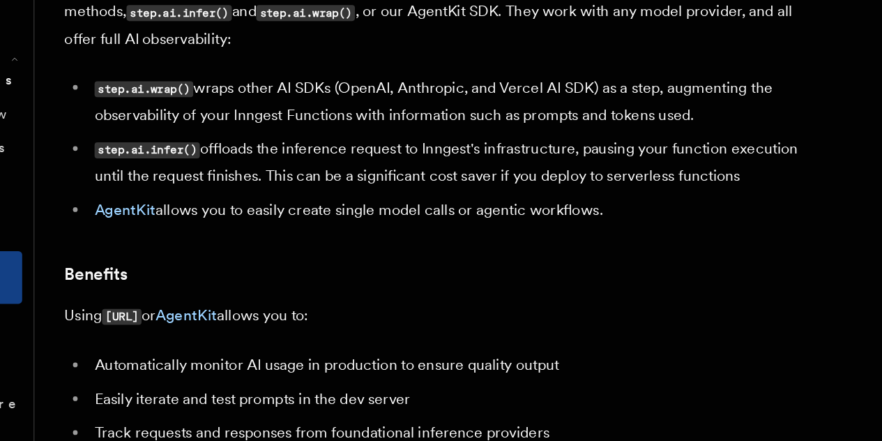
drag, startPoint x: 238, startPoint y: 160, endPoint x: 397, endPoint y: 162, distance: 159.0
click at [397, 162] on li "step.ai.wrap() wraps other AI SDKs (OpenAI, Anthropic, and Vercel AI SDK) as a …" at bounding box center [483, 145] width 540 height 40
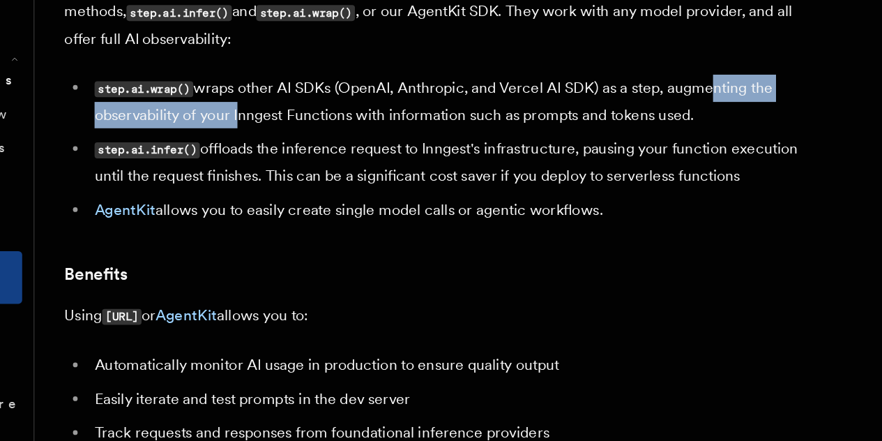
click at [397, 162] on li "step.ai.wrap() wraps other AI SDKs (OpenAI, Anthropic, and Vercel AI SDK) as a …" at bounding box center [483, 145] width 540 height 40
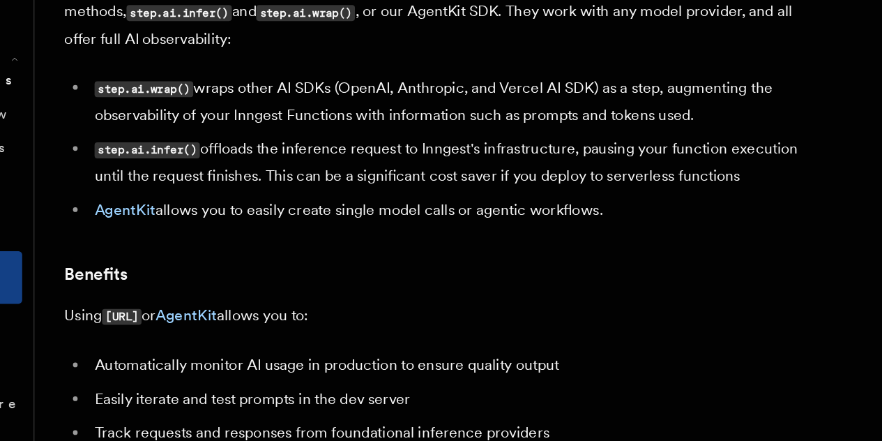
drag, startPoint x: 397, startPoint y: 162, endPoint x: 505, endPoint y: 183, distance: 109.5
click at [505, 165] on li "step.ai.wrap() wraps other AI SDKs (OpenAI, Anthropic, and Vercel AI SDK) as a …" at bounding box center [483, 145] width 540 height 40
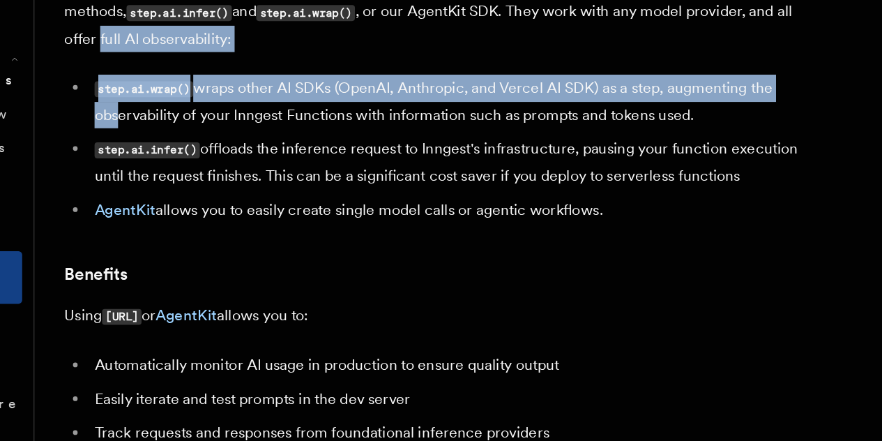
drag, startPoint x: 302, startPoint y: 162, endPoint x: 220, endPoint y: 100, distance: 103.0
click at [220, 100] on p "You can build complex AI workflows and call model providers as steps using two-…" at bounding box center [474, 78] width 558 height 59
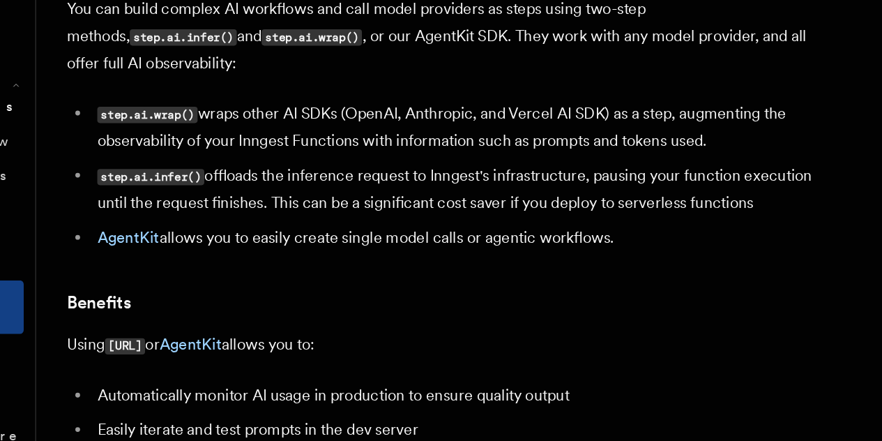
scroll to position [79, 0]
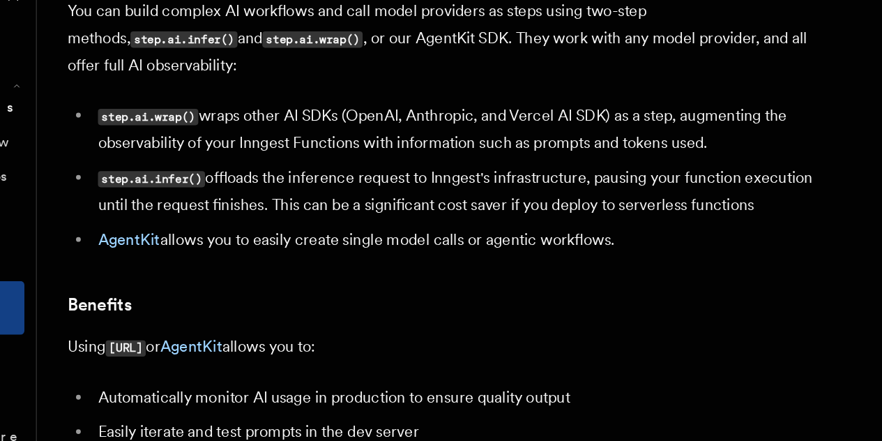
drag, startPoint x: 289, startPoint y: 167, endPoint x: 213, endPoint y: 128, distance: 86.1
click at [213, 128] on ul "step.ai.wrap() wraps other AI SDKs (OpenAI, Anthropic, and Vercel AI SDK) as a …" at bounding box center [474, 180] width 558 height 110
drag, startPoint x: 294, startPoint y: 168, endPoint x: 208, endPoint y: 106, distance: 105.9
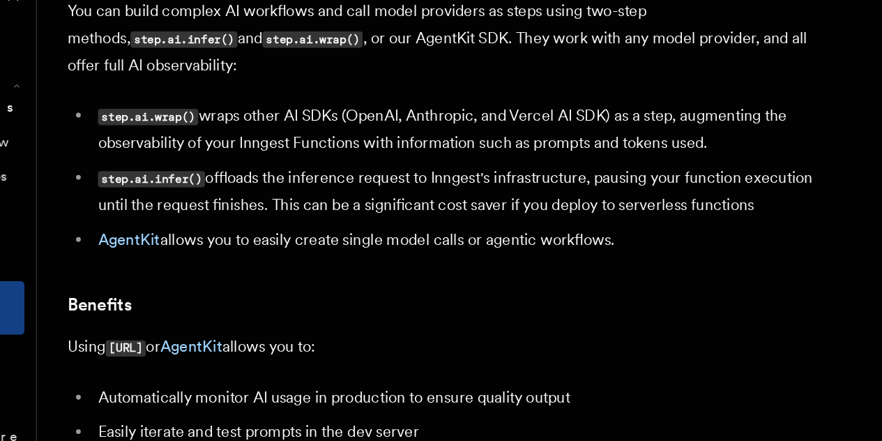
click at [208, 106] on p "You can build complex AI workflows and call model providers as steps using two-…" at bounding box center [474, 79] width 558 height 59
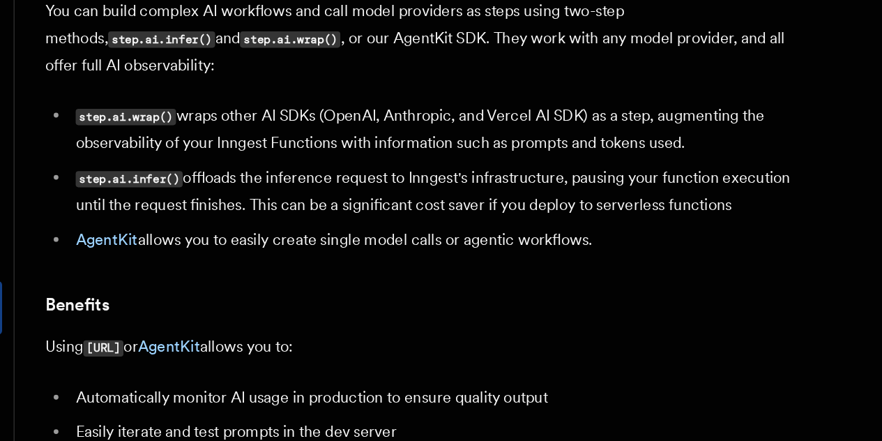
drag, startPoint x: 264, startPoint y: 159, endPoint x: 441, endPoint y: 171, distance: 177.5
click at [441, 165] on li "step.ai.wrap() wraps other AI SDKs (OpenAI, Anthropic, and Vercel AI SDK) as a …" at bounding box center [483, 145] width 540 height 40
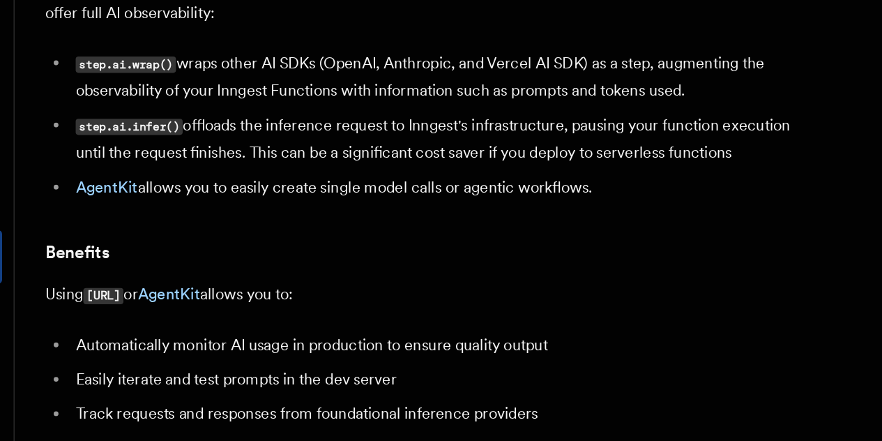
scroll to position [79, 0]
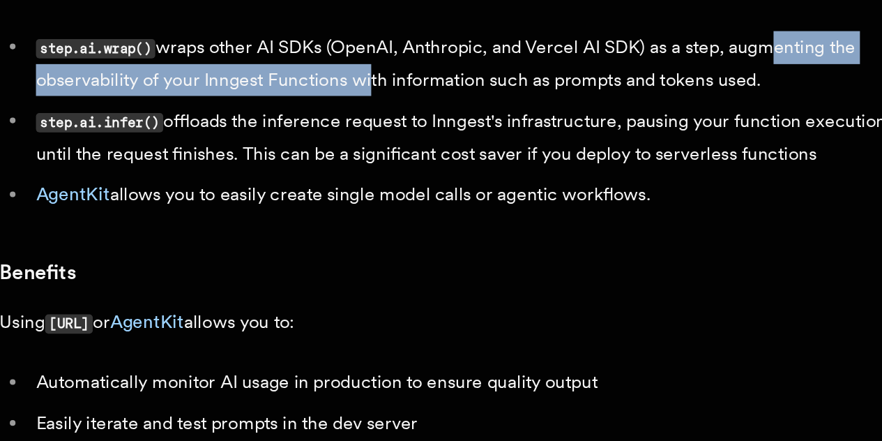
drag, startPoint x: 231, startPoint y: 155, endPoint x: 501, endPoint y: 153, distance: 269.1
click at [501, 153] on li "step.ai.wrap() wraps other AI SDKs (OpenAI, Anthropic, and Vercel AI SDK) as a …" at bounding box center [483, 145] width 540 height 40
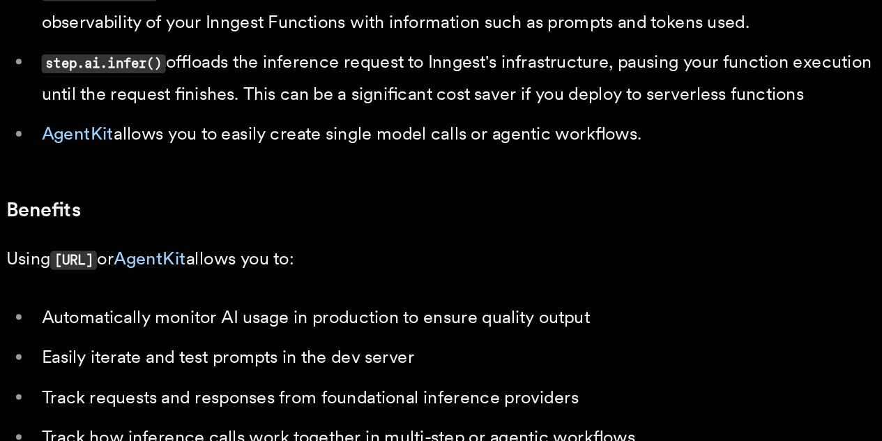
scroll to position [79, 0]
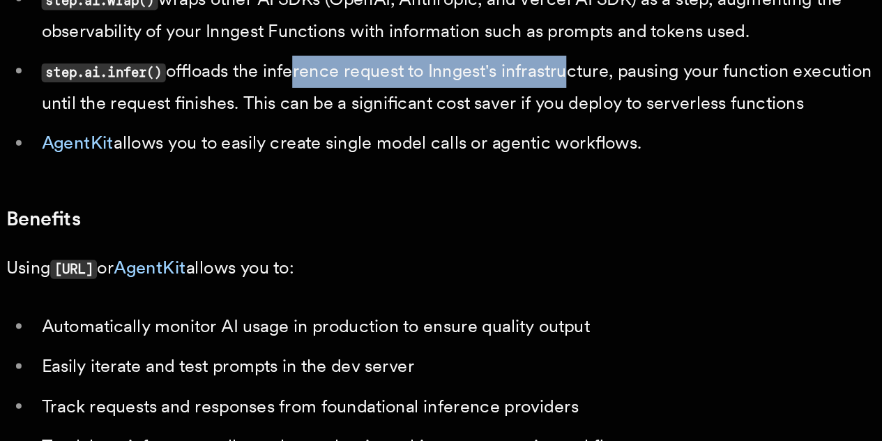
drag, startPoint x: 373, startPoint y: 202, endPoint x: 578, endPoint y: 201, distance: 205.0
click at [578, 201] on li "step.ai.infer() offloads the inference request to Inngest's infrastructure, pau…" at bounding box center [483, 191] width 540 height 40
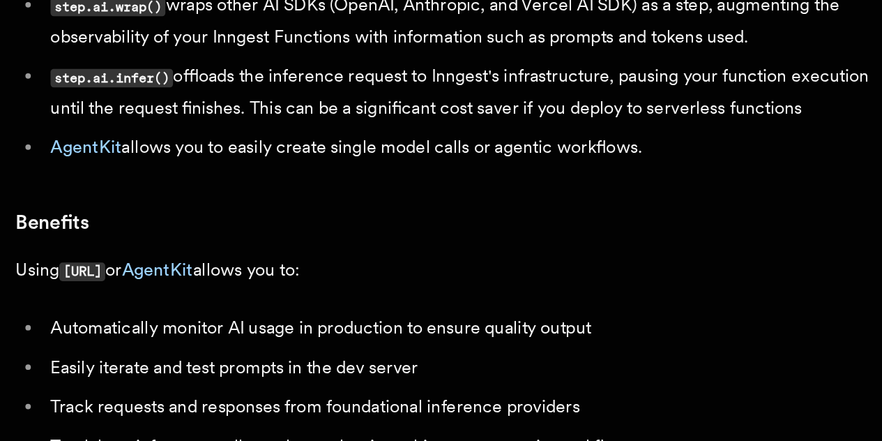
scroll to position [79, 0]
drag, startPoint x: 298, startPoint y: 236, endPoint x: 222, endPoint y: 212, distance: 79.8
click at [222, 210] on li "step.ai.infer() offloads the inference request to Inngest's infrastructure, pau…" at bounding box center [483, 190] width 540 height 40
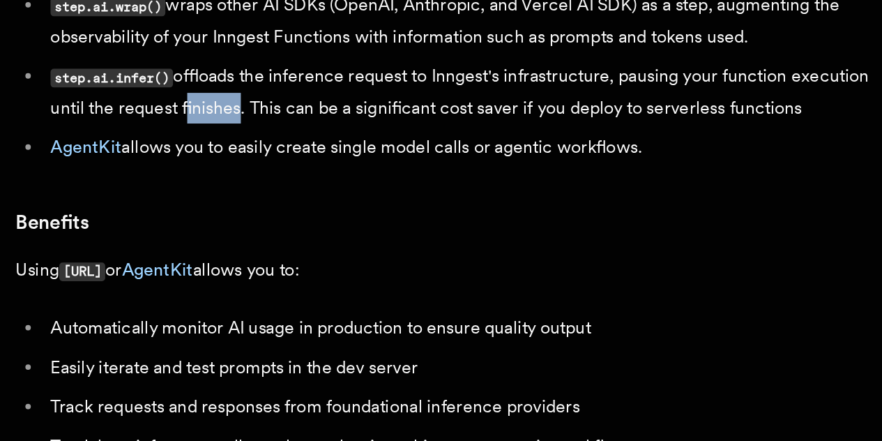
drag, startPoint x: 385, startPoint y: 227, endPoint x: 342, endPoint y: 222, distance: 43.5
click at [342, 210] on li "step.ai.infer() offloads the inference request to Inngest's infrastructure, pau…" at bounding box center [483, 190] width 540 height 40
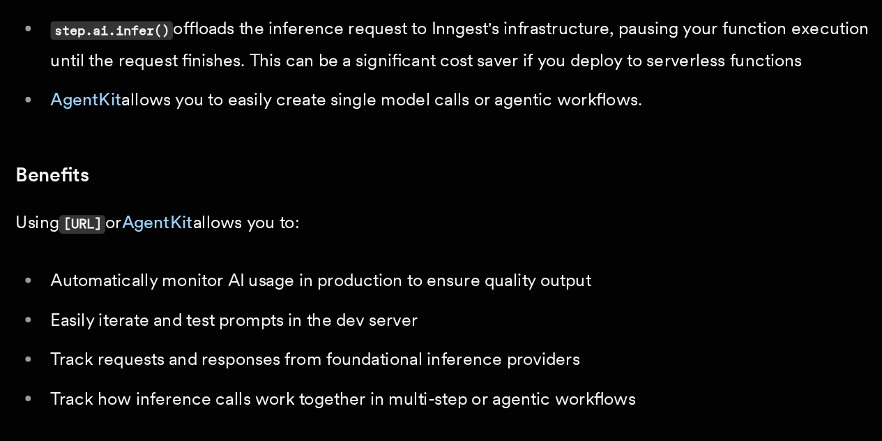
scroll to position [82, 0]
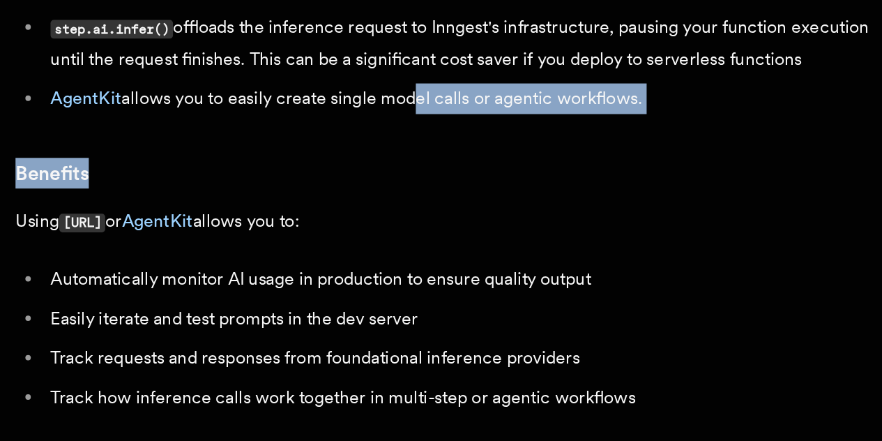
drag, startPoint x: 446, startPoint y: 264, endPoint x: 584, endPoint y: 285, distance: 140.3
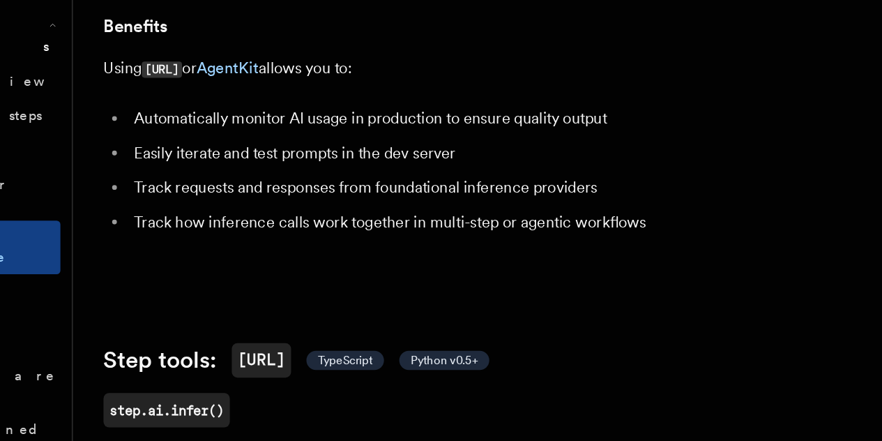
scroll to position [238, 0]
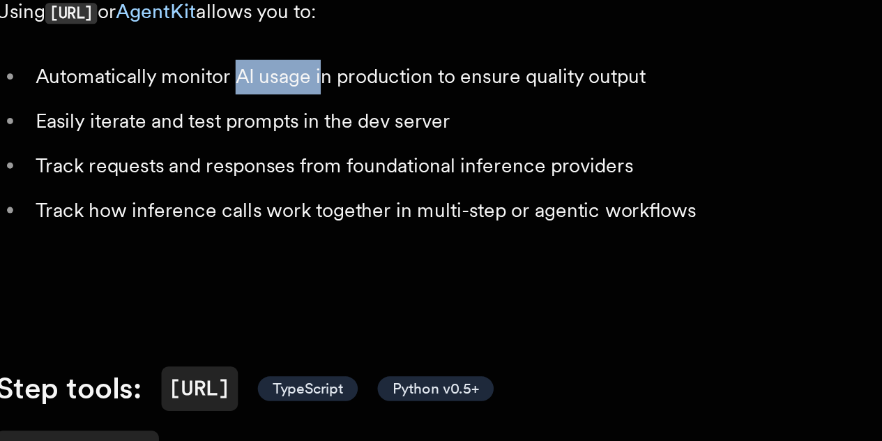
drag, startPoint x: 332, startPoint y: 220, endPoint x: 379, endPoint y: 220, distance: 47.4
click at [379, 192] on li "Automatically monitor AI usage in production to ensure quality output" at bounding box center [483, 182] width 540 height 20
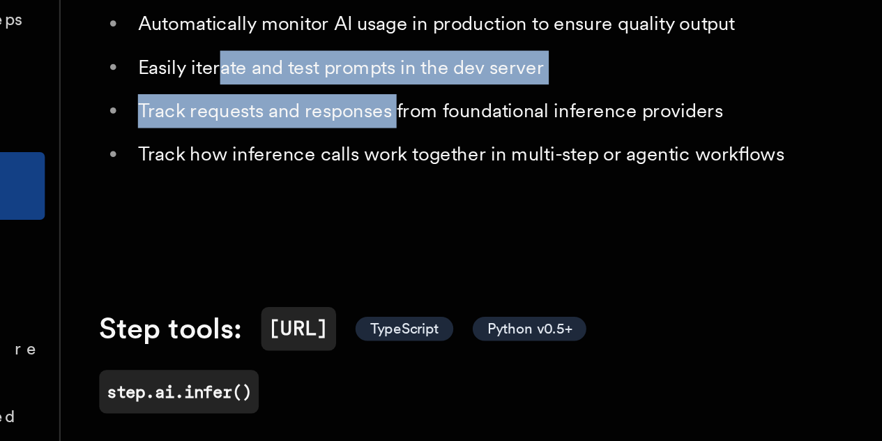
drag, startPoint x: 265, startPoint y: 248, endPoint x: 365, endPoint y: 258, distance: 100.9
click at [365, 258] on ul "Automatically monitor AI usage in production to ensure quality output Easily it…" at bounding box center [474, 219] width 558 height 95
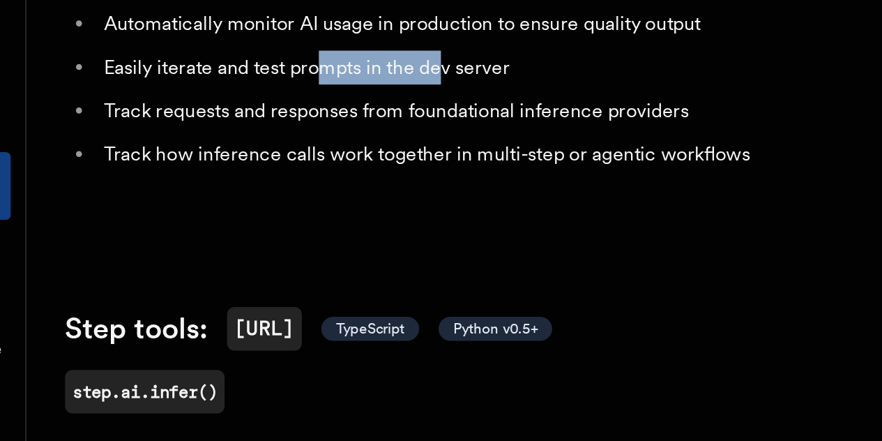
drag, startPoint x: 344, startPoint y: 250, endPoint x: 413, endPoint y: 253, distance: 68.4
click at [413, 217] on li "Easily iterate and test prompts in the dev server" at bounding box center [483, 207] width 540 height 20
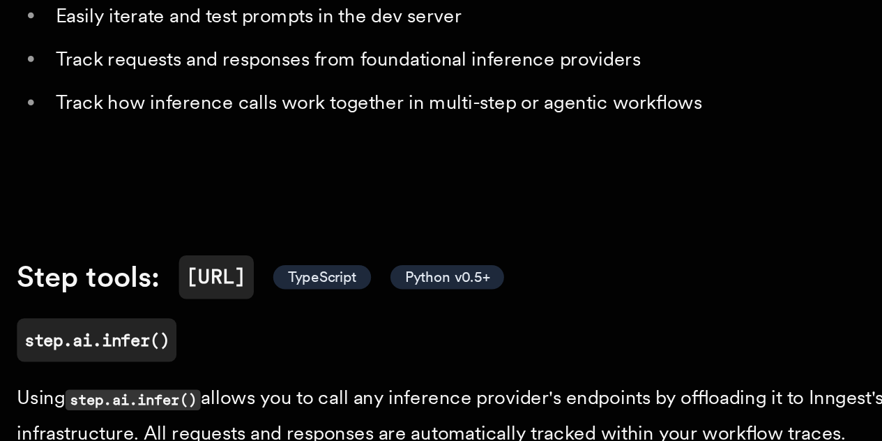
scroll to position [251, 0]
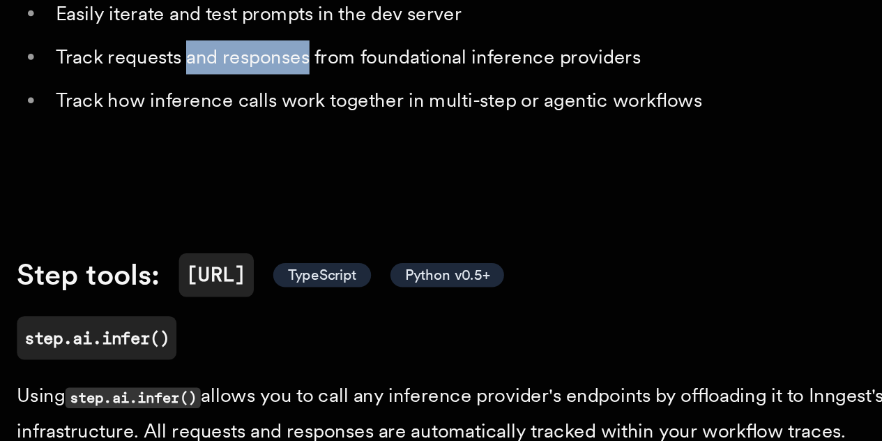
drag, startPoint x: 294, startPoint y: 263, endPoint x: 387, endPoint y: 267, distance: 92.8
click at [387, 229] on li "Track requests and responses from foundational inference providers" at bounding box center [483, 219] width 540 height 20
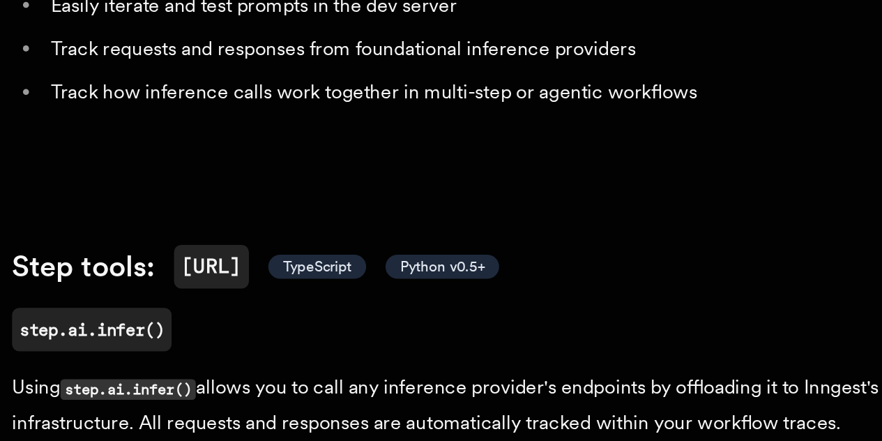
scroll to position [257, 0]
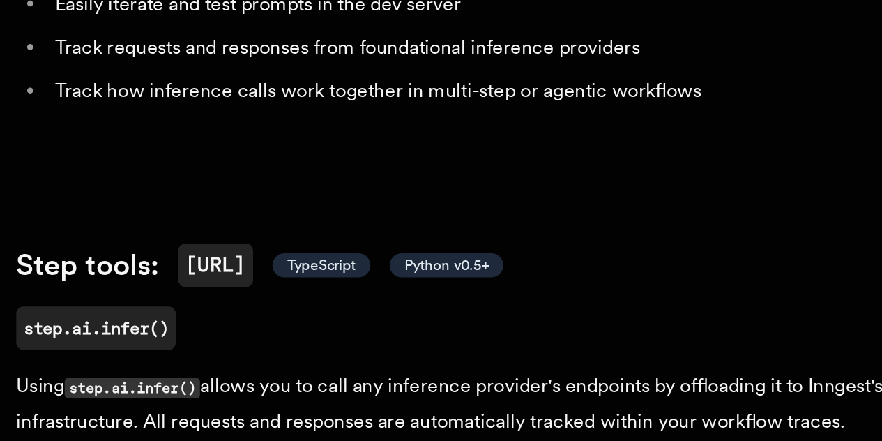
click at [332, 248] on li "Track how inference calls work together in multi-step or agentic workflows" at bounding box center [483, 239] width 540 height 20
drag, startPoint x: 332, startPoint y: 283, endPoint x: 367, endPoint y: 289, distance: 36.1
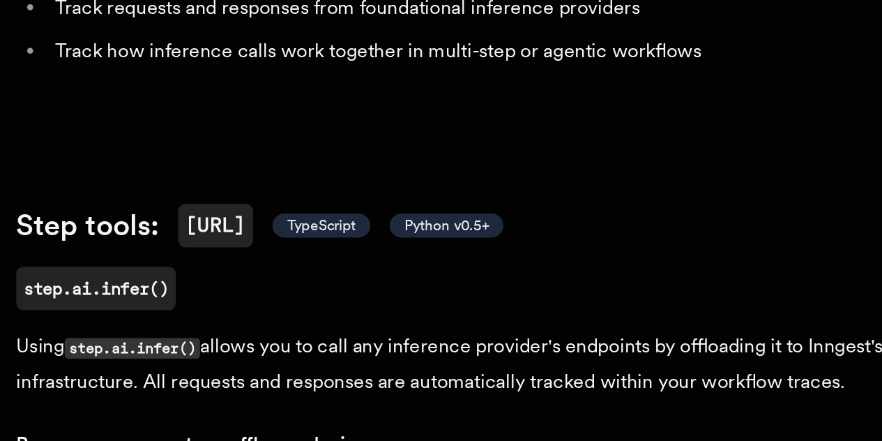
scroll to position [280, 0]
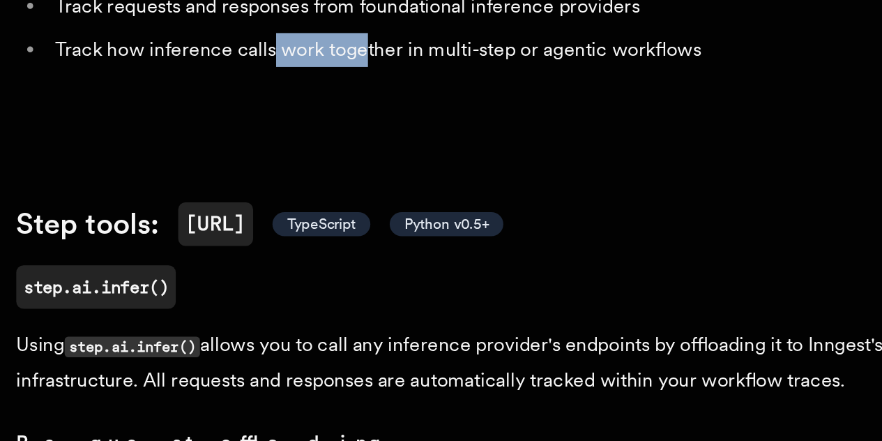
drag, startPoint x: 340, startPoint y: 254, endPoint x: 423, endPoint y: 265, distance: 83.6
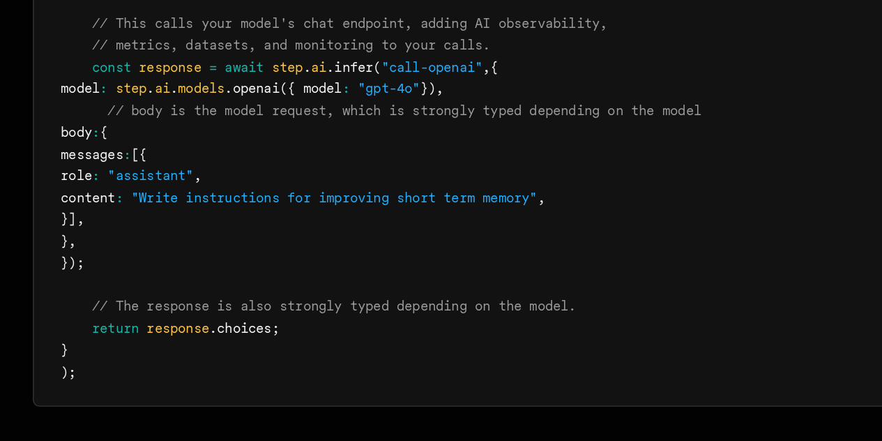
scroll to position [817, 0]
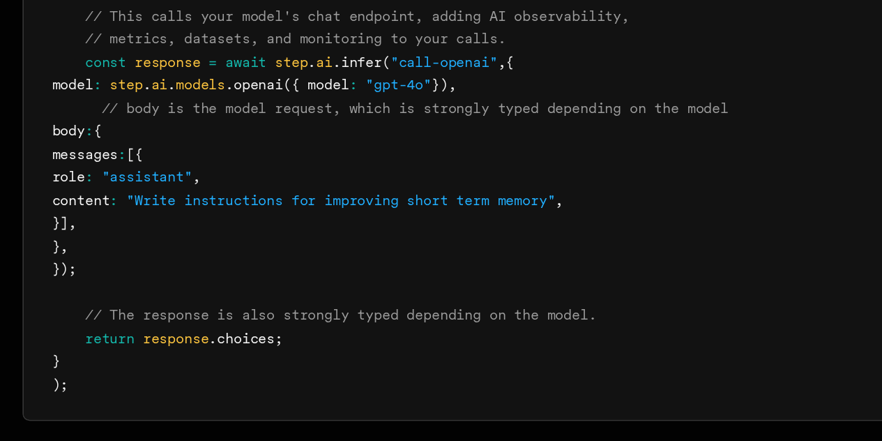
click at [335, 212] on span "await" at bounding box center [327, 207] width 24 height 10
drag, startPoint x: 335, startPoint y: 245, endPoint x: 377, endPoint y: 245, distance: 41.8
click at [377, 212] on span "const response = await step . ai .infer ( "call-openai" , {" at bounding box center [349, 207] width 273 height 10
click at [377, 212] on span "ai" at bounding box center [374, 207] width 10 height 10
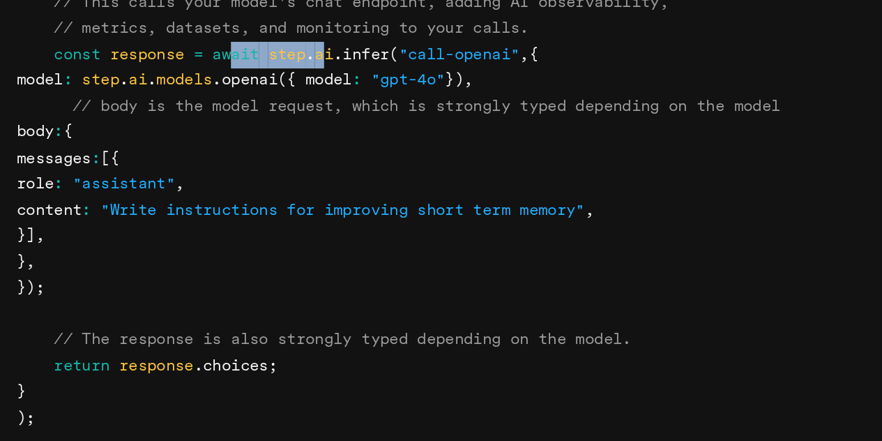
drag, startPoint x: 326, startPoint y: 246, endPoint x: 378, endPoint y: 249, distance: 51.7
click at [378, 212] on span "const response = await step . ai .infer ( "call-openai" , {" at bounding box center [349, 207] width 273 height 10
click at [378, 212] on span "ai" at bounding box center [374, 207] width 10 height 10
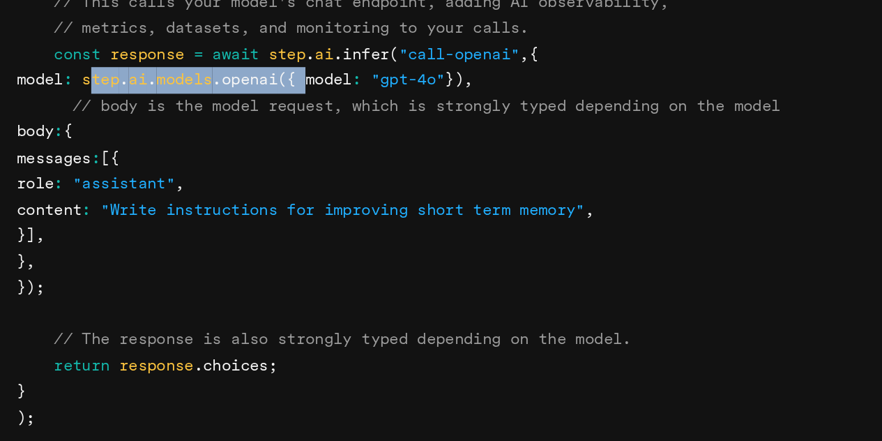
drag, startPoint x: 285, startPoint y: 260, endPoint x: 397, endPoint y: 256, distance: 111.6
click at [397, 225] on span "model : step . ai . models .openai ({ model : "gpt-4o" }) ," at bounding box center [332, 220] width 239 height 10
click at [388, 225] on span "({ model" at bounding box center [368, 220] width 39 height 10
drag, startPoint x: 379, startPoint y: 257, endPoint x: 284, endPoint y: 260, distance: 95.6
click at [284, 225] on span "model : step . ai . models .openai ({ model : "gpt-4o" }) ," at bounding box center [332, 220] width 239 height 10
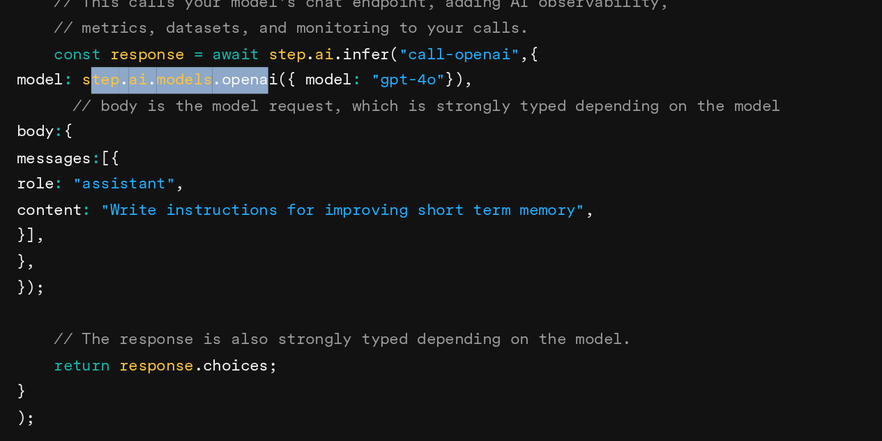
scroll to position [817, 0]
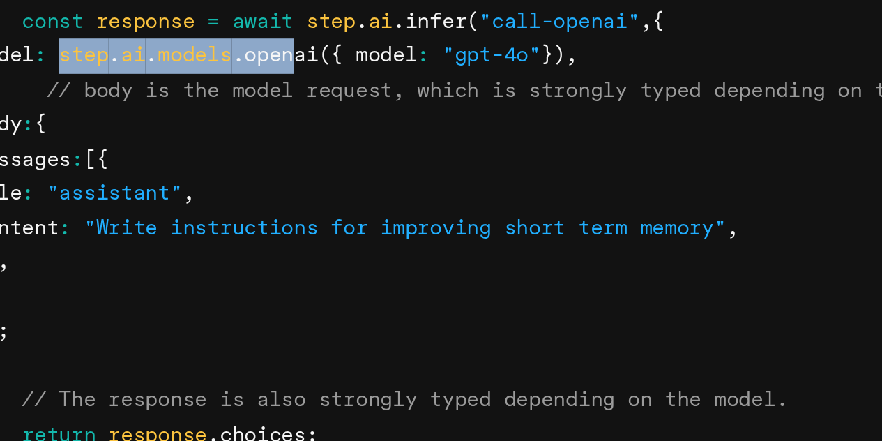
drag, startPoint x: 280, startPoint y: 261, endPoint x: 376, endPoint y: 259, distance: 96.2
click at [376, 225] on span "model : step . ai . models .openai ({ model : "gpt-4o" }) ," at bounding box center [332, 220] width 239 height 10
click at [349, 225] on span ".openai" at bounding box center [332, 220] width 34 height 10
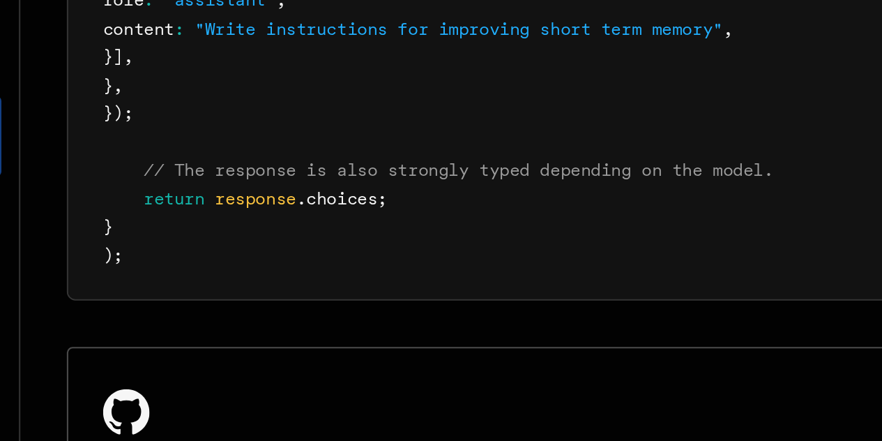
scroll to position [882, 0]
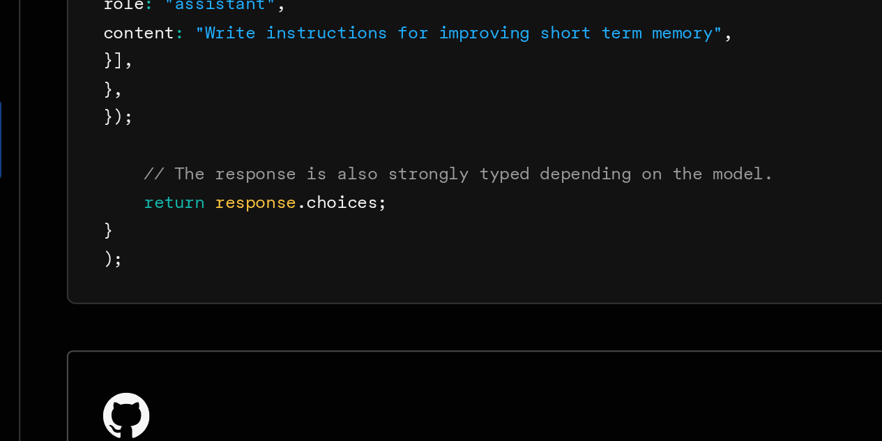
drag, startPoint x: 363, startPoint y: 360, endPoint x: 256, endPoint y: 338, distance: 108.8
click at [256, 338] on pre "export default inngest .createFunction ( { id : "summarize-contents" } , { even…" at bounding box center [474, 189] width 556 height 327
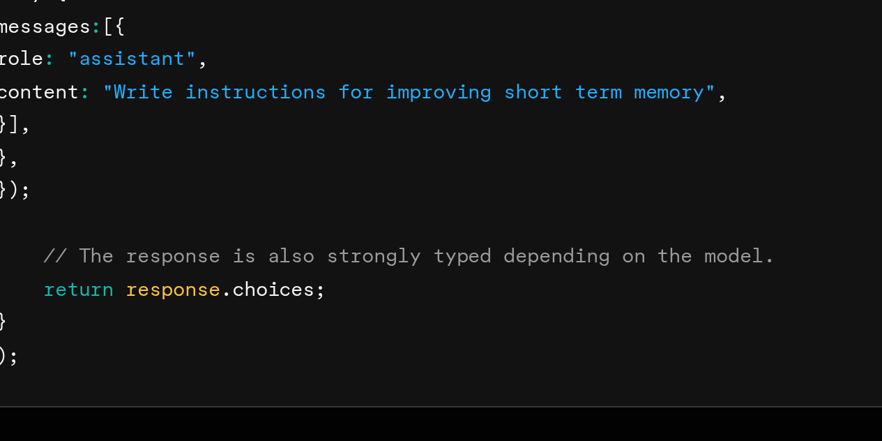
click at [232, 215] on span "role" at bounding box center [223, 210] width 20 height 10
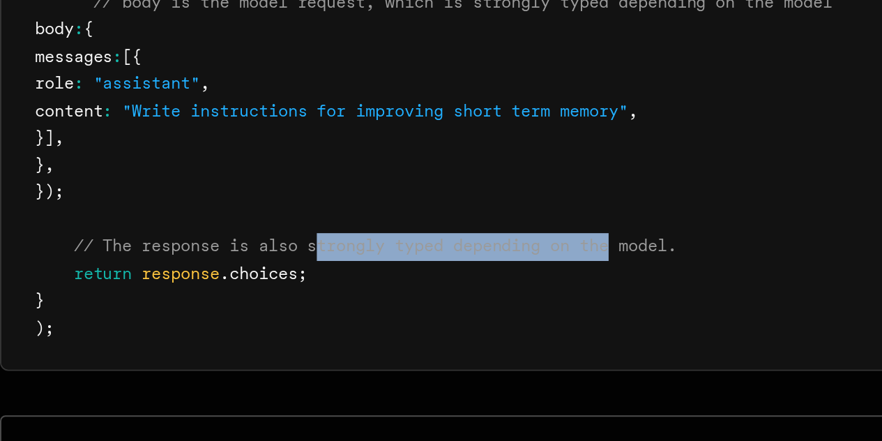
drag, startPoint x: 356, startPoint y: 333, endPoint x: 538, endPoint y: 319, distance: 183.2
click at [538, 319] on pre "export default inngest .createFunction ( { id : "summarize-contents" } , { even…" at bounding box center [474, 189] width 556 height 327
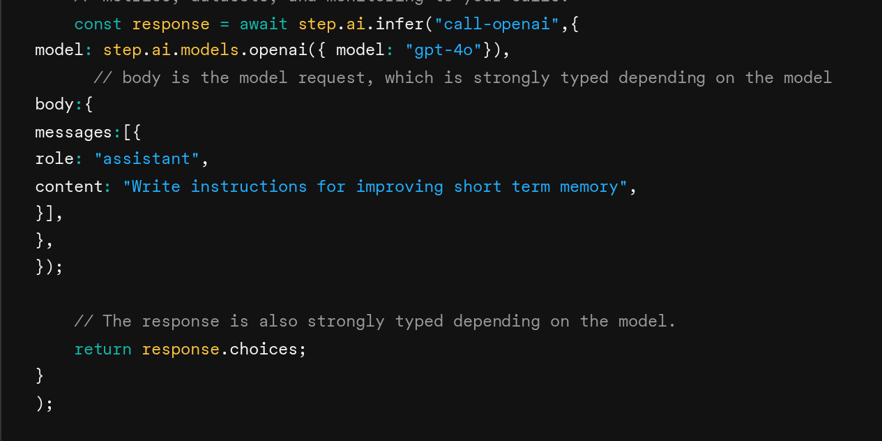
click at [381, 227] on pre "export default inngest .createFunction ( { id : "summarize-contents" } , { even…" at bounding box center [474, 189] width 556 height 327
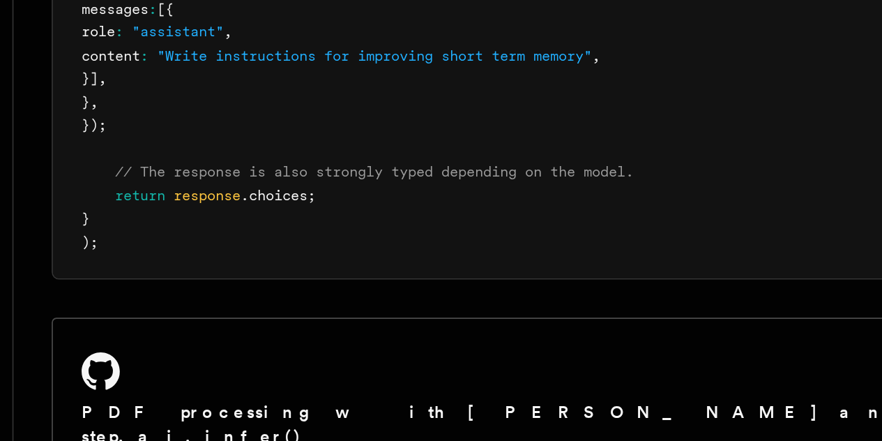
scroll to position [897, 0]
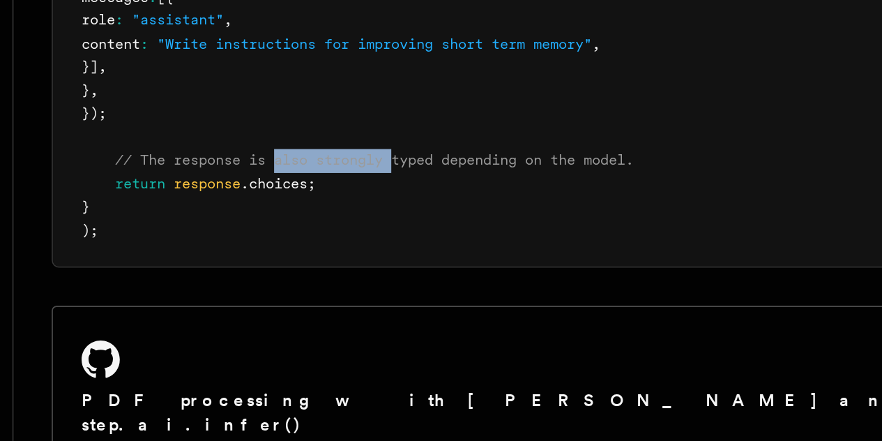
drag, startPoint x: 327, startPoint y: 321, endPoint x: 452, endPoint y: 338, distance: 125.9
click at [452, 338] on pre "export default inngest .createFunction ( { id : "summarize-contents" } , { even…" at bounding box center [474, 175] width 556 height 327
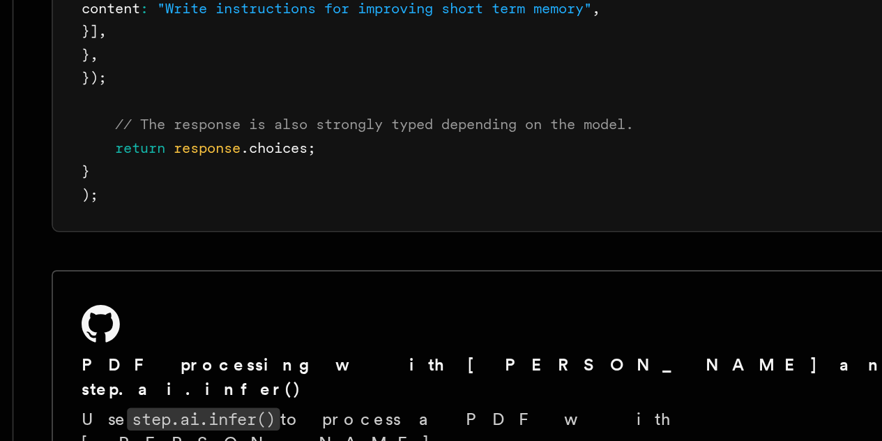
drag, startPoint x: 526, startPoint y: 287, endPoint x: 386, endPoint y: 284, distance: 140.2
click at [386, 284] on pre "export default inngest .createFunction ( { id : "summarize-contents" } , { even…" at bounding box center [474, 154] width 556 height 327
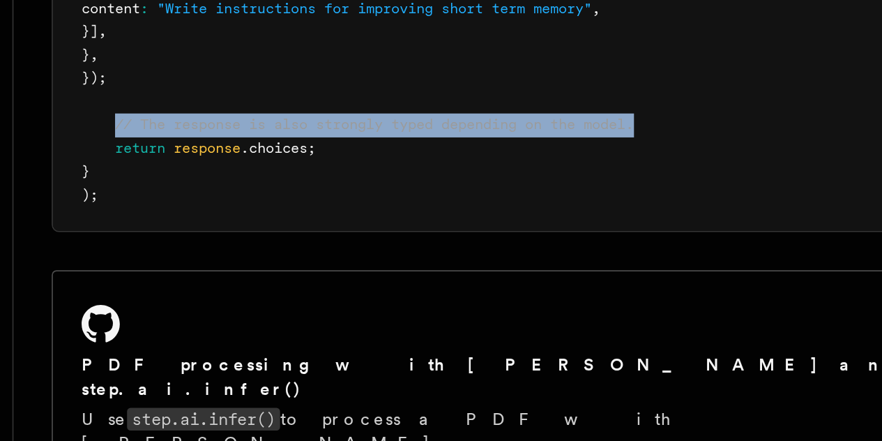
drag, startPoint x: 233, startPoint y: 296, endPoint x: 549, endPoint y: 291, distance: 315.9
click at [549, 291] on pre "export default inngest .createFunction ( { id : "summarize-contents" } , { even…" at bounding box center [474, 154] width 556 height 327
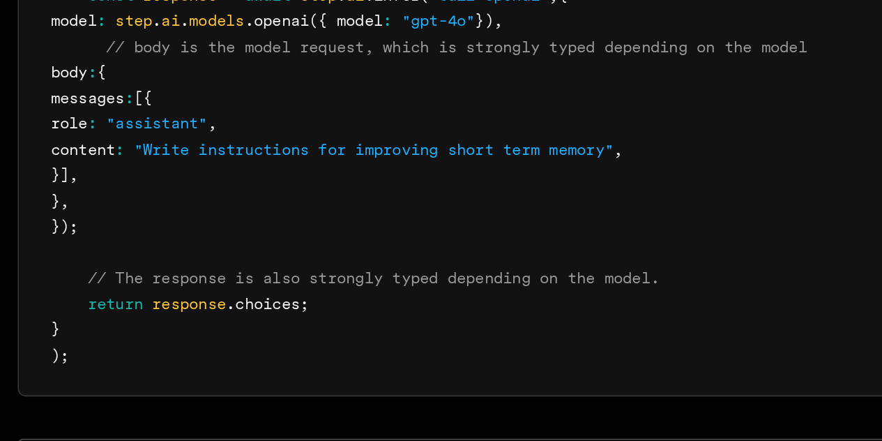
scroll to position [977, 0]
drag, startPoint x: 274, startPoint y: 169, endPoint x: 273, endPoint y: 183, distance: 14.0
click at [273, 183] on pre "export default inngest .createFunction ( { id : "summarize-contents" } , { even…" at bounding box center [474, 94] width 556 height 327
drag, startPoint x: 273, startPoint y: 183, endPoint x: 245, endPoint y: 134, distance: 55.9
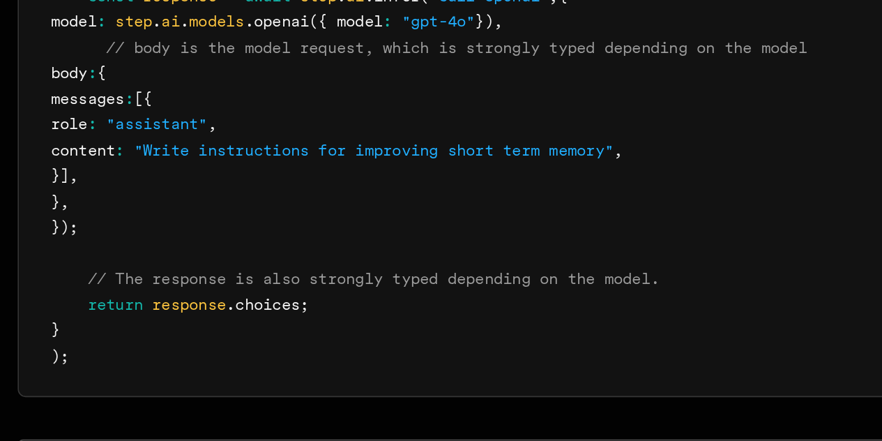
click at [245, 134] on pre "export default inngest .createFunction ( { id : "summarize-contents" } , { even…" at bounding box center [474, 94] width 556 height 327
click at [219, 106] on span "messages" at bounding box center [232, 101] width 39 height 10
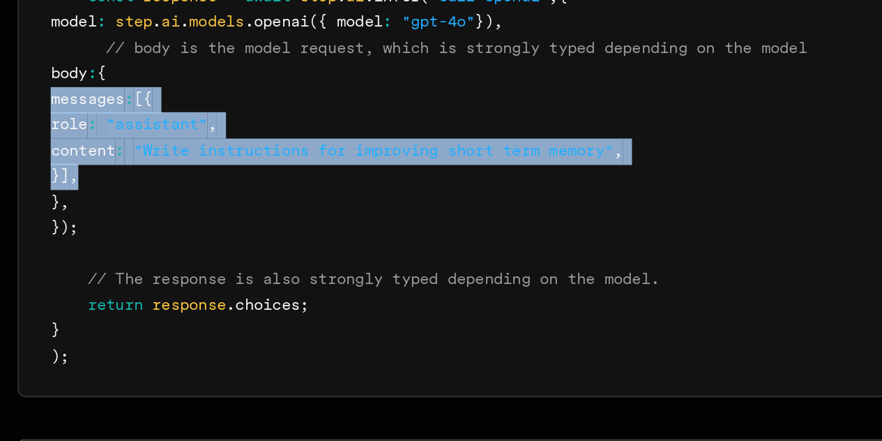
drag, startPoint x: 210, startPoint y: 146, endPoint x: 293, endPoint y: 183, distance: 91.1
click at [293, 183] on pre "export default inngest .createFunction ( { id : "summarize-contents" } , { even…" at bounding box center [474, 94] width 556 height 327
drag, startPoint x: 293, startPoint y: 183, endPoint x: 210, endPoint y: 146, distance: 91.1
click at [210, 146] on pre "export default inngest .createFunction ( { id : "summarize-contents" } , { even…" at bounding box center [474, 94] width 556 height 327
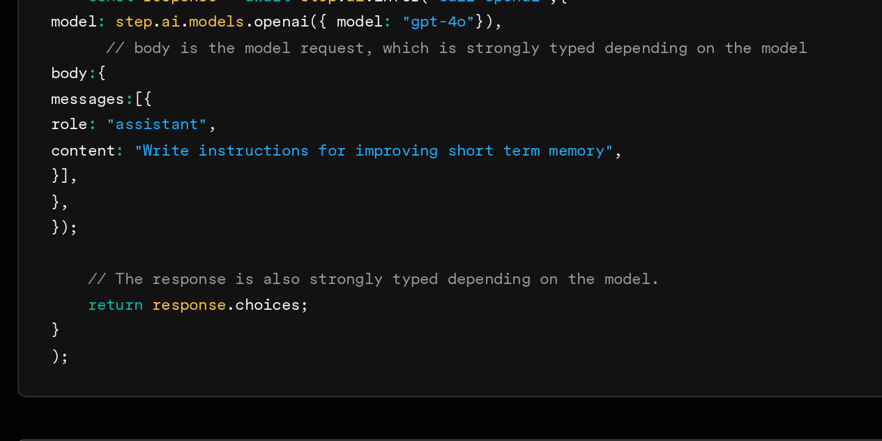
click at [312, 130] on pre "export default inngest .createFunction ( { id : "summarize-contents" } , { even…" at bounding box center [474, 94] width 556 height 327
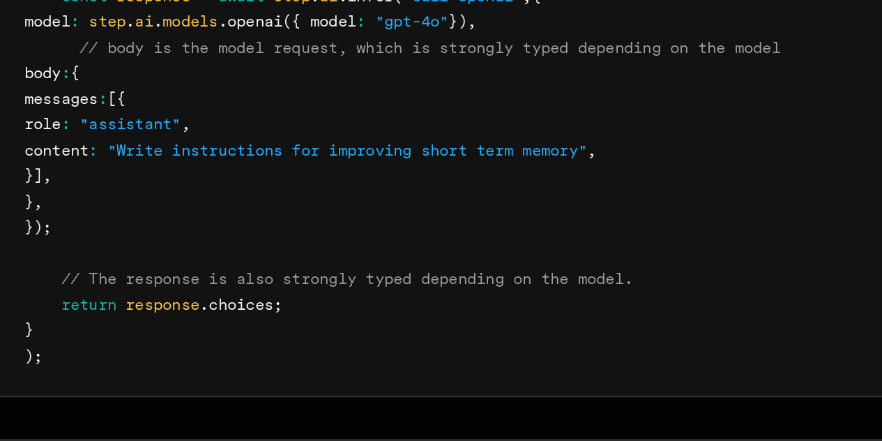
drag, startPoint x: 243, startPoint y: 131, endPoint x: 211, endPoint y: 130, distance: 32.1
click at [211, 130] on pre "export default inngest .createFunction ( { id : "summarize-contents" } , { even…" at bounding box center [474, 94] width 556 height 327
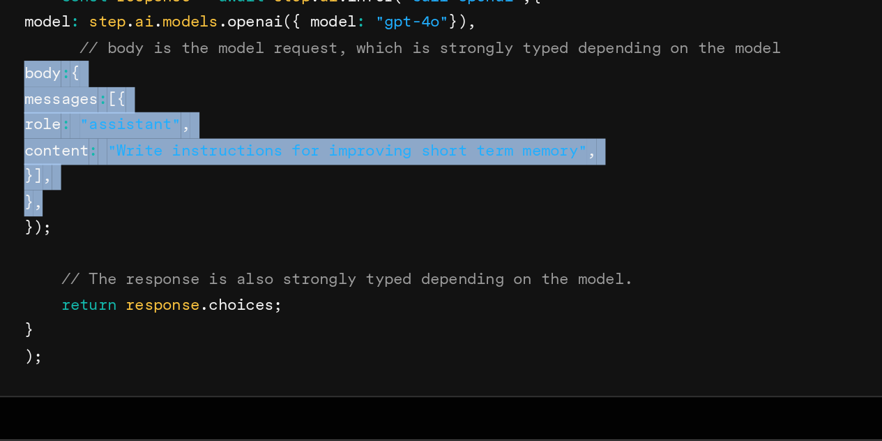
drag, startPoint x: 211, startPoint y: 130, endPoint x: 288, endPoint y: 199, distance: 103.2
click at [288, 199] on pre "export default inngest .createFunction ( { id : "summarize-contents" } , { even…" at bounding box center [474, 94] width 556 height 327
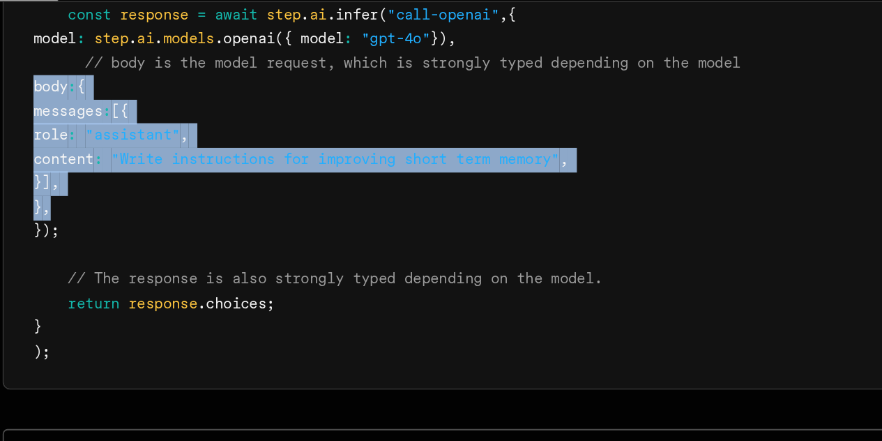
click at [360, 131] on pre "export default inngest .createFunction ( { id : "summarize-contents" } , { even…" at bounding box center [474, 94] width 556 height 327
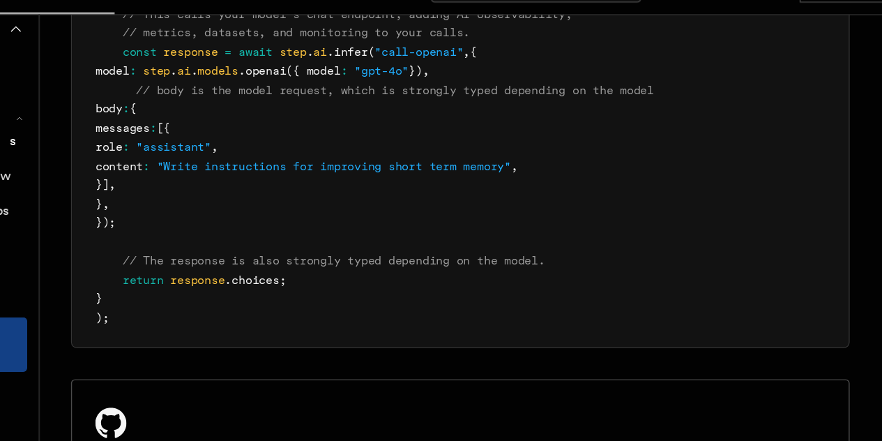
scroll to position [958, 0]
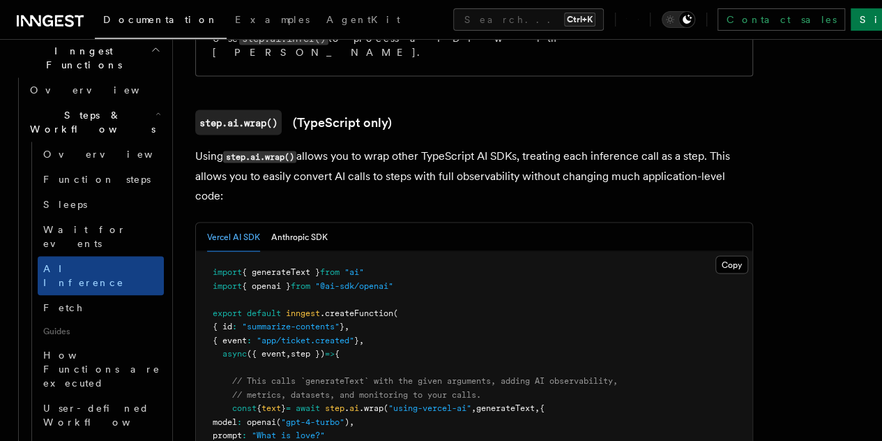
scroll to position [1307, 0]
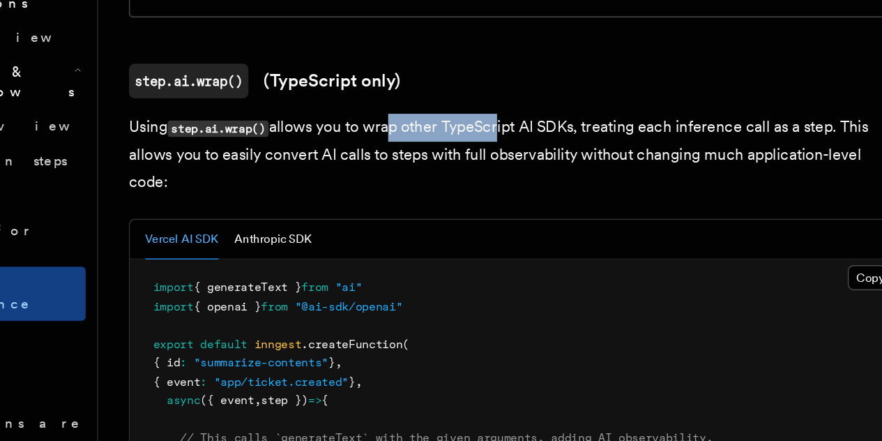
drag, startPoint x: 385, startPoint y: 155, endPoint x: 500, endPoint y: 164, distance: 115.4
click at [500, 164] on p "Using step.ai.wrap() allows you to wrap other TypeScript AI SDKs, treating each…" at bounding box center [474, 175] width 558 height 59
click at [342, 205] on p "Using step.ai.wrap() allows you to wrap other TypeScript AI SDKs, treating each…" at bounding box center [474, 175] width 558 height 59
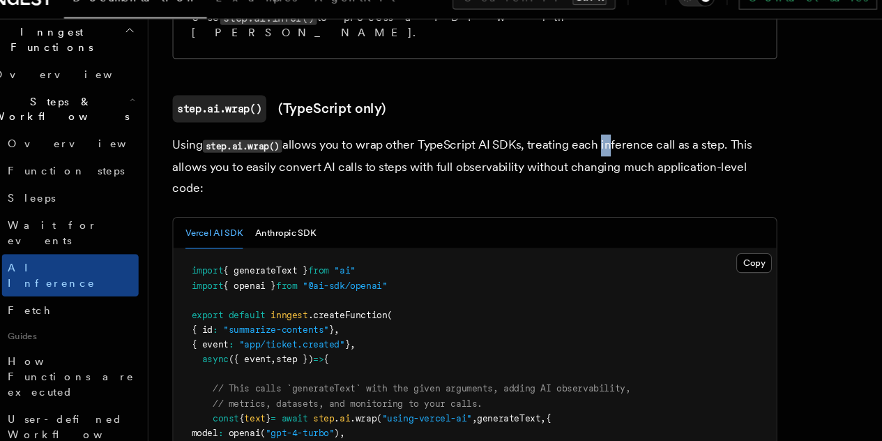
drag, startPoint x: 602, startPoint y: 172, endPoint x: 595, endPoint y: 171, distance: 7.0
click at [595, 171] on p "Using step.ai.wrap() allows you to wrap other TypeScript AI SDKs, treating each…" at bounding box center [474, 175] width 558 height 59
drag, startPoint x: 595, startPoint y: 171, endPoint x: 644, endPoint y: 169, distance: 48.8
click at [644, 169] on p "Using step.ai.wrap() allows you to wrap other TypeScript AI SDKs, treating each…" at bounding box center [474, 175] width 558 height 59
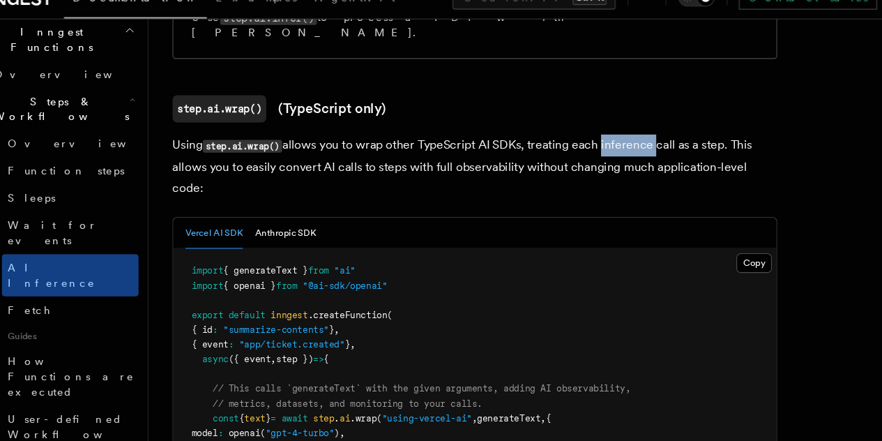
click at [644, 169] on p "Using step.ai.wrap() allows you to wrap other TypeScript AI SDKs, treating each…" at bounding box center [474, 175] width 558 height 59
click at [623, 165] on p "Using step.ai.wrap() allows you to wrap other TypeScript AI SDKs, treating each…" at bounding box center [474, 175] width 558 height 59
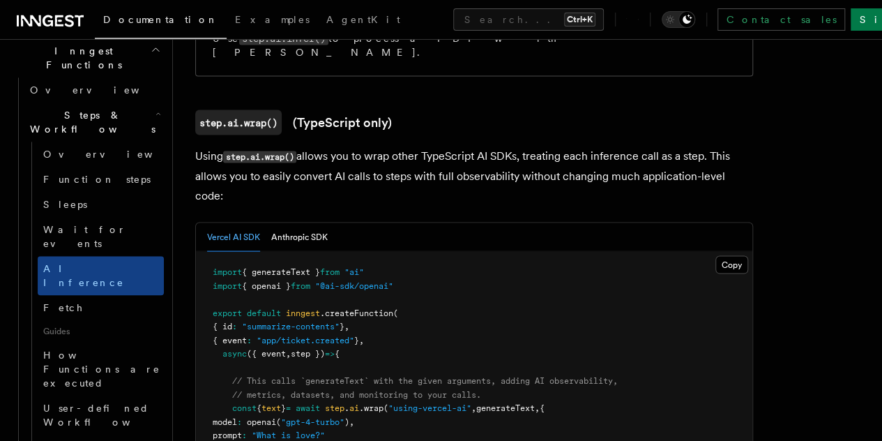
click at [587, 121] on h3 "step.ai.wrap() (TypeScript only)" at bounding box center [474, 121] width 558 height 25
drag, startPoint x: 599, startPoint y: 169, endPoint x: 644, endPoint y: 167, distance: 45.4
click at [644, 167] on p "Using step.ai.wrap() allows you to wrap other TypeScript AI SDKs, treating each…" at bounding box center [474, 175] width 558 height 59
copy p "nference"
click at [508, 245] on div "Vercel AI SDK Anthropic SDK" at bounding box center [474, 236] width 556 height 29
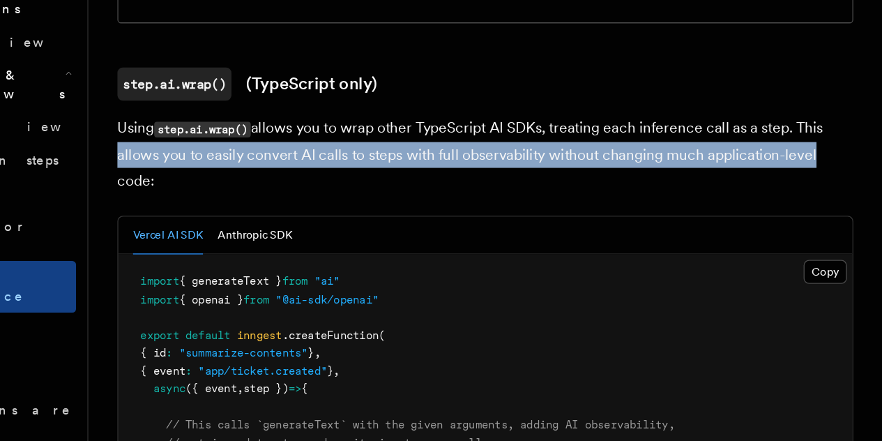
drag, startPoint x: 241, startPoint y: 192, endPoint x: 308, endPoint y: 206, distance: 68.5
click at [308, 205] on p "Using step.ai.wrap() allows you to wrap other TypeScript AI SDKs, treating each…" at bounding box center [474, 175] width 558 height 59
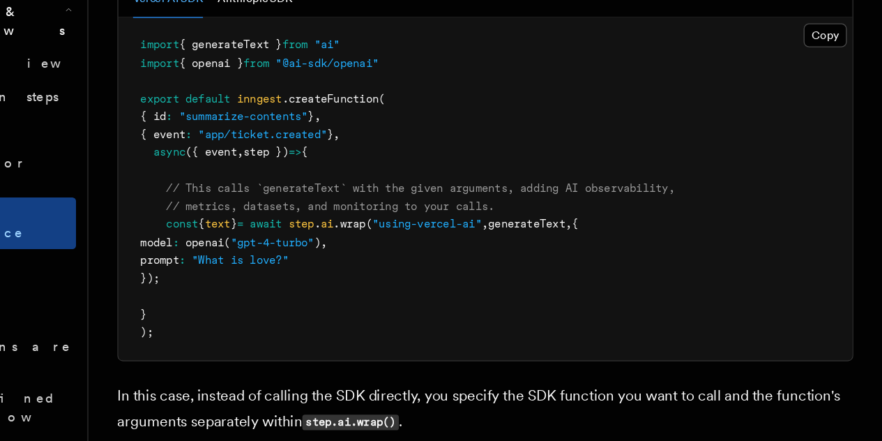
scroll to position [1438, 0]
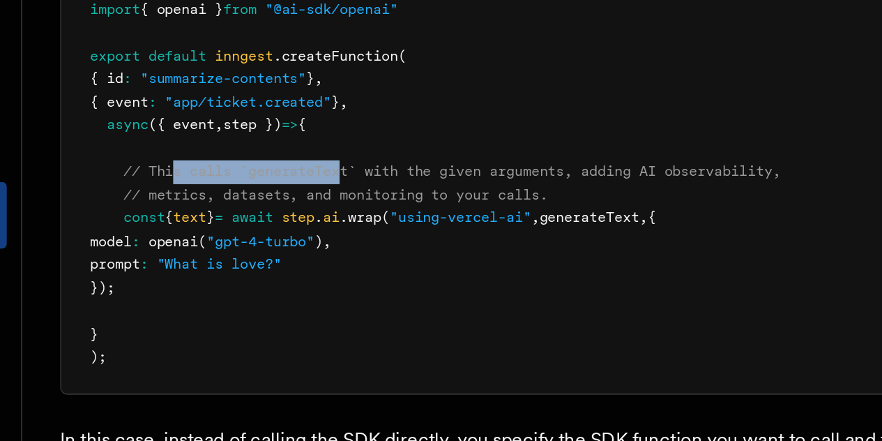
drag, startPoint x: 261, startPoint y: 267, endPoint x: 374, endPoint y: 257, distance: 112.7
click at [374, 257] on pre "import { generateText } from "ai" import { openai } from "@ai-sdk/openai" expor…" at bounding box center [474, 250] width 556 height 259
click at [374, 254] on span "// This calls `generateText` with the given arguments, adding AI observability," at bounding box center [425, 250] width 386 height 10
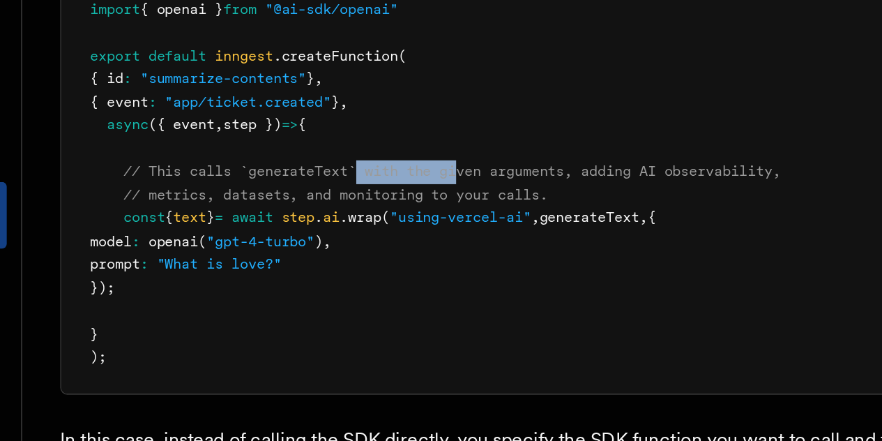
drag, startPoint x: 374, startPoint y: 257, endPoint x: 438, endPoint y: 260, distance: 64.2
click at [438, 254] on span "// This calls `generateText` with the given arguments, adding AI observability," at bounding box center [425, 250] width 386 height 10
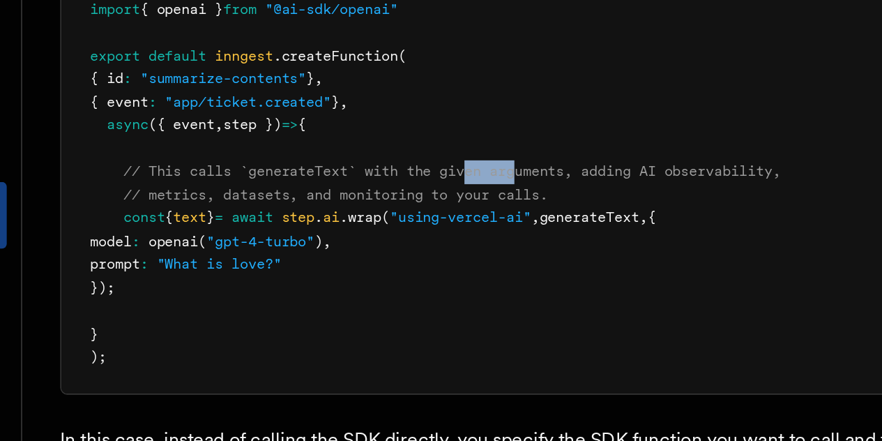
drag, startPoint x: 438, startPoint y: 260, endPoint x: 469, endPoint y: 259, distance: 30.7
click at [469, 254] on span "// This calls `generateText` with the given arguments, adding AI observability," at bounding box center [425, 250] width 386 height 10
drag, startPoint x: 324, startPoint y: 276, endPoint x: 406, endPoint y: 267, distance: 82.1
click at [406, 267] on pre "import { generateText } from "ai" import { openai } from "@ai-sdk/openai" expor…" at bounding box center [474, 250] width 556 height 259
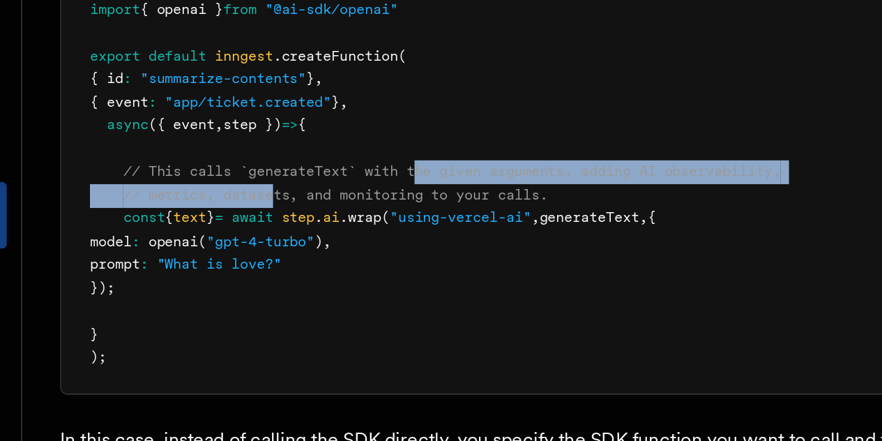
click at [406, 267] on pre "import { generateText } from "ai" import { openai } from "@ai-sdk/openai" expor…" at bounding box center [474, 250] width 556 height 259
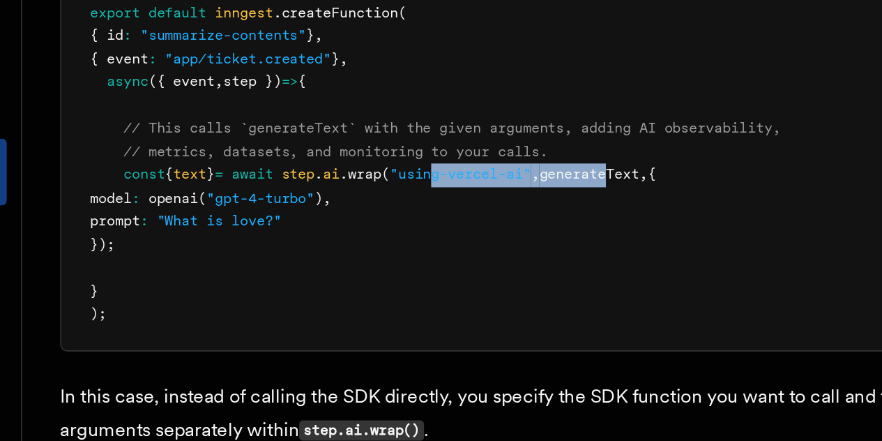
drag, startPoint x: 439, startPoint y: 291, endPoint x: 550, endPoint y: 291, distance: 111.6
click at [545, 282] on span "const { text } = await step . ai .wrap ( "using-vercel-ai" , generateText , {" at bounding box center [379, 277] width 332 height 10
click at [535, 282] on span "generateText" at bounding box center [505, 277] width 59 height 10
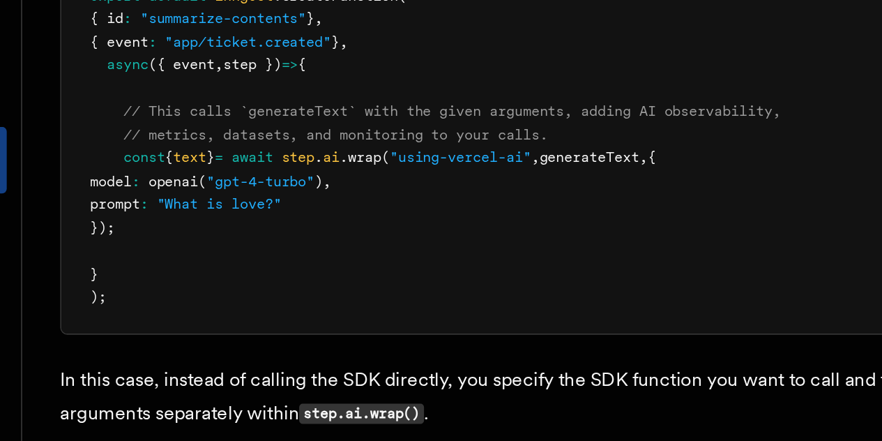
scroll to position [1440, 0]
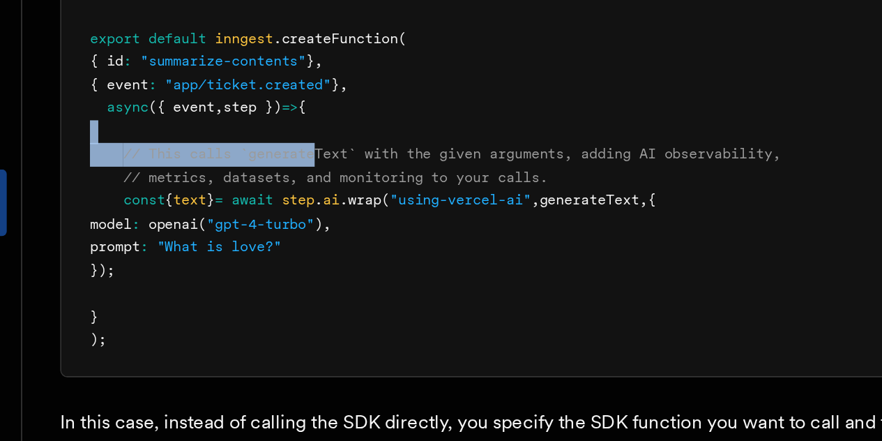
drag, startPoint x: 349, startPoint y: 260, endPoint x: 443, endPoint y: 250, distance: 93.9
click at [443, 250] on pre "import { generateText } from "ai" import { openai } from "@ai-sdk/openai" expor…" at bounding box center [474, 247] width 556 height 259
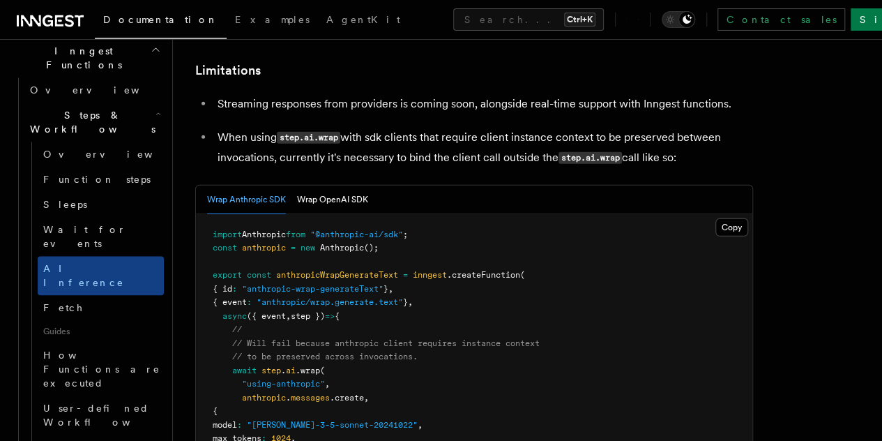
scroll to position [2060, 0]
drag, startPoint x: 273, startPoint y: 211, endPoint x: 213, endPoint y: 174, distance: 70.4
click at [213, 169] on ul "Streaming responses from providers is coming soon, alongside real-time support …" at bounding box center [474, 133] width 558 height 74
click at [376, 169] on p "When using step.ai.wrap with sdk clients that require client instance context t…" at bounding box center [485, 149] width 535 height 40
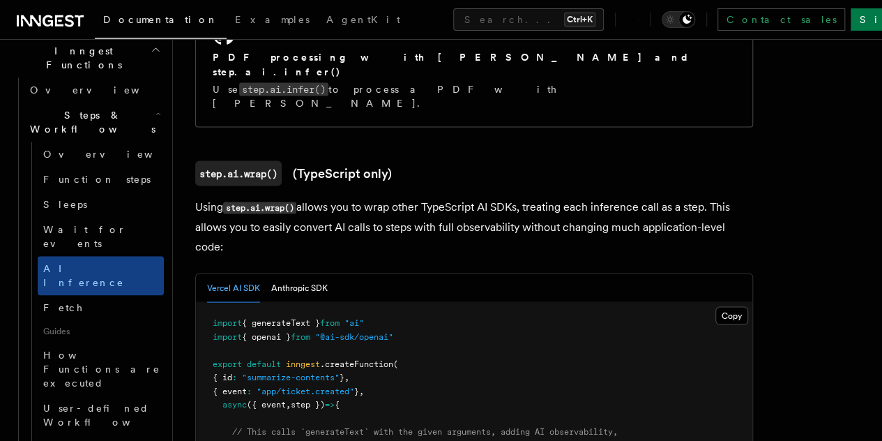
scroll to position [1217, 0]
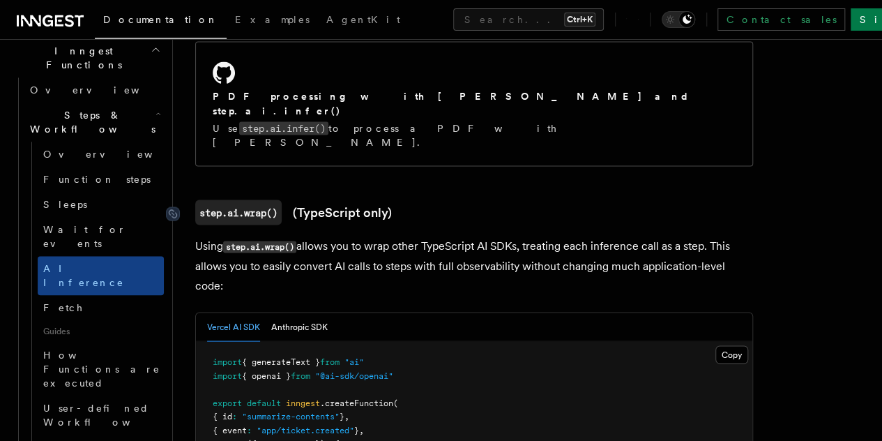
copy article "step.ai.wrap() (TypeScript only) Using step.ai.wrap() allows you to wrap other …"
